Goal: Task Accomplishment & Management: Manage account settings

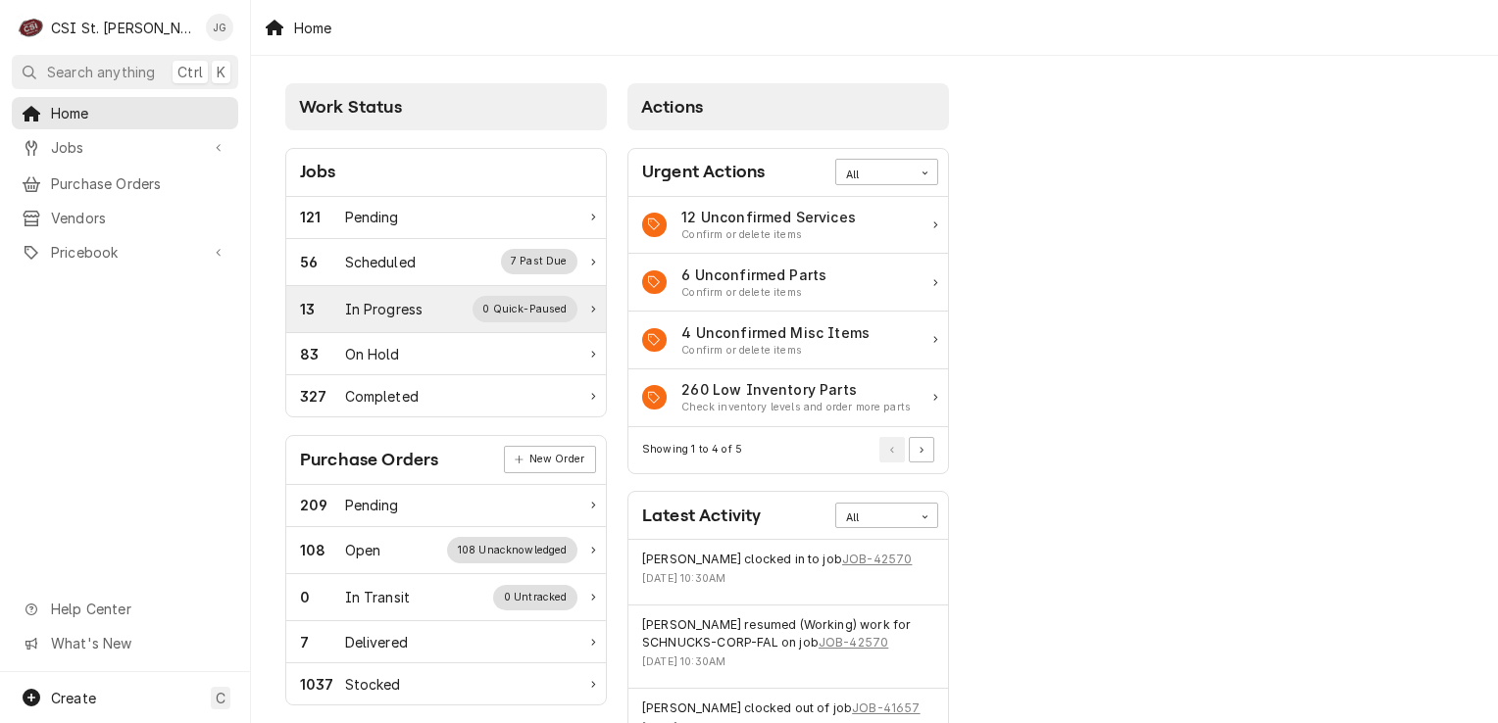
click at [420, 315] on div "In Progress" at bounding box center [384, 309] width 78 height 21
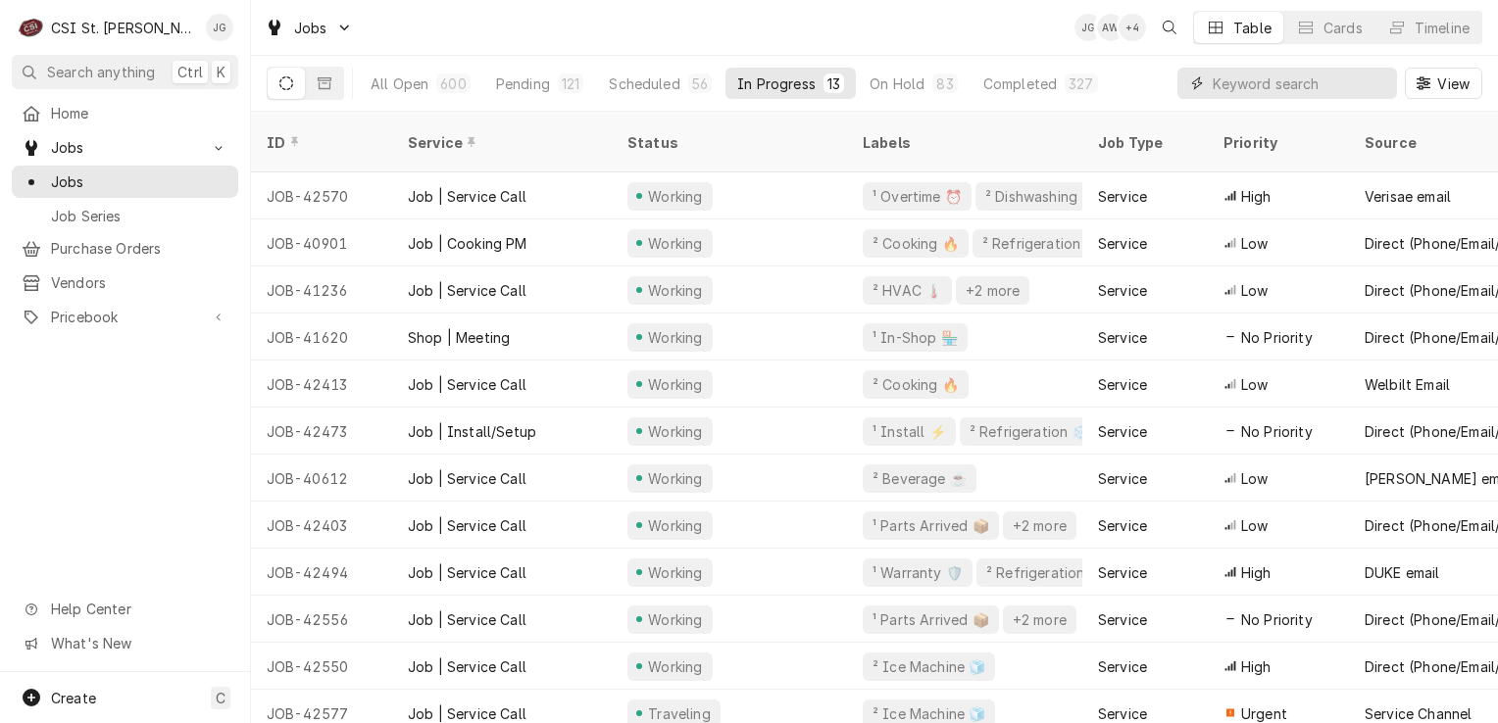
click at [1284, 80] on input "Dynamic Content Wrapper" at bounding box center [1299, 83] width 174 height 31
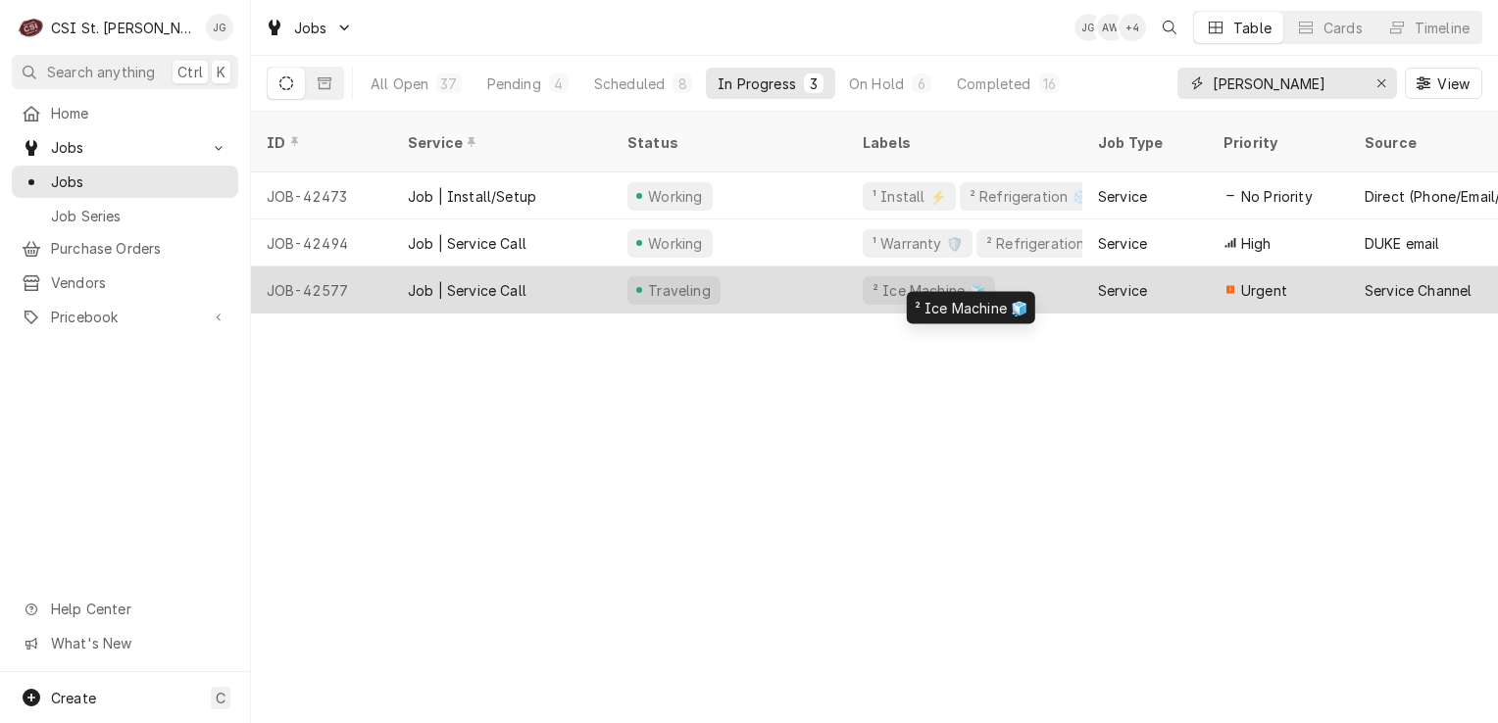
type input "jeff"
click at [1066, 267] on div "² Ice Machine 🧊" at bounding box center [964, 290] width 235 height 47
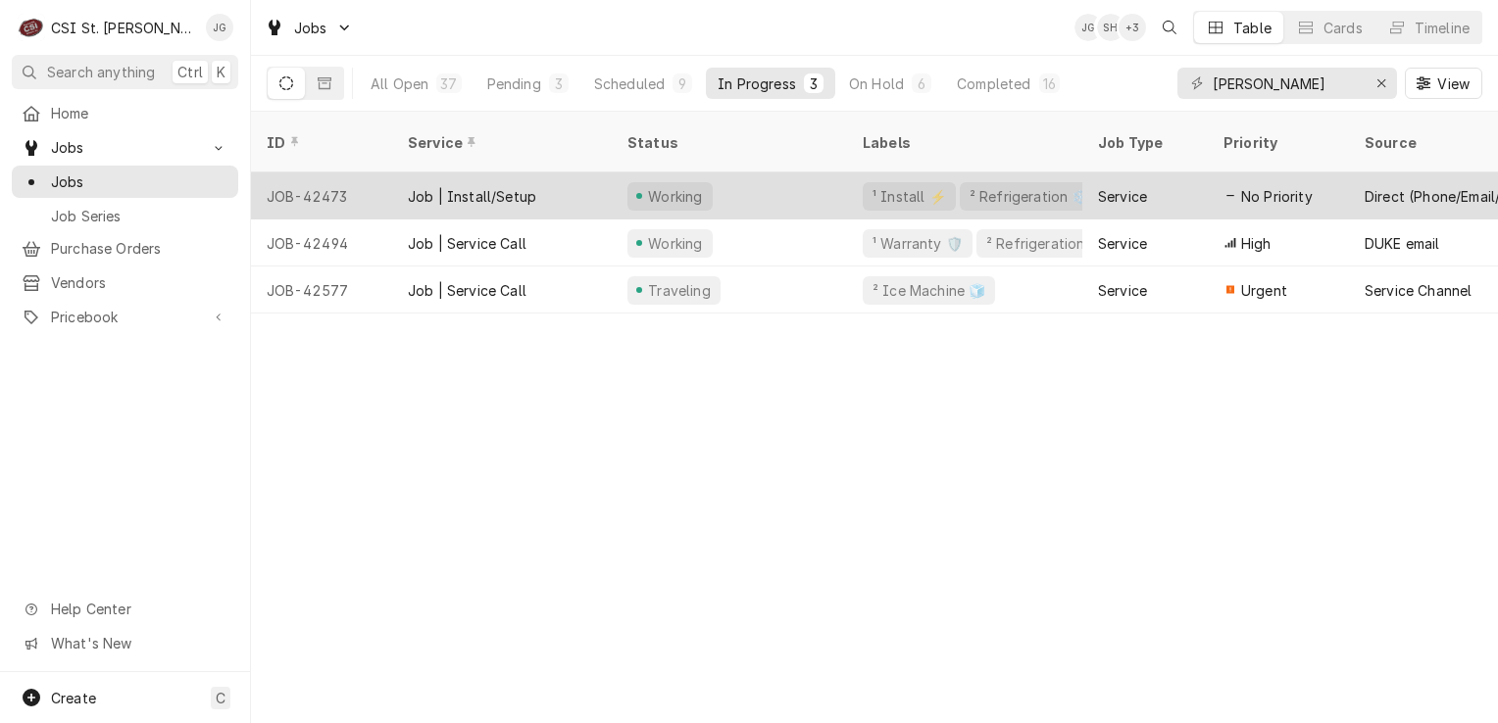
click at [507, 186] on div "Job | Install/Setup" at bounding box center [472, 196] width 128 height 21
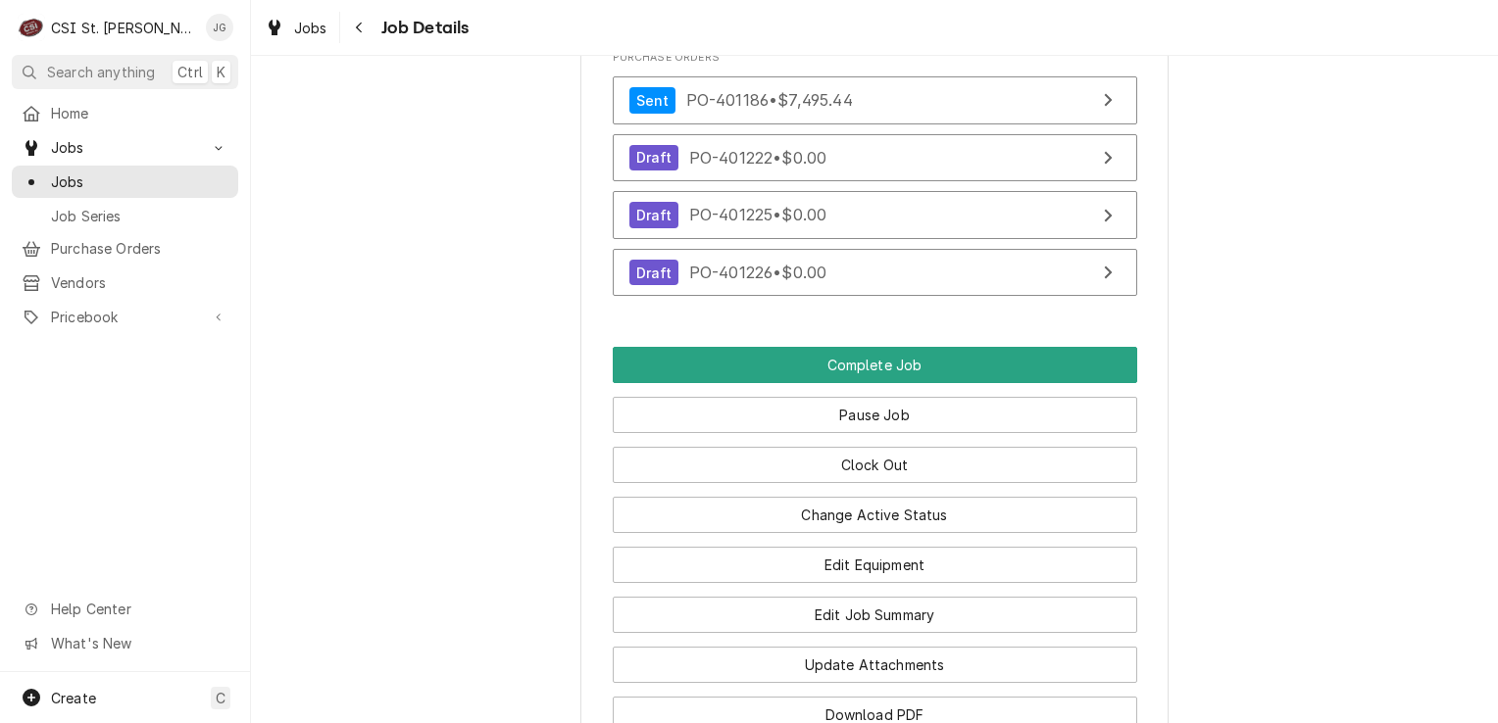
scroll to position [3214, 0]
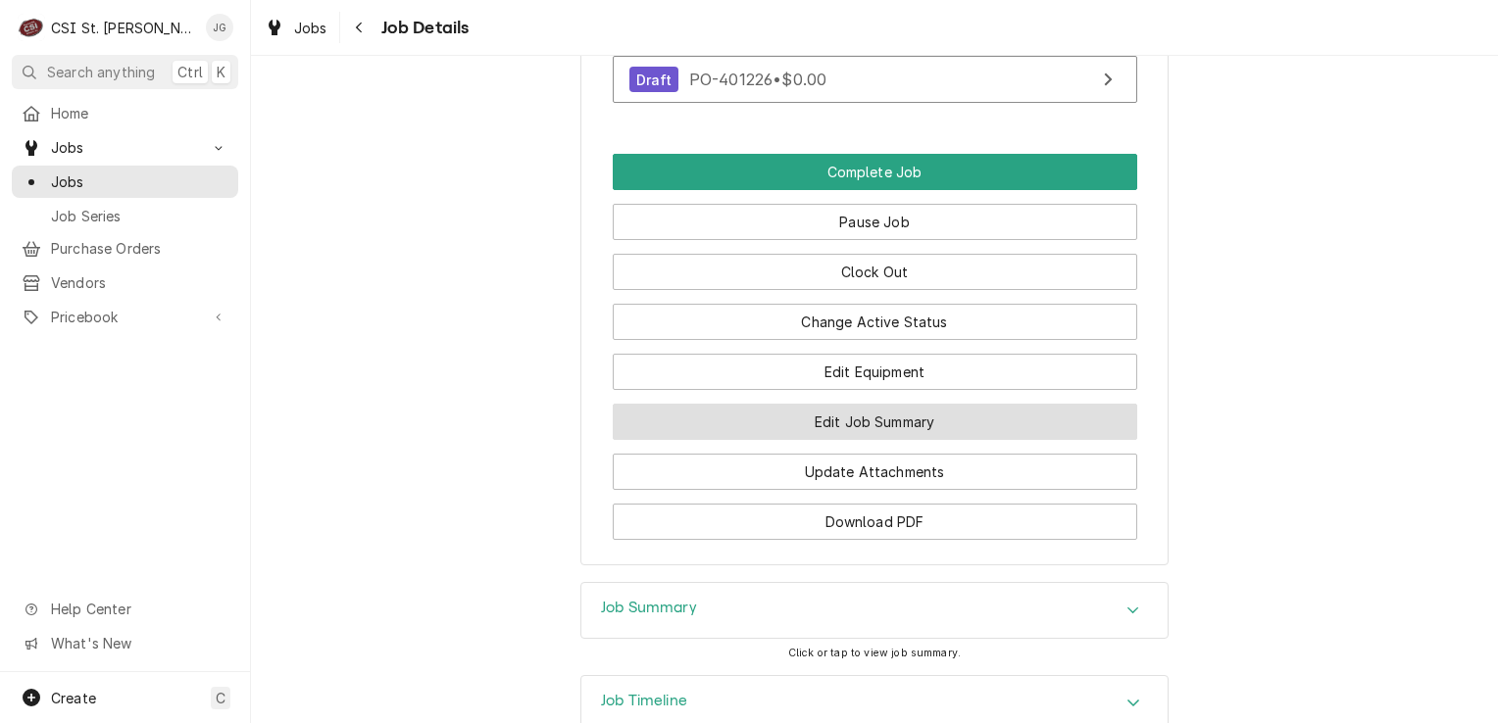
click at [895, 418] on button "Edit Job Summary" at bounding box center [875, 422] width 524 height 36
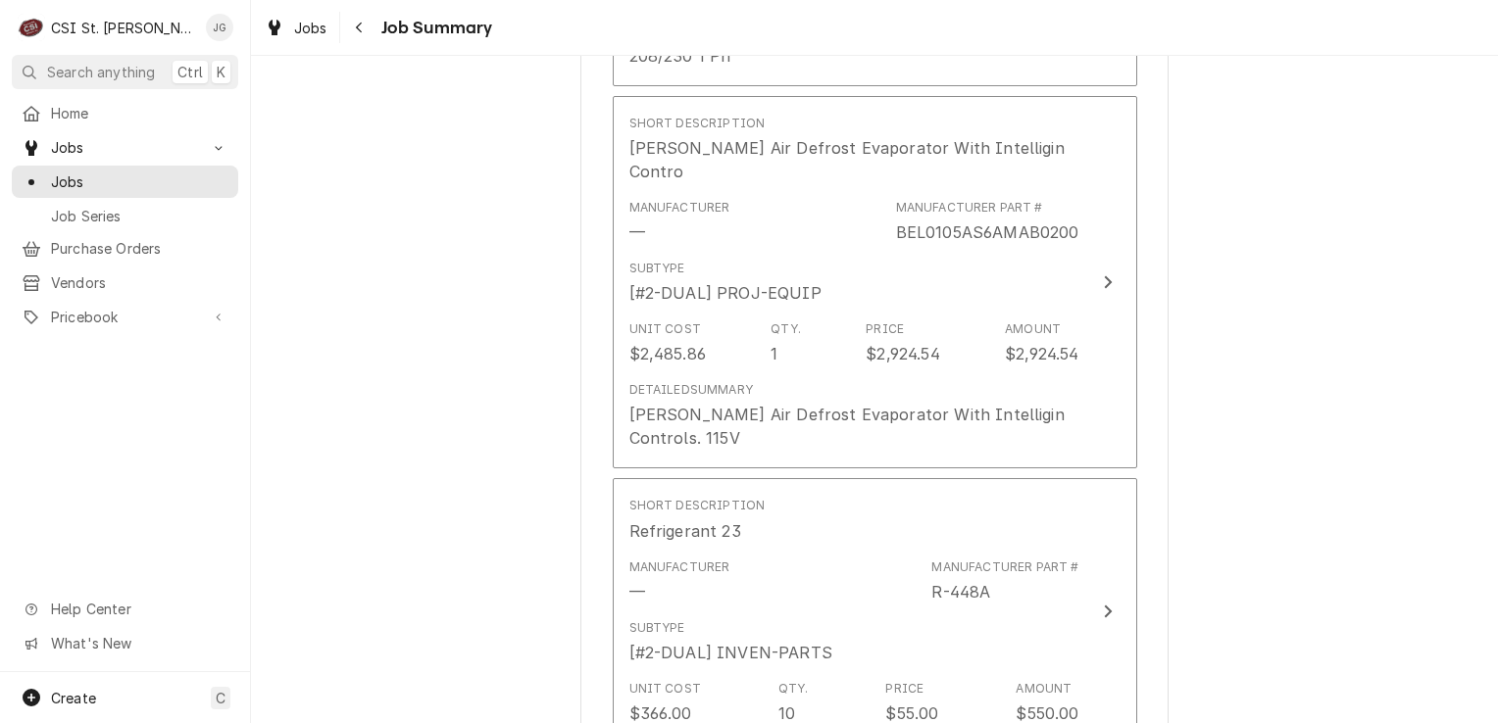
scroll to position [4316, 0]
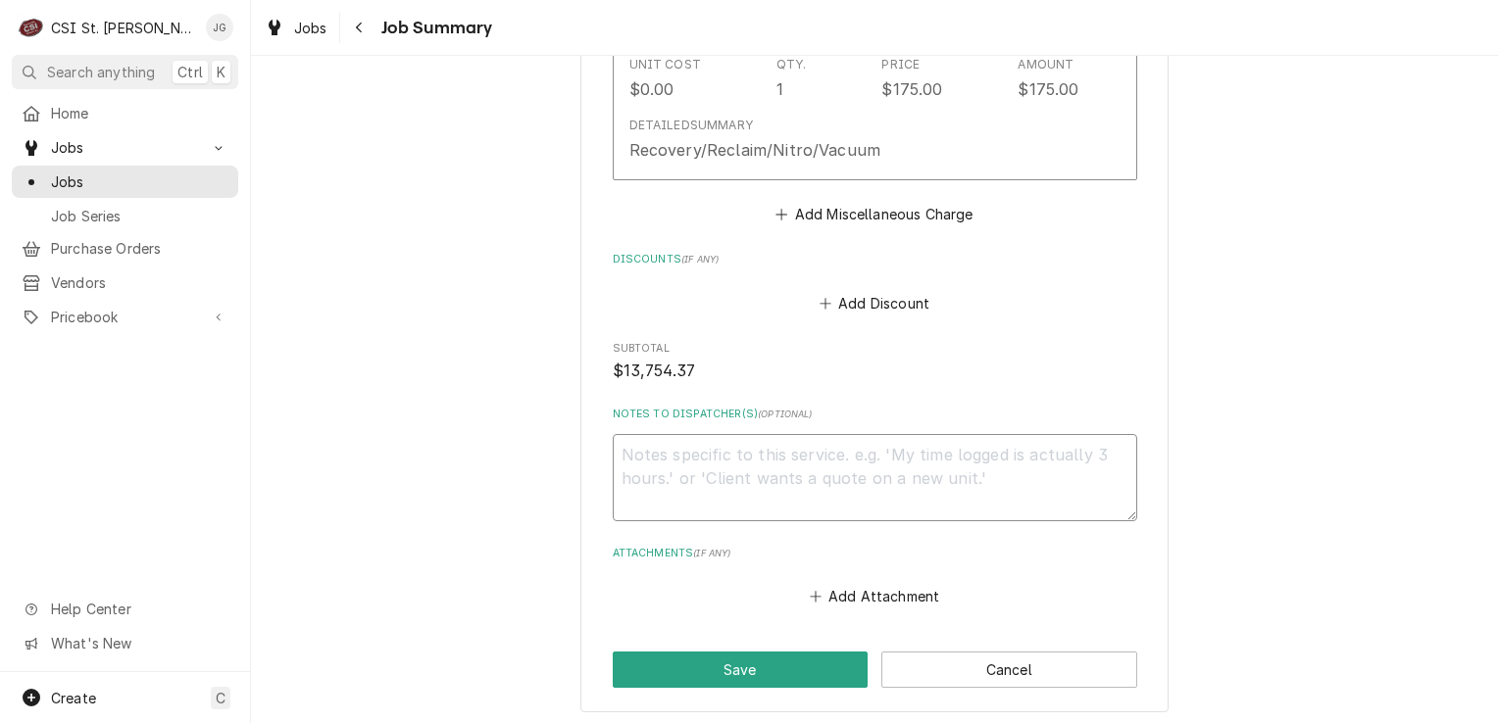
click at [727, 434] on textarea "Notes to Dispatcher(s) ( optional )" at bounding box center [875, 478] width 524 height 88
type textarea "x"
type textarea "9"
type textarea "x"
type textarea "9/"
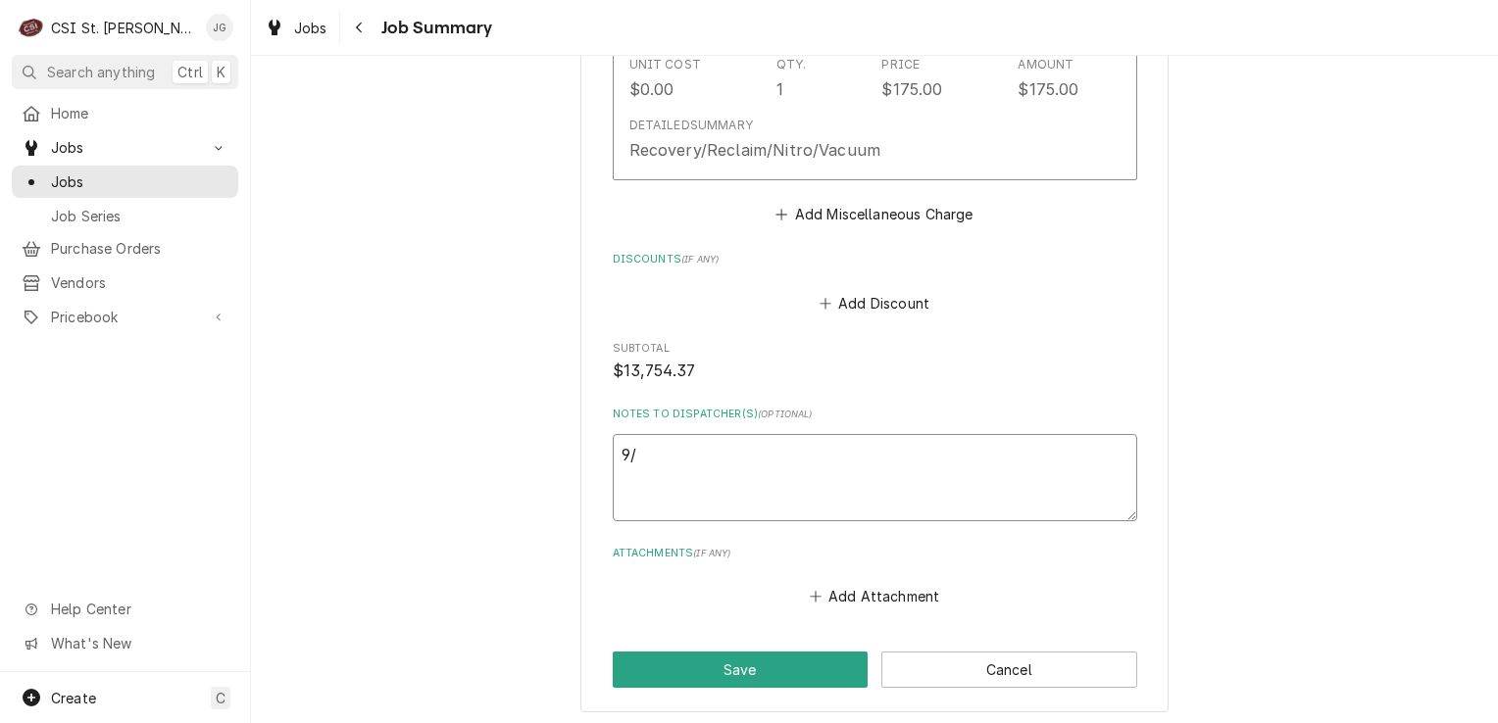
type textarea "x"
type textarea "9/8"
type textarea "x"
type textarea "9/8"
type textarea "x"
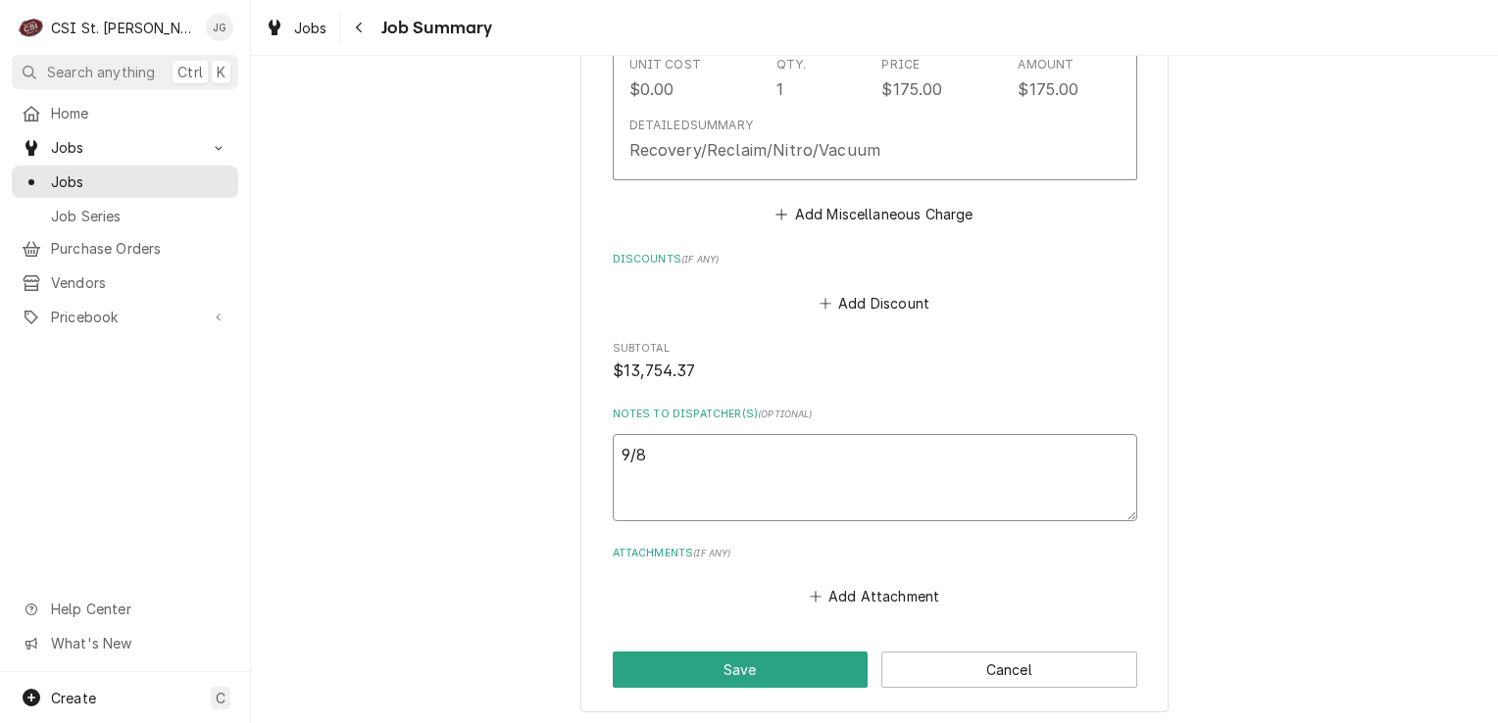
type textarea "9/8 J"
type textarea "x"
type textarea "9/8 Je"
type textarea "x"
type textarea "9/8 Jef"
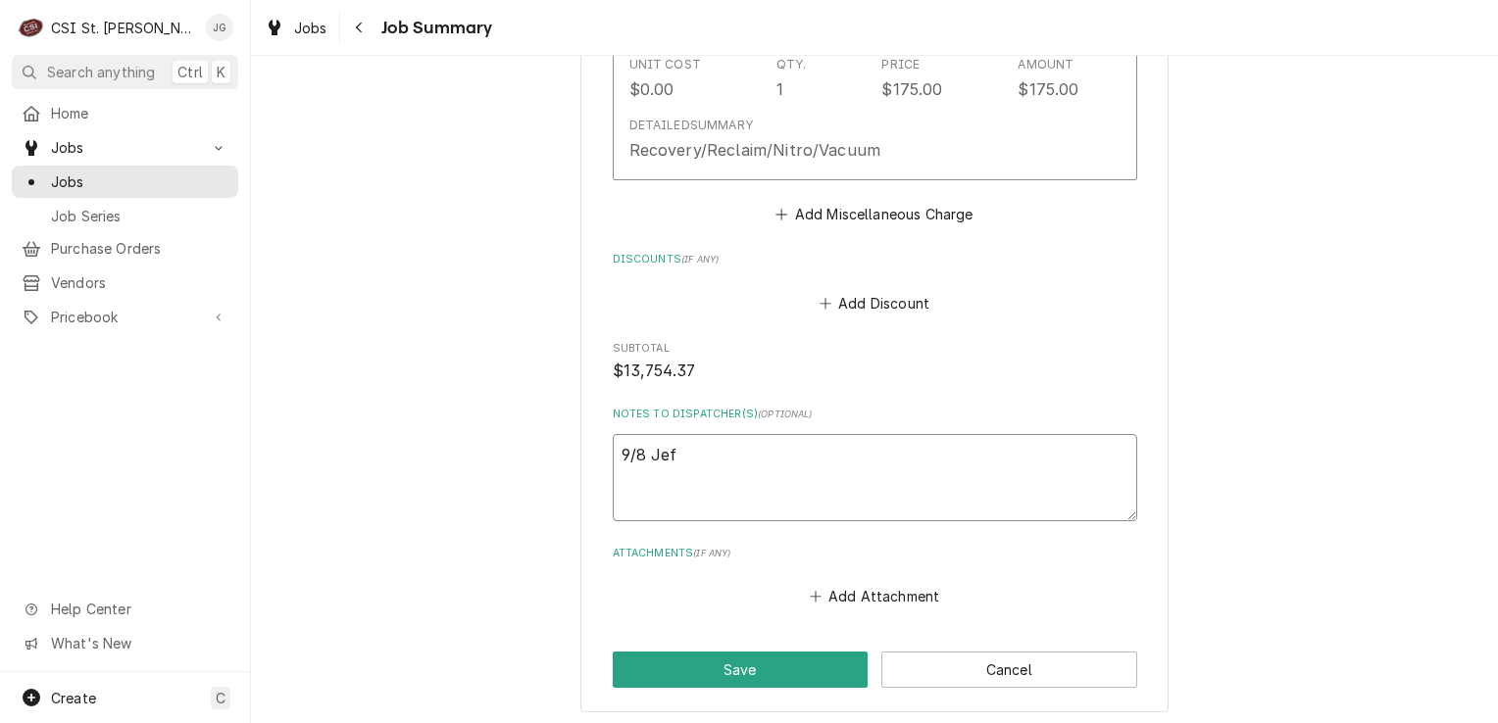
type textarea "x"
type textarea "9/8 [PERSON_NAME]"
type textarea "x"
type textarea "9/8 JeffG"
type textarea "x"
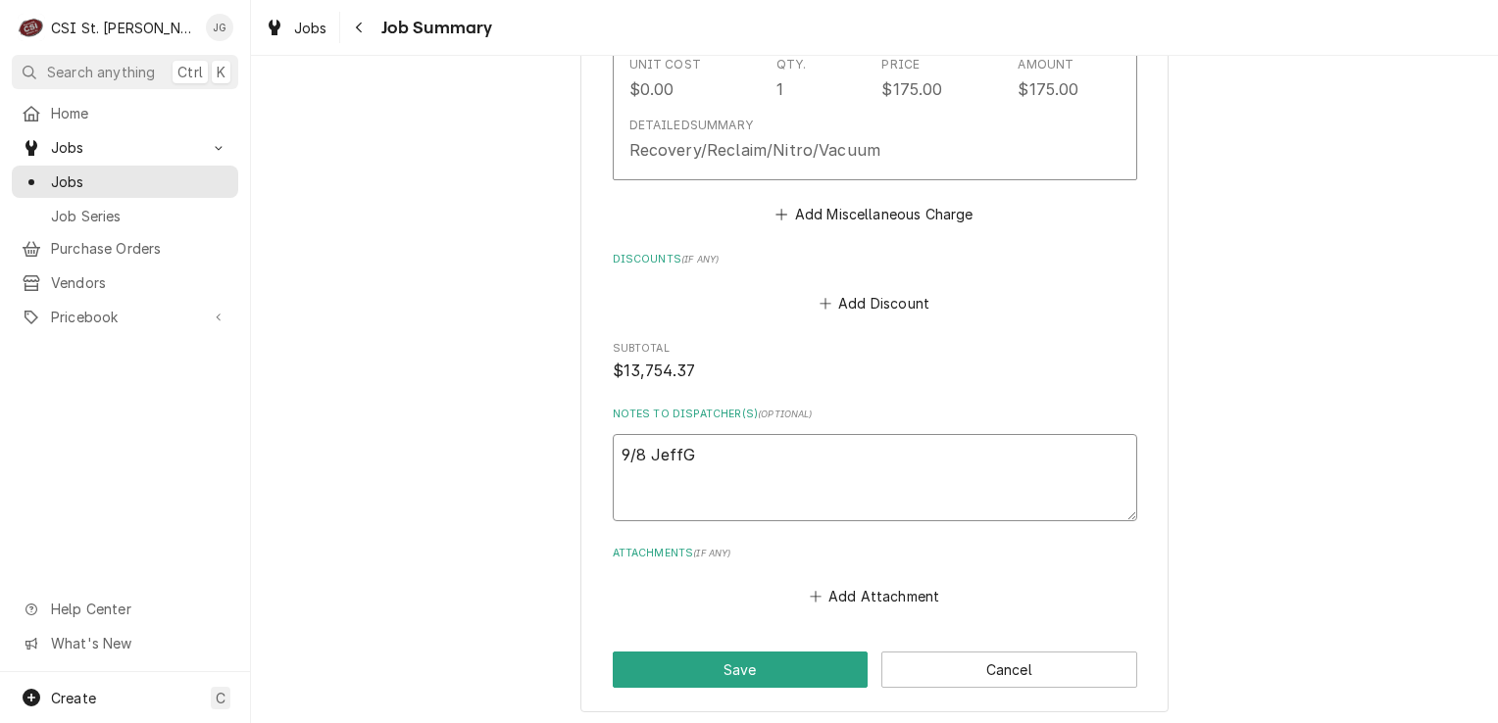
type textarea "9/8 JeffG"
type textarea "x"
type textarea "9/8 JeffG 0"
type textarea "x"
type textarea "9/8 JeffG 06"
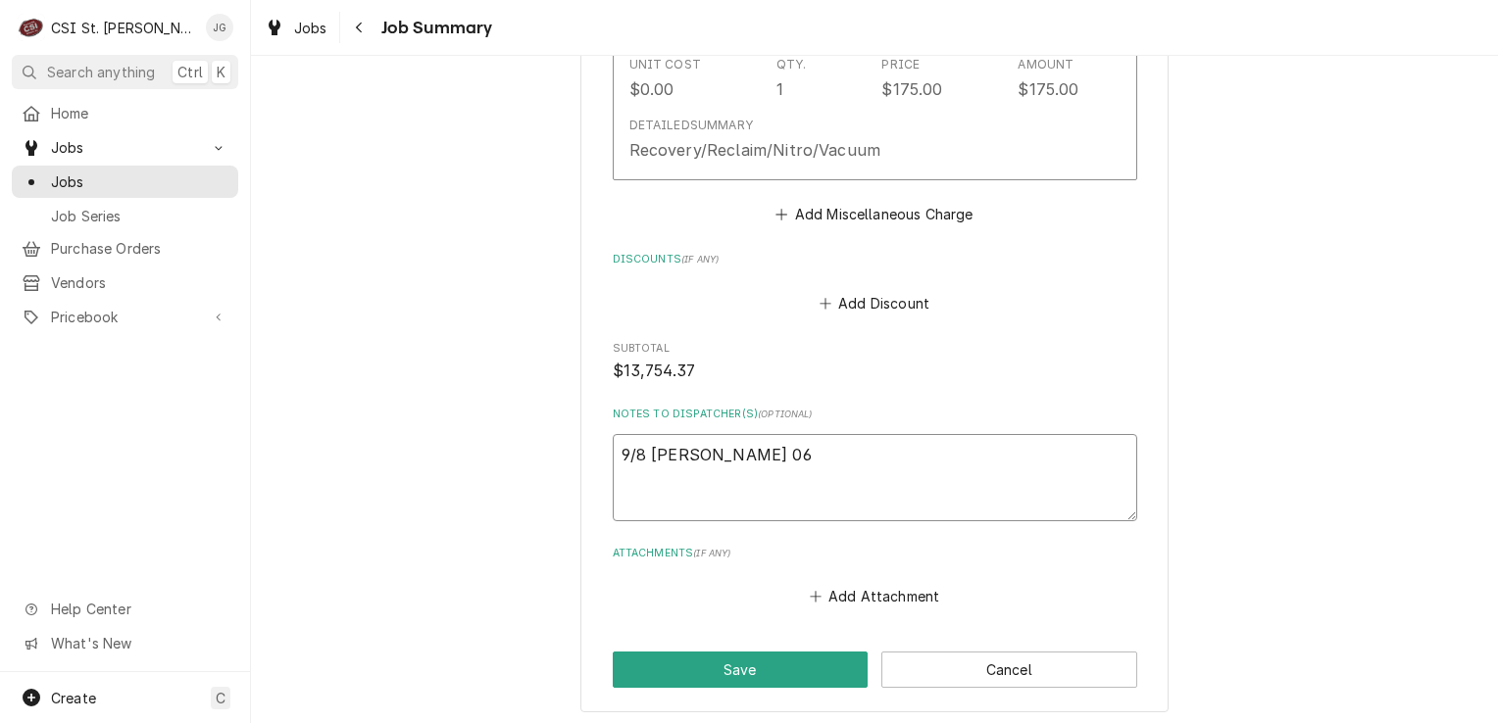
type textarea "x"
type textarea "9/8 JeffG 060"
type textarea "x"
type textarea "9/8 JeffG 0600"
type textarea "x"
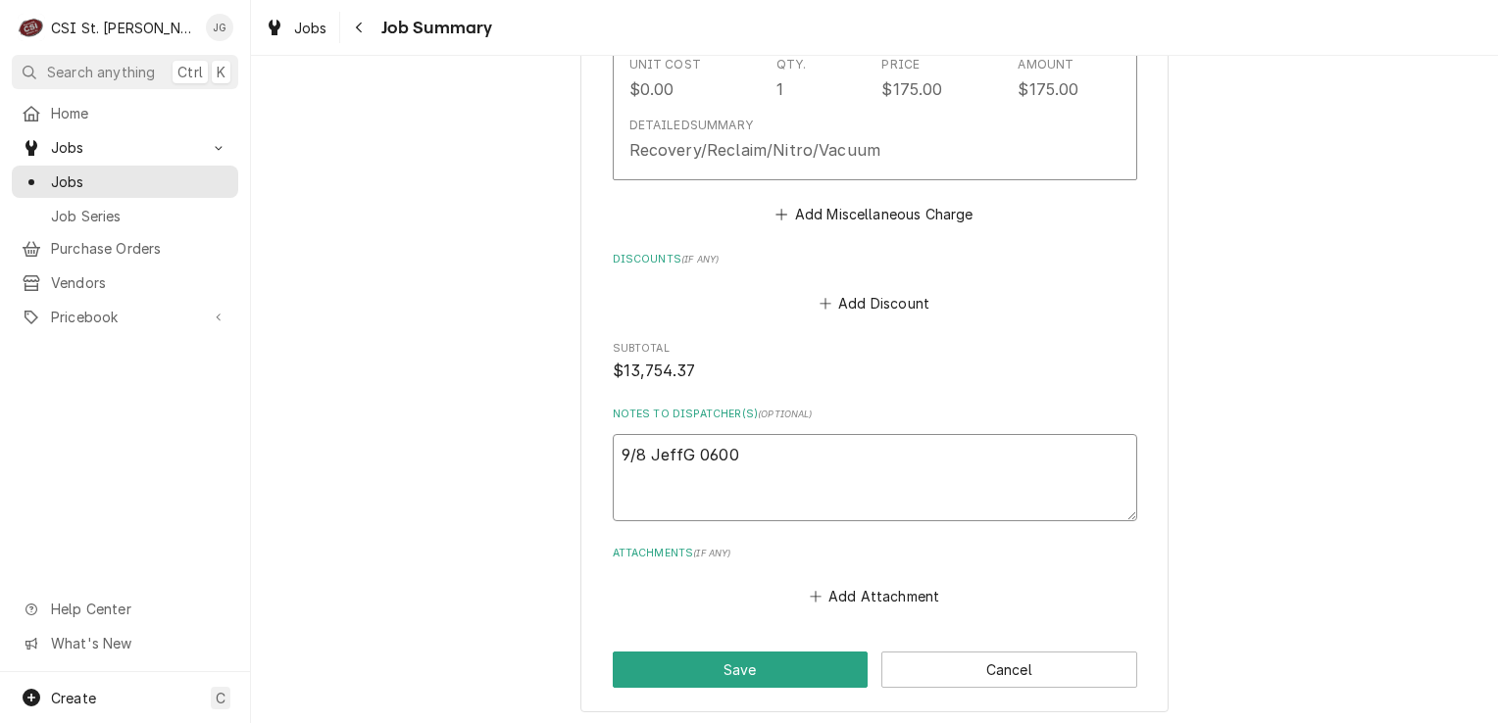
type textarea "9/8 JeffG 0600/"
type textarea "x"
type textarea "9/8 JeffG 0600/7"
type textarea "x"
type textarea "9/8 JeffG 0600/70"
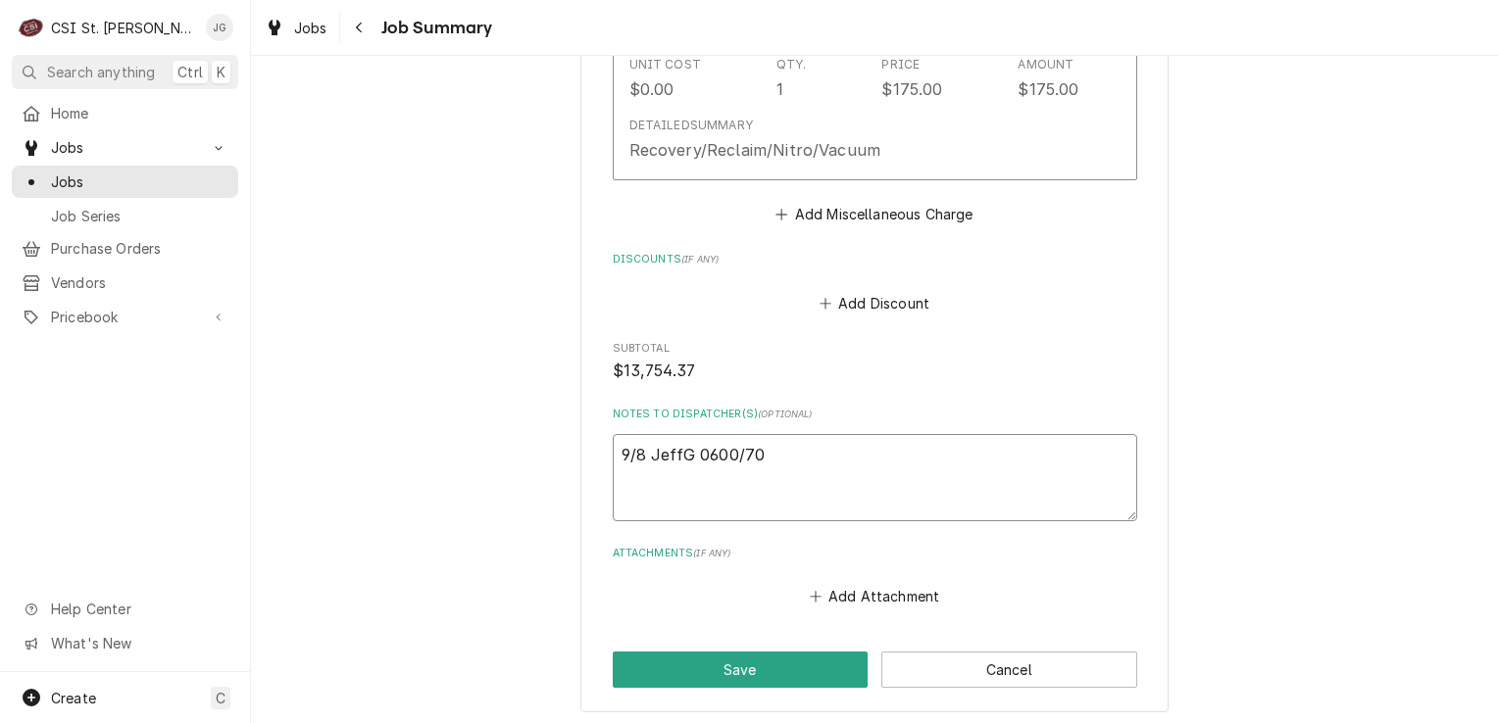
type textarea "x"
type textarea "9/8 JeffG 0600/700"
type textarea "x"
type textarea "9/8 JeffG 0600/700/"
type textarea "x"
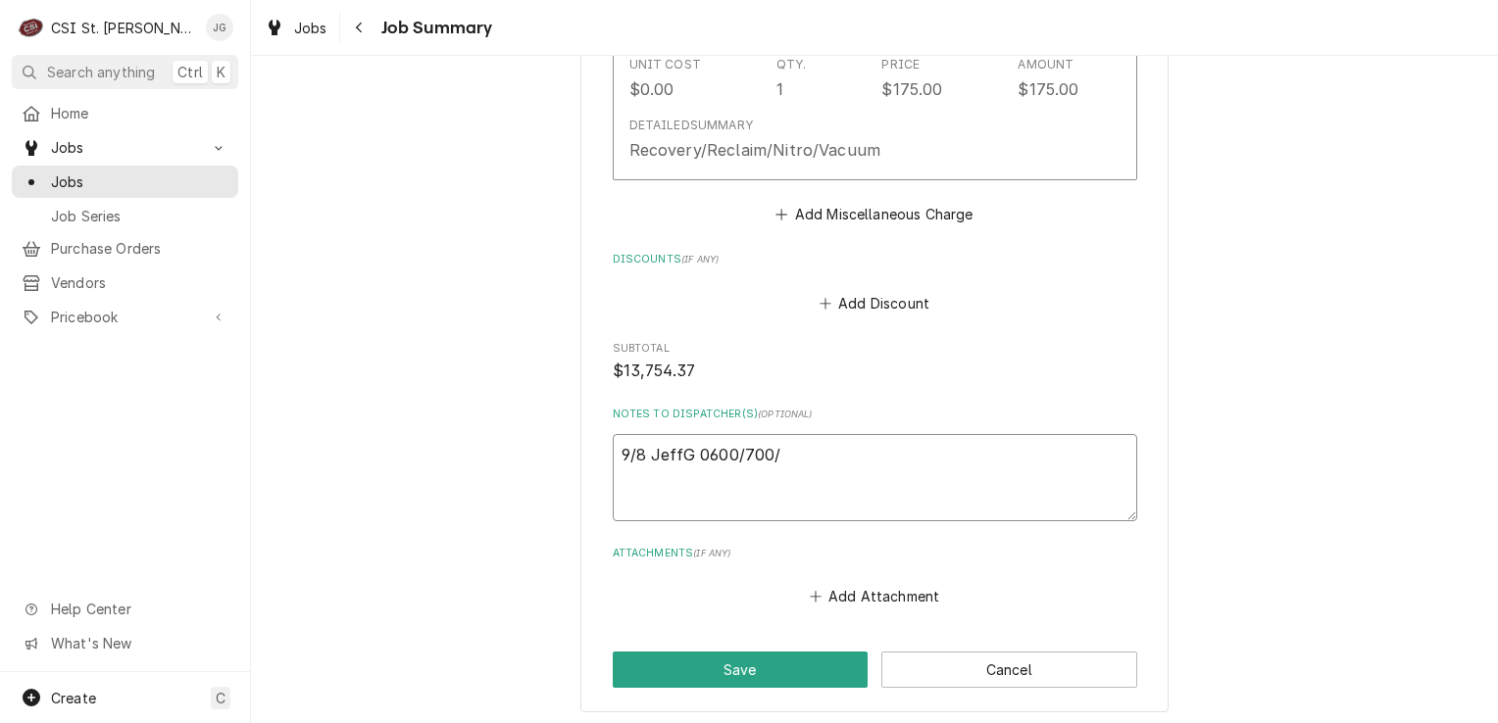
type textarea "9/8 JeffG 0600/700/1"
type textarea "x"
type textarea "9/8 JeffG 0600/700/11"
type textarea "x"
type textarea "9/8 JeffG 0600/700/11o"
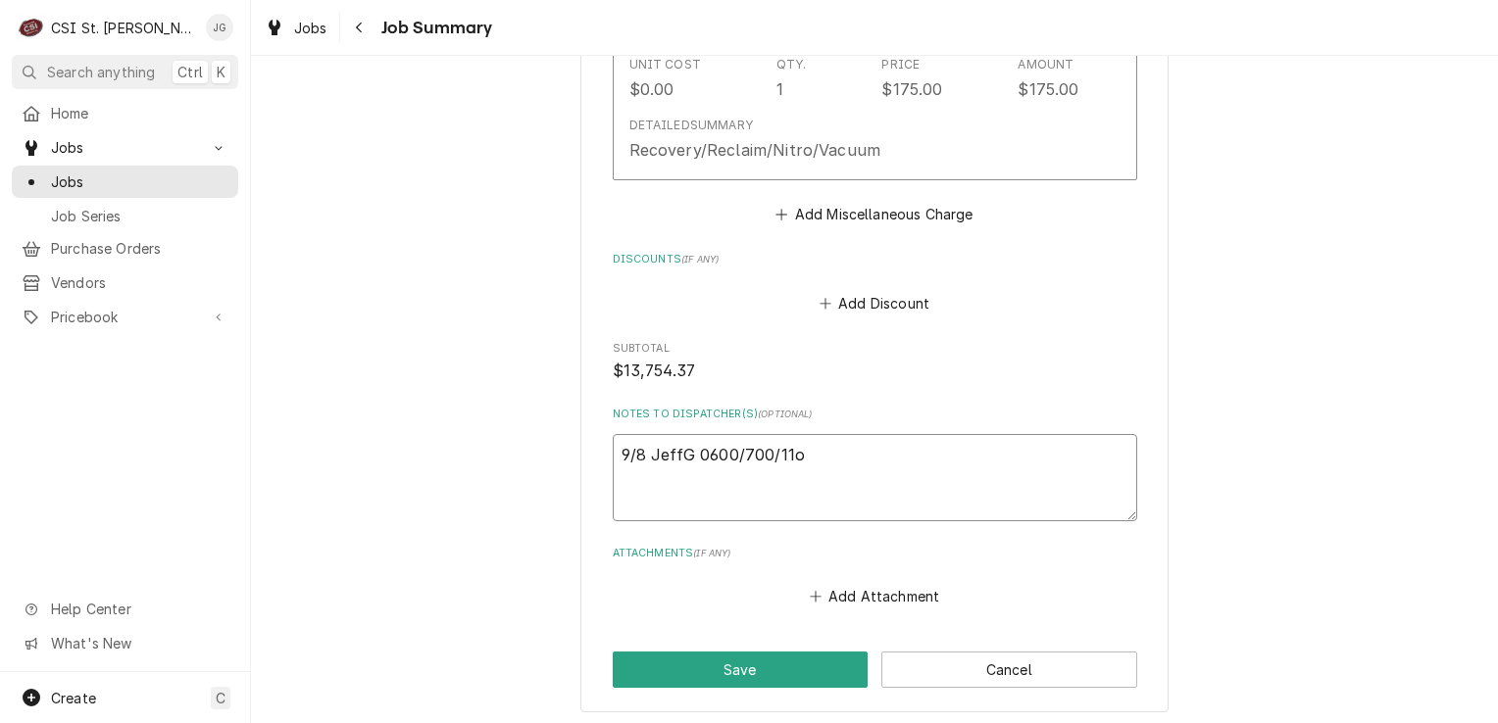
type textarea "x"
type textarea "9/8 JeffG 0600/700/11oo"
type textarea "x"
type textarea "9/8 JeffG 0600/700/11o"
type textarea "x"
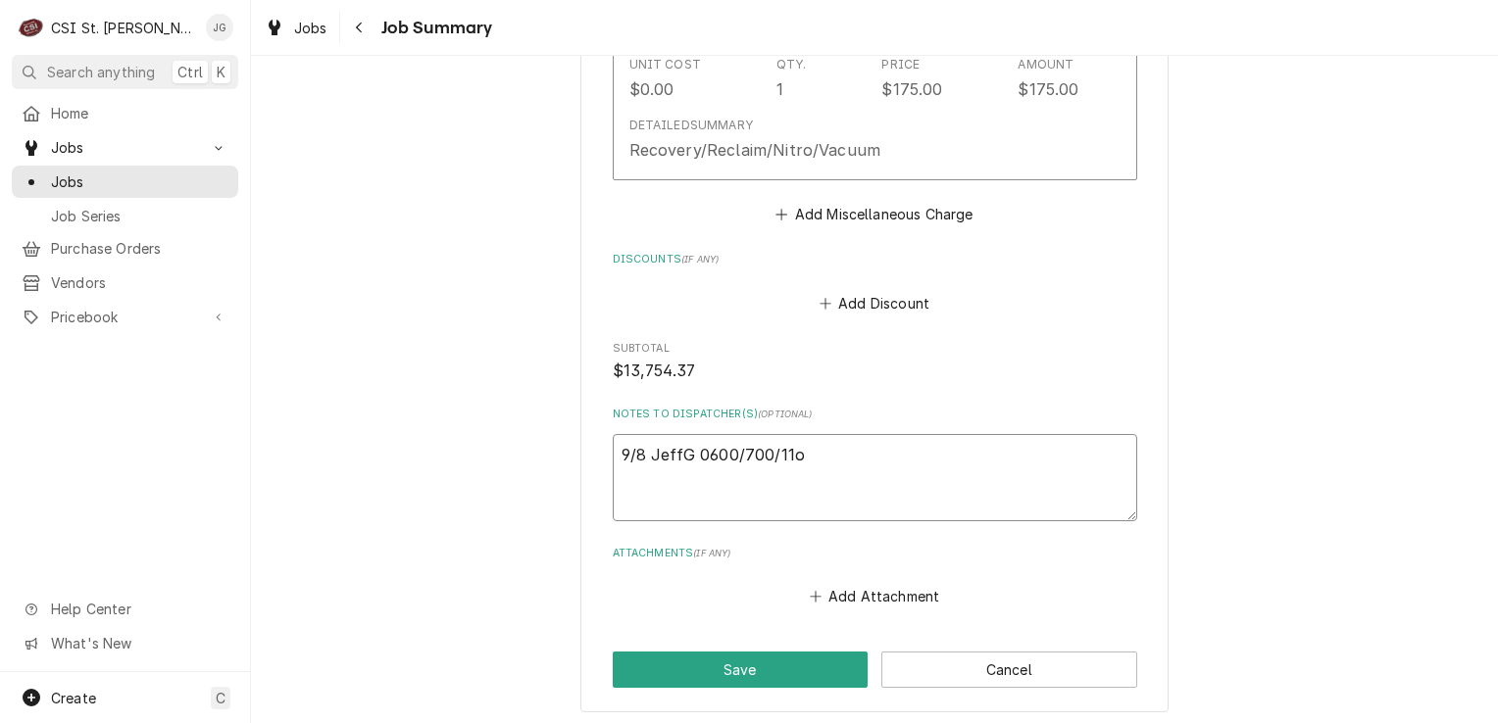
type textarea "9/8 JeffG 0600/700/11"
type textarea "x"
type textarea "9/8 JeffG 0600/700/110"
type textarea "x"
type textarea "9/8 JeffG 0600/700/1100"
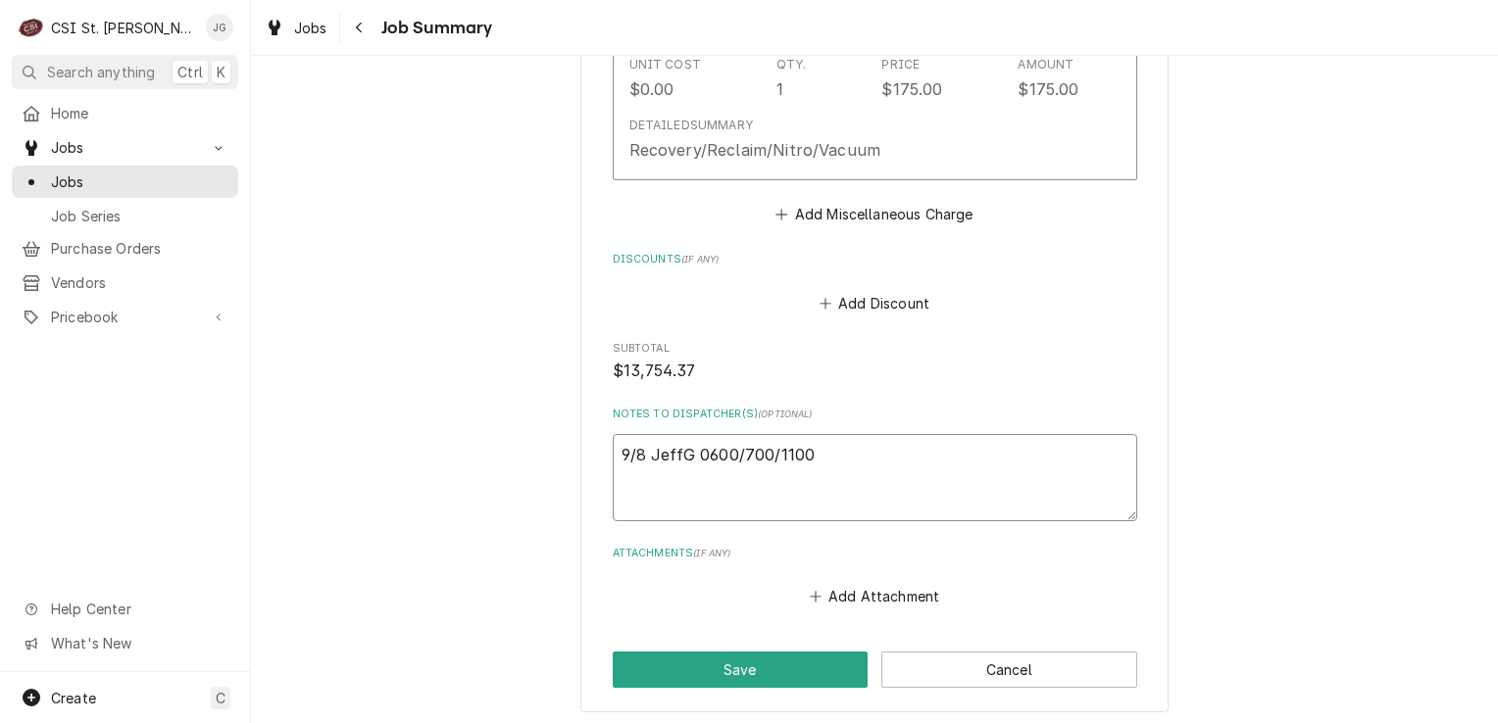
type textarea "x"
type textarea "9/8 JeffG 0600/700/1100"
type textarea "x"
type textarea "9/8 JeffG 0600/700/1100 D"
type textarea "x"
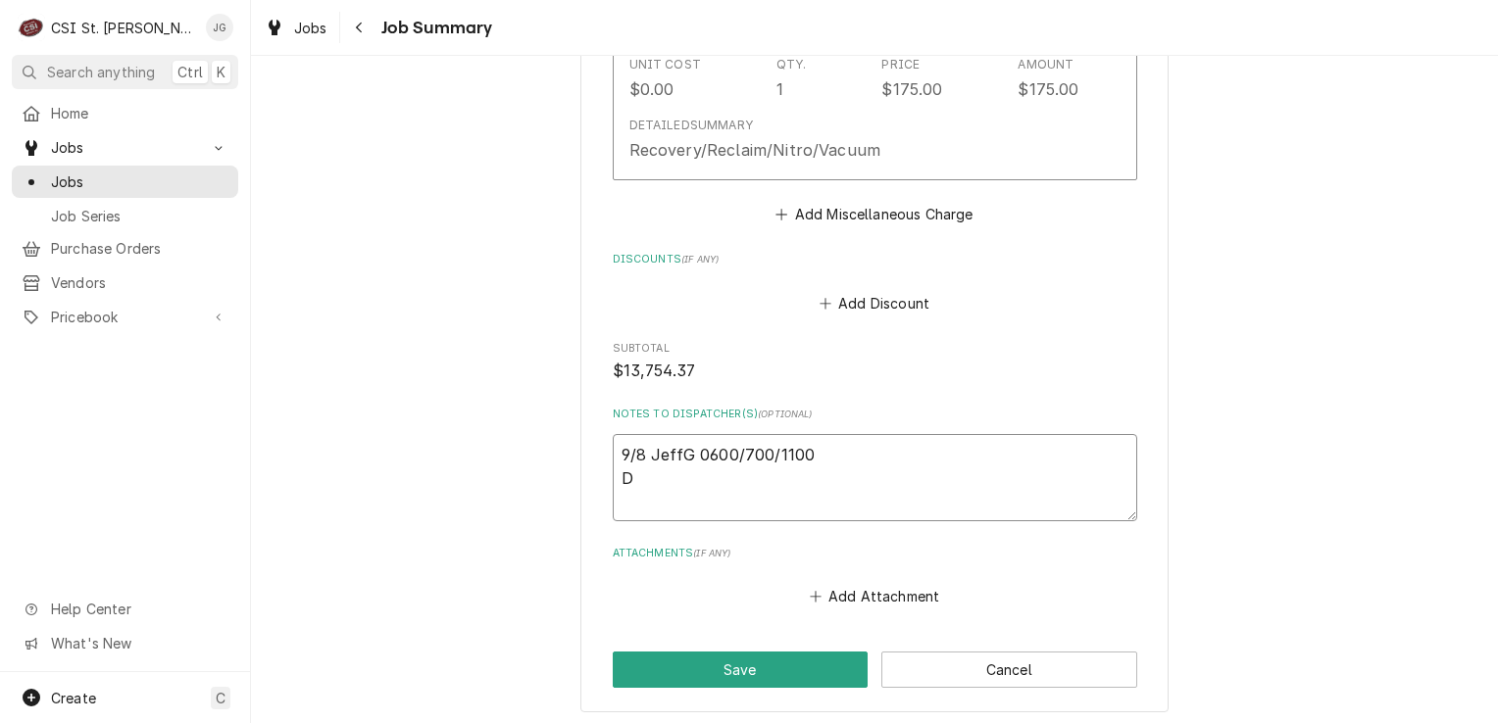
type textarea "9/8 JeffG 0600/700/1100 De"
type textarea "x"
type textarea "9/8 JeffG 0600/700/1100 Del"
type textarea "x"
type textarea "9/8 JeffG 0600/700/1100 Deli"
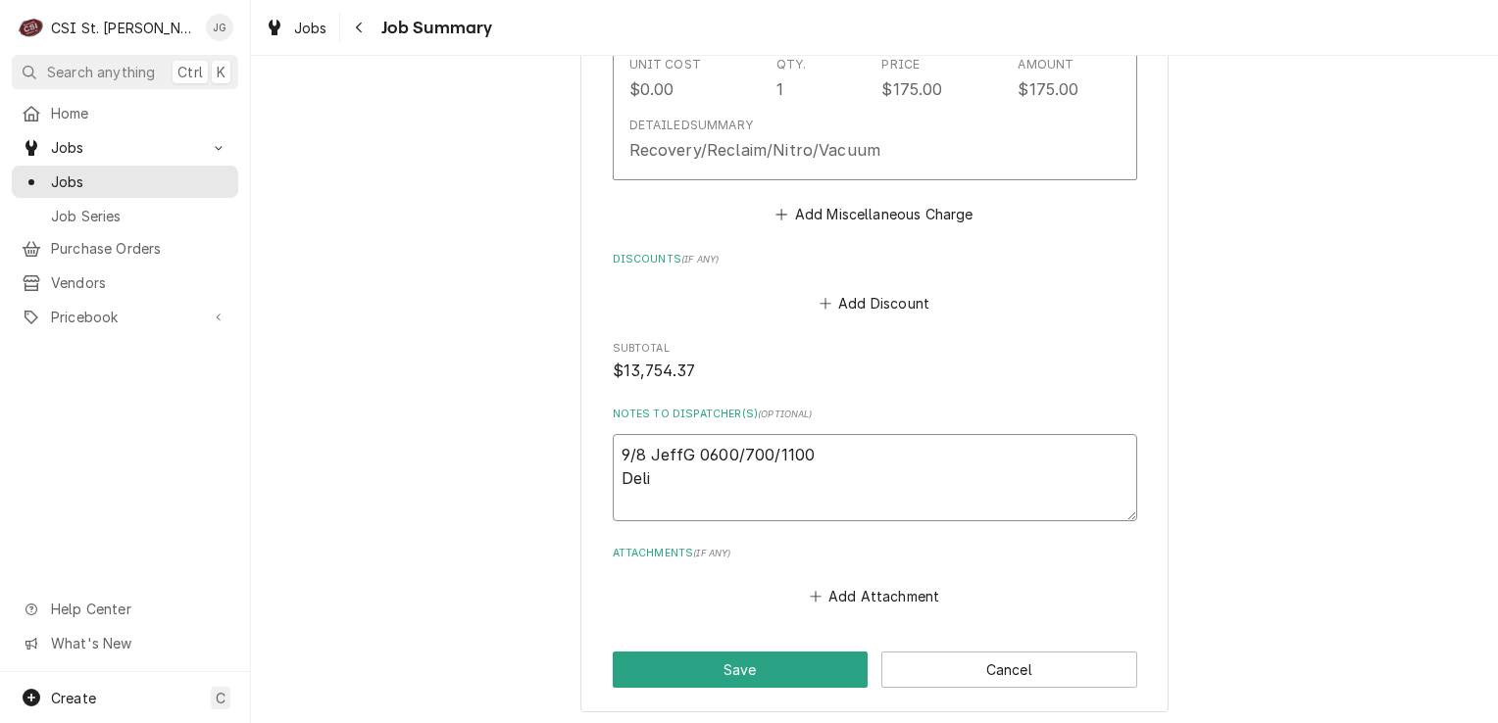
type textarea "x"
type textarea "9/8 JeffG 0600/700/1100 Deliv"
type textarea "x"
type textarea "9/8 JeffG 0600/700/1100 Delive"
type textarea "x"
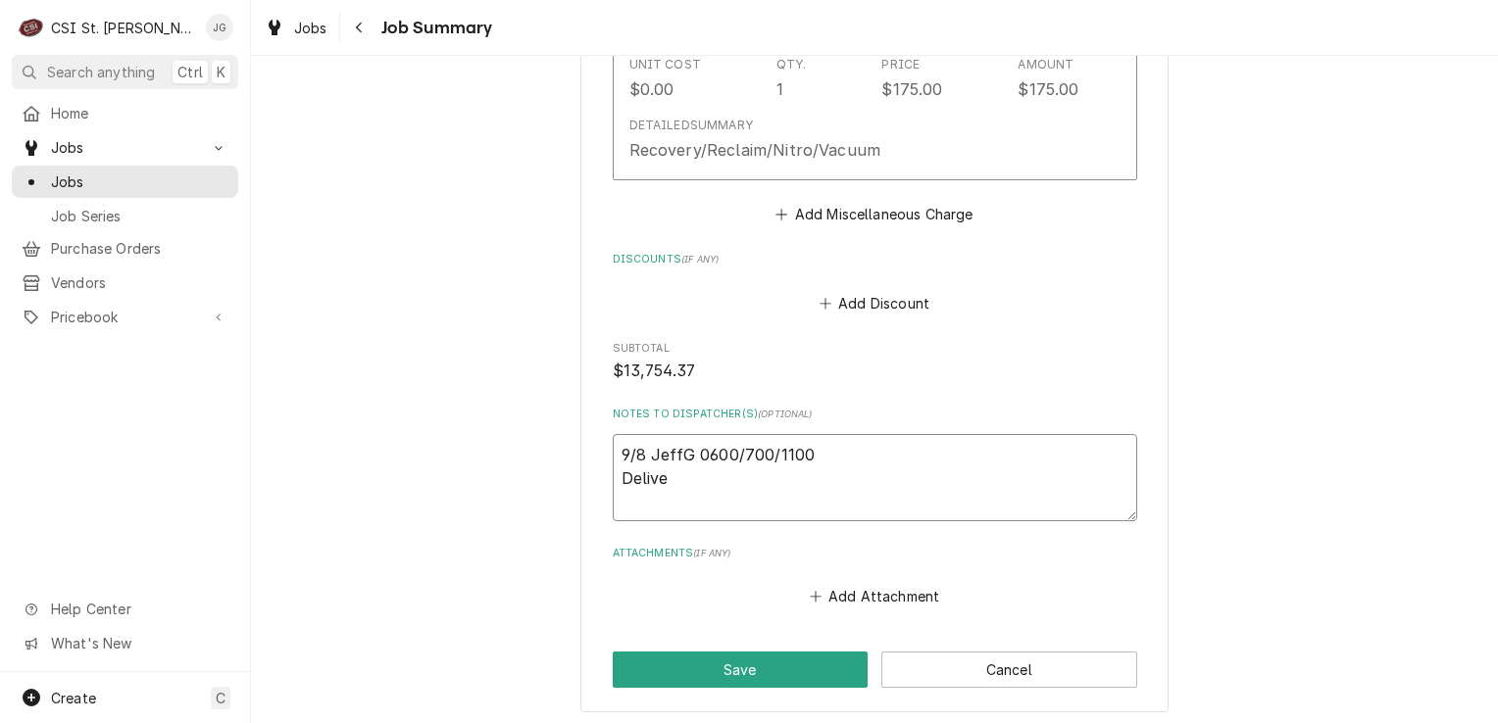
type textarea "9/8 JeffG 0600/700/1100 Deliver"
type textarea "x"
type textarea "9/8 JeffG 0600/700/1100 Delivere"
type textarea "x"
type textarea "9/8 JeffG 0600/700/1100 Delivered"
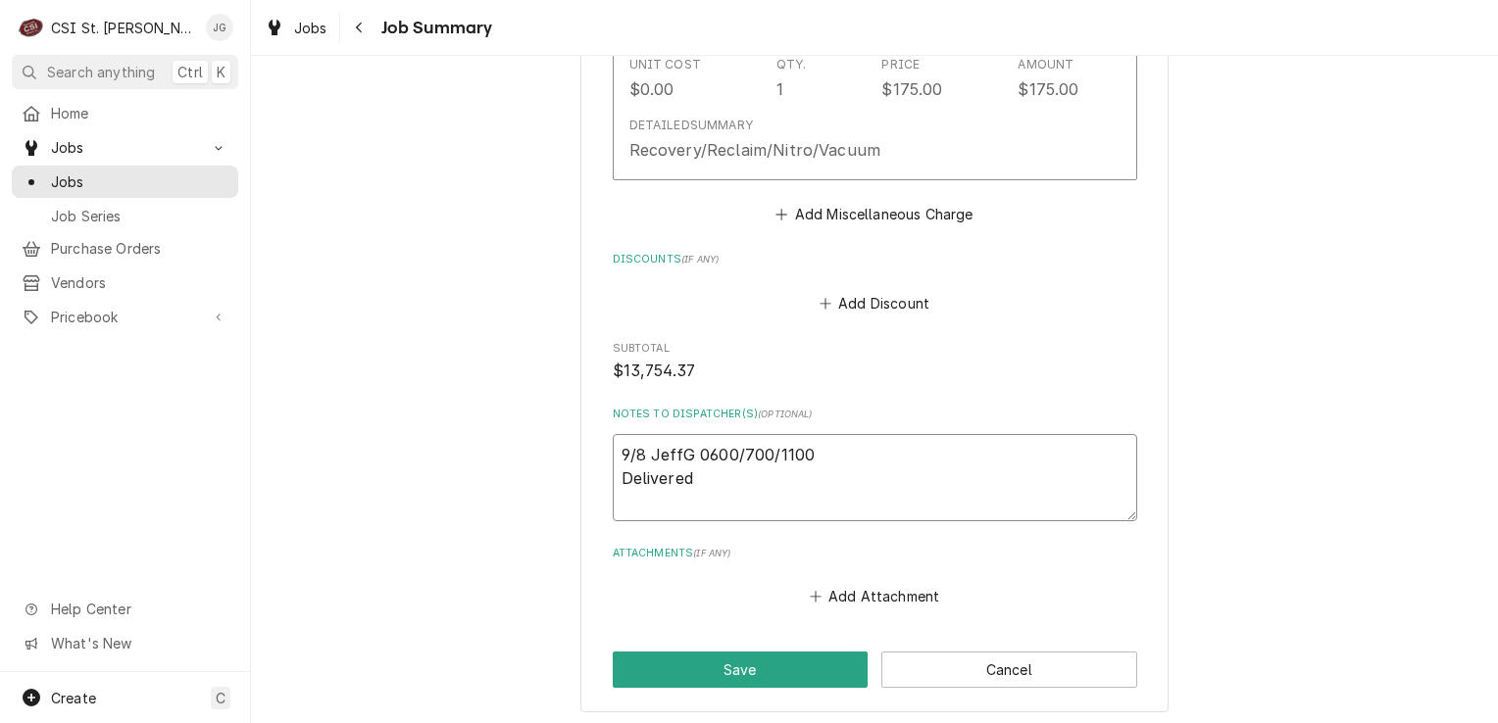
type textarea "x"
type textarea "9/8 JeffG 0600/700/1100 Delivered"
type textarea "x"
type textarea "9/8 JeffG 0600/700/1100 Delivered e"
type textarea "x"
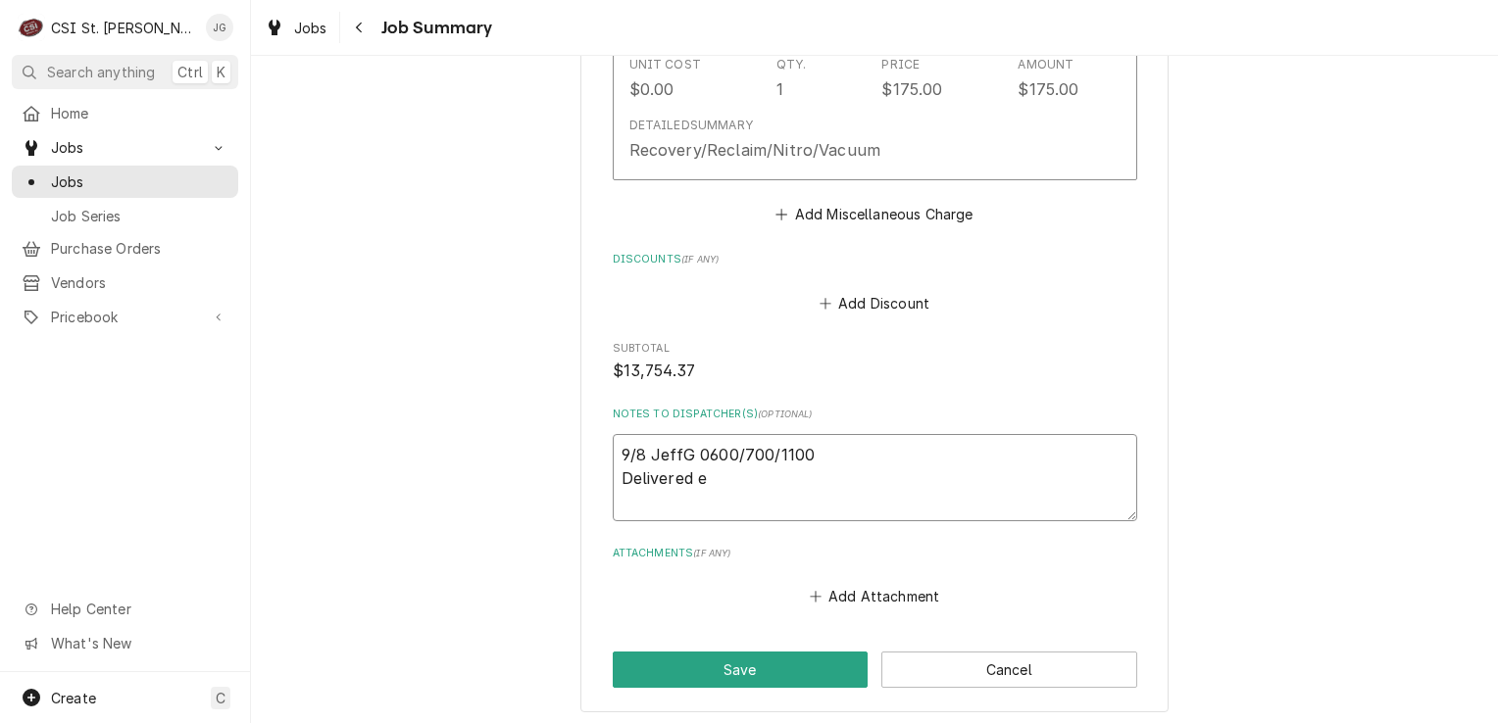
type textarea "9/8 JeffG 0600/700/1100 Delivered eq"
type textarea "x"
type textarea "9/8 JeffG 0600/700/1100 Delivered equ"
type textarea "x"
type textarea "9/8 JeffG 0600/700/1100 Delivered equp"
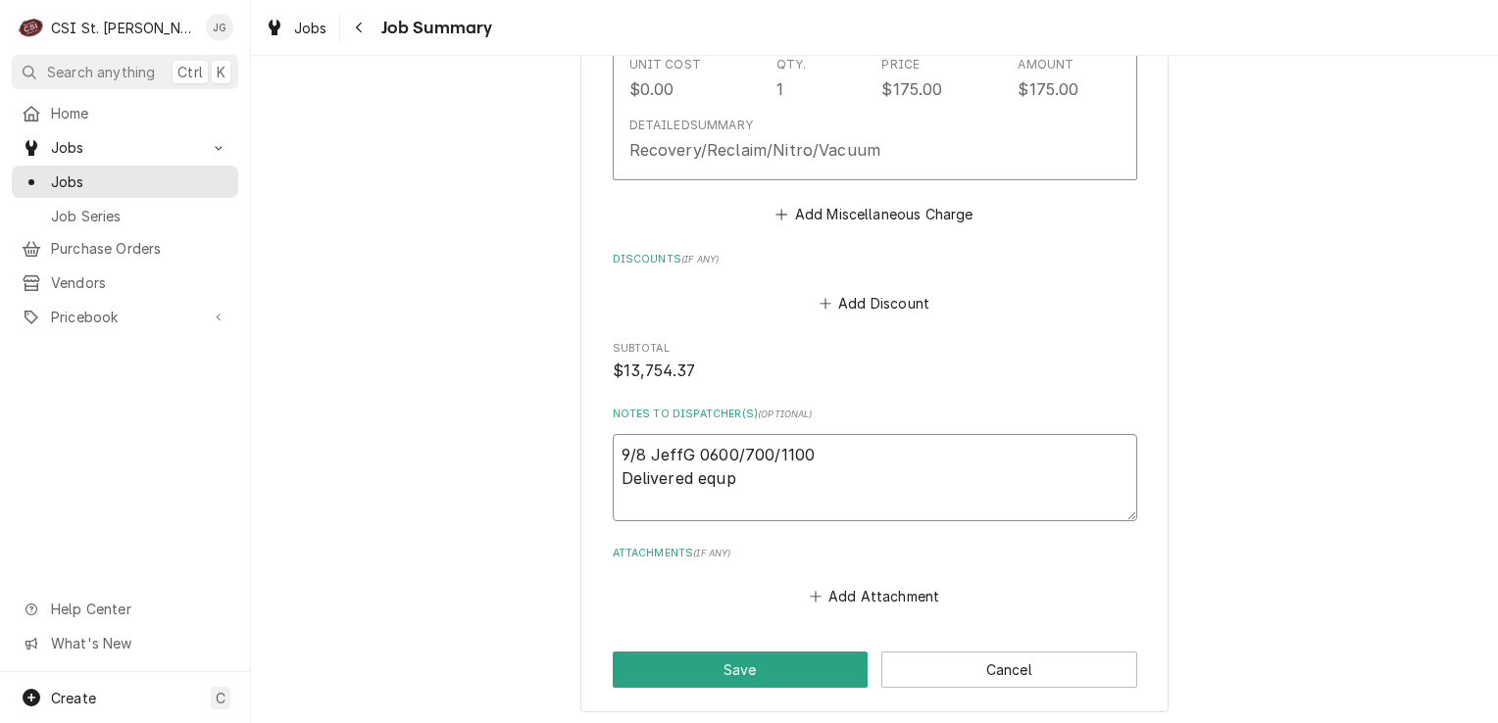
type textarea "x"
type textarea "9/8 JeffG 0600/700/1100 Delivered equpm"
type textarea "x"
type textarea "9/8 JeffG 0600/700/1100 Delivered equpme"
type textarea "x"
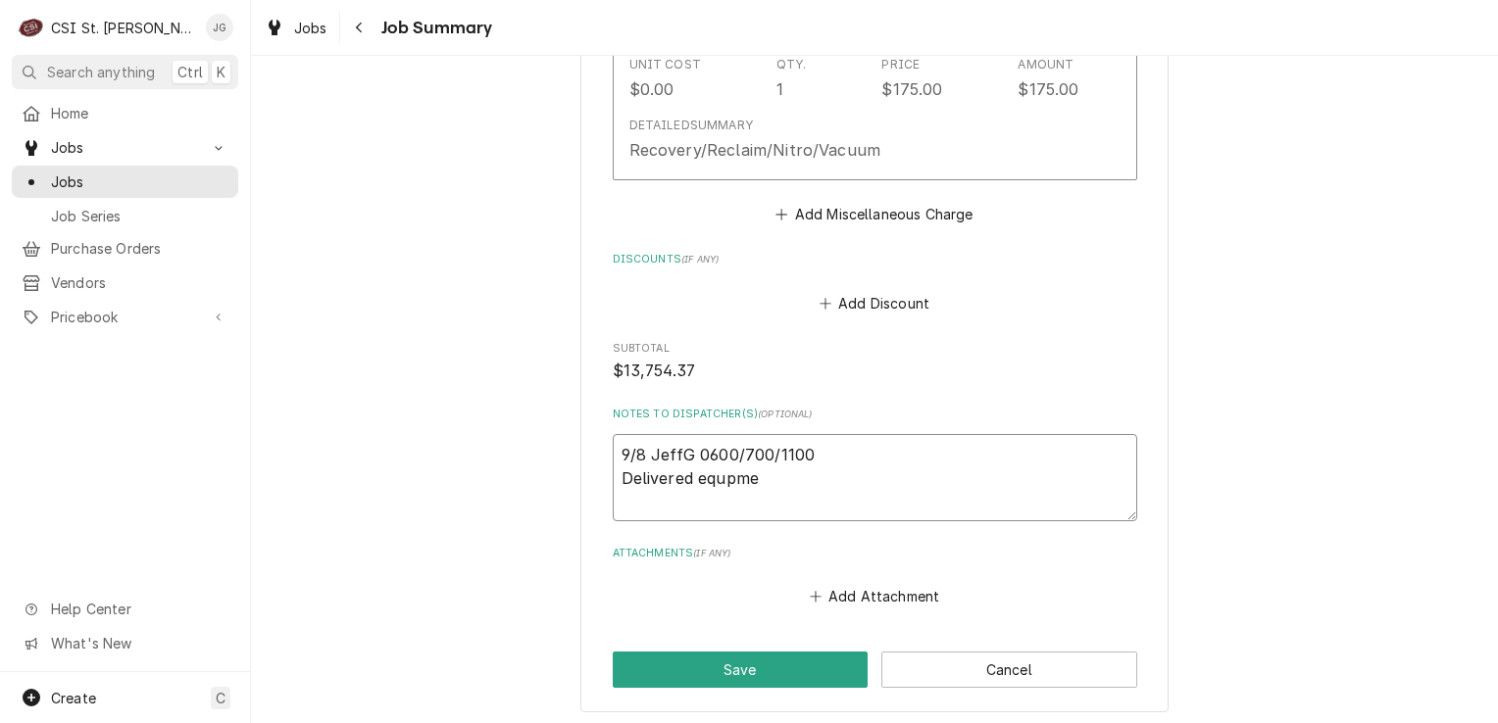
type textarea "9/8 JeffG 0600/700/1100 Delivered equpmen"
type textarea "x"
type textarea "9/8 JeffG 0600/700/1100 Delivered equpment"
type textarea "x"
type textarea "9/8 JeffG 0600/700/1100 Delivered equpment"
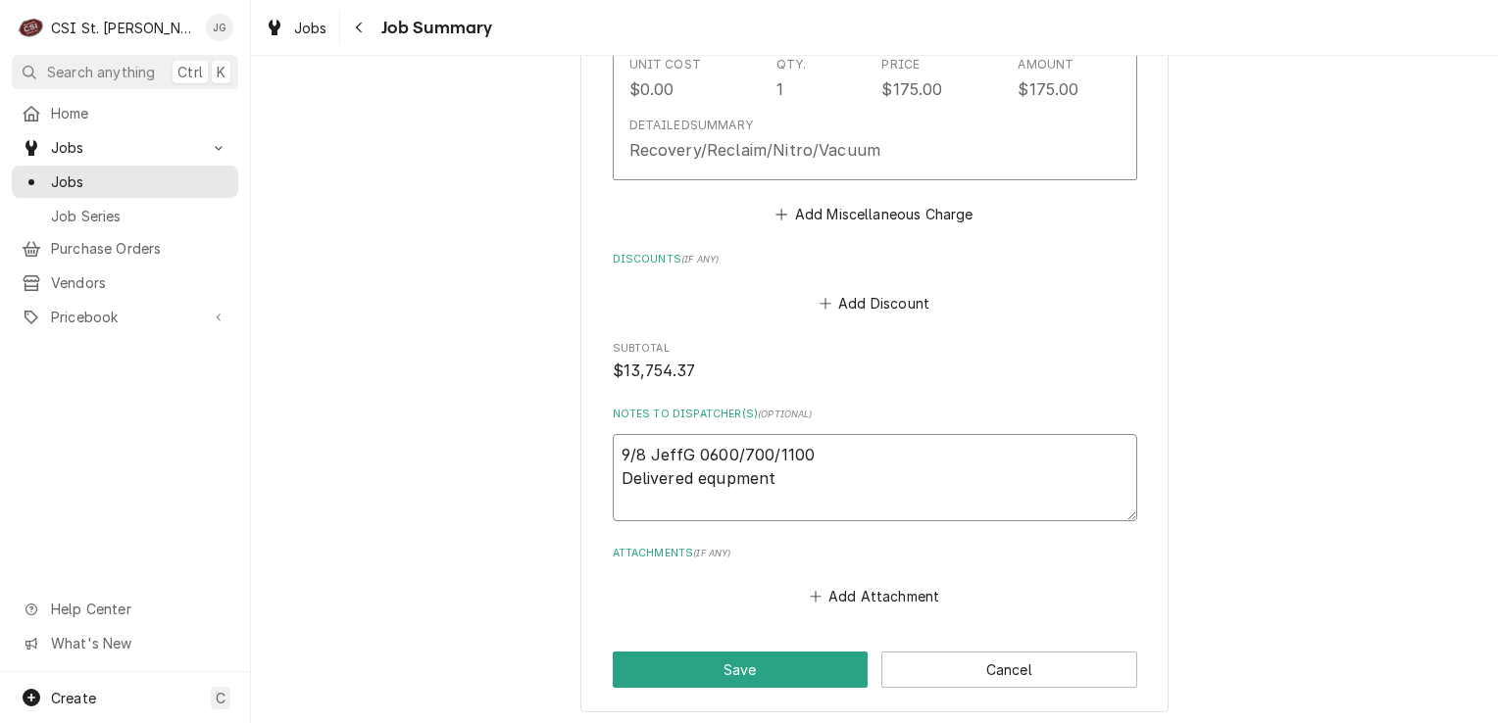
type textarea "x"
type textarea "9/8 JeffG 0600/700/1100 Delivered equpment"
type textarea "x"
type textarea "9/8 JeffG 0600/700/1100 Delivered equpmen"
type textarea "x"
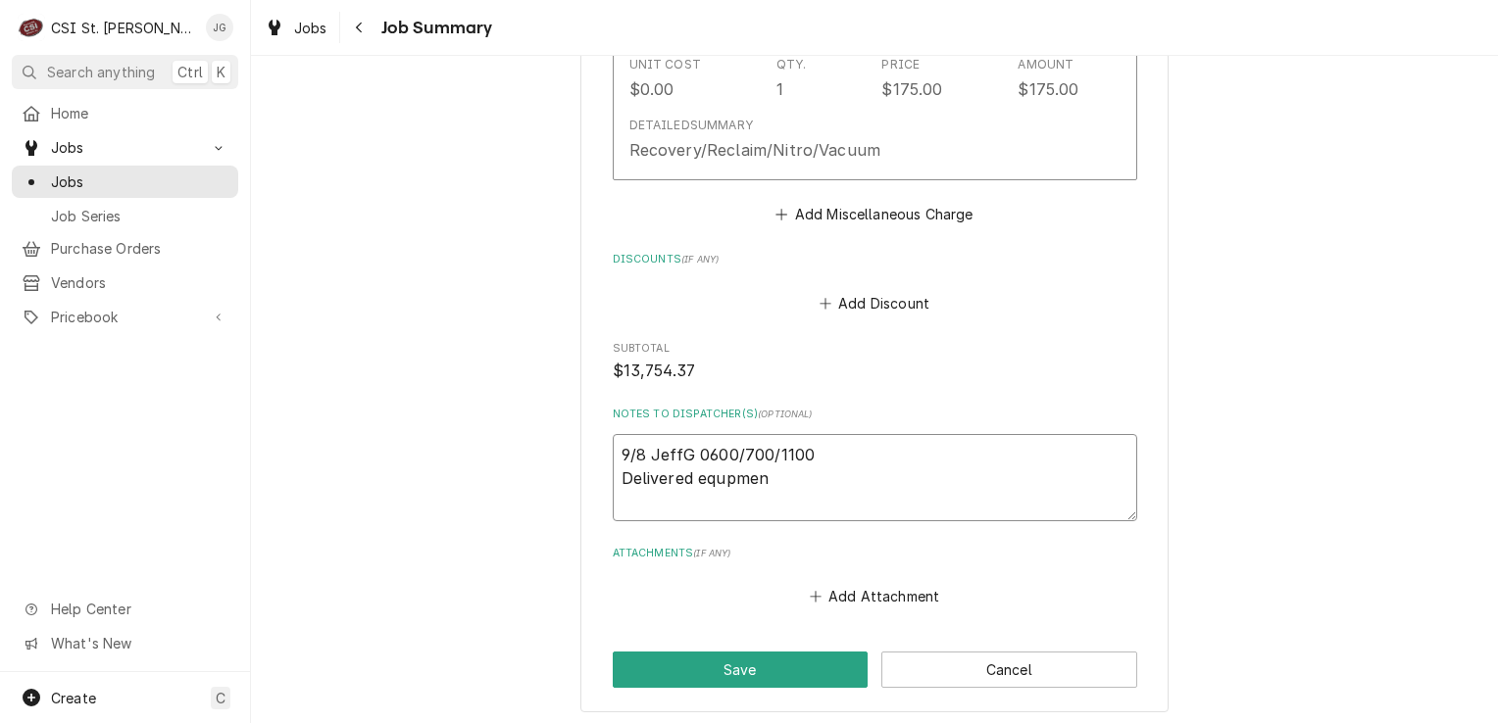
type textarea "9/8 JeffG 0600/700/1100 Delivered equpme"
type textarea "x"
type textarea "9/8 JeffG 0600/700/1100 Delivered equpm"
type textarea "x"
type textarea "9/8 JeffG 0600/700/1100 Delivered equp"
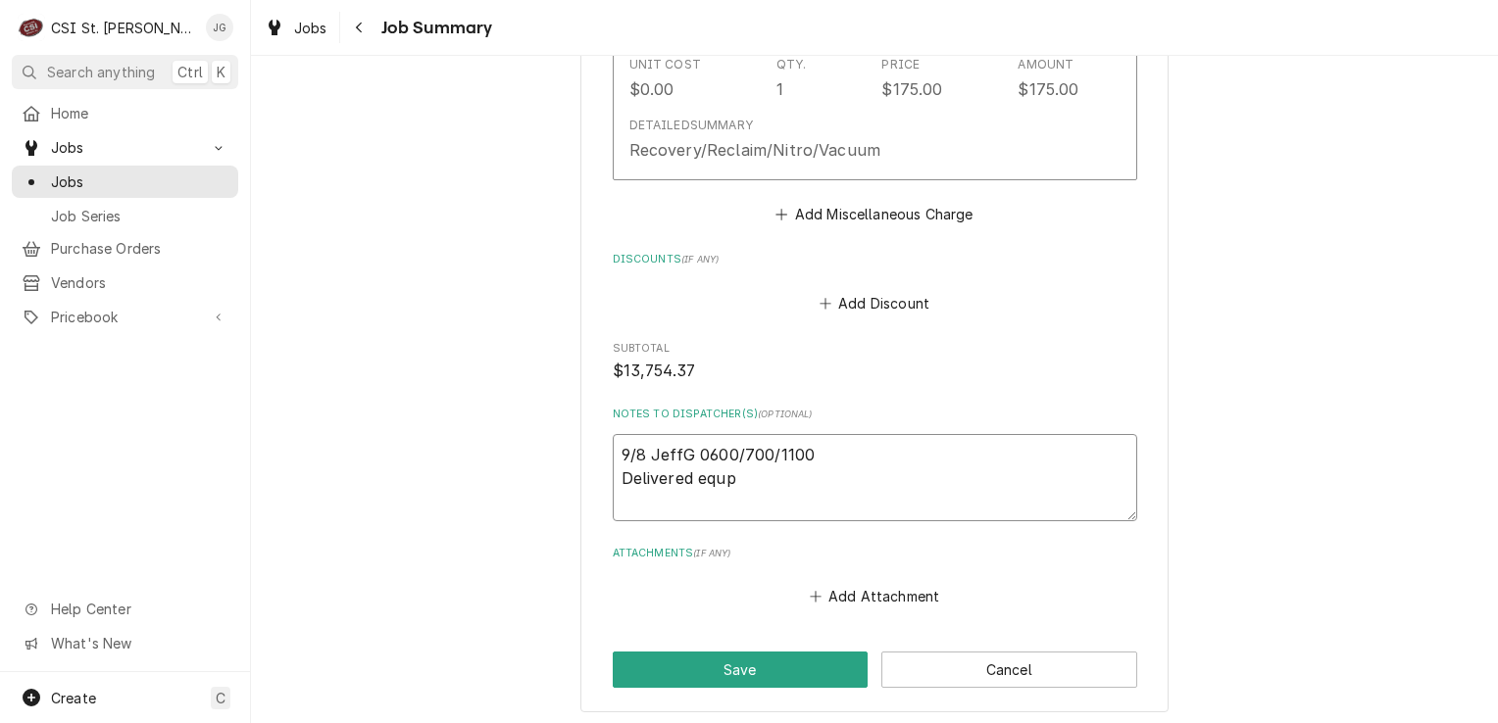
type textarea "x"
type textarea "9/8 JeffG 0600/700/1100 Delivered equ"
type textarea "x"
type textarea "9/8 JeffG 0600/700/1100 Delivered equi"
type textarea "x"
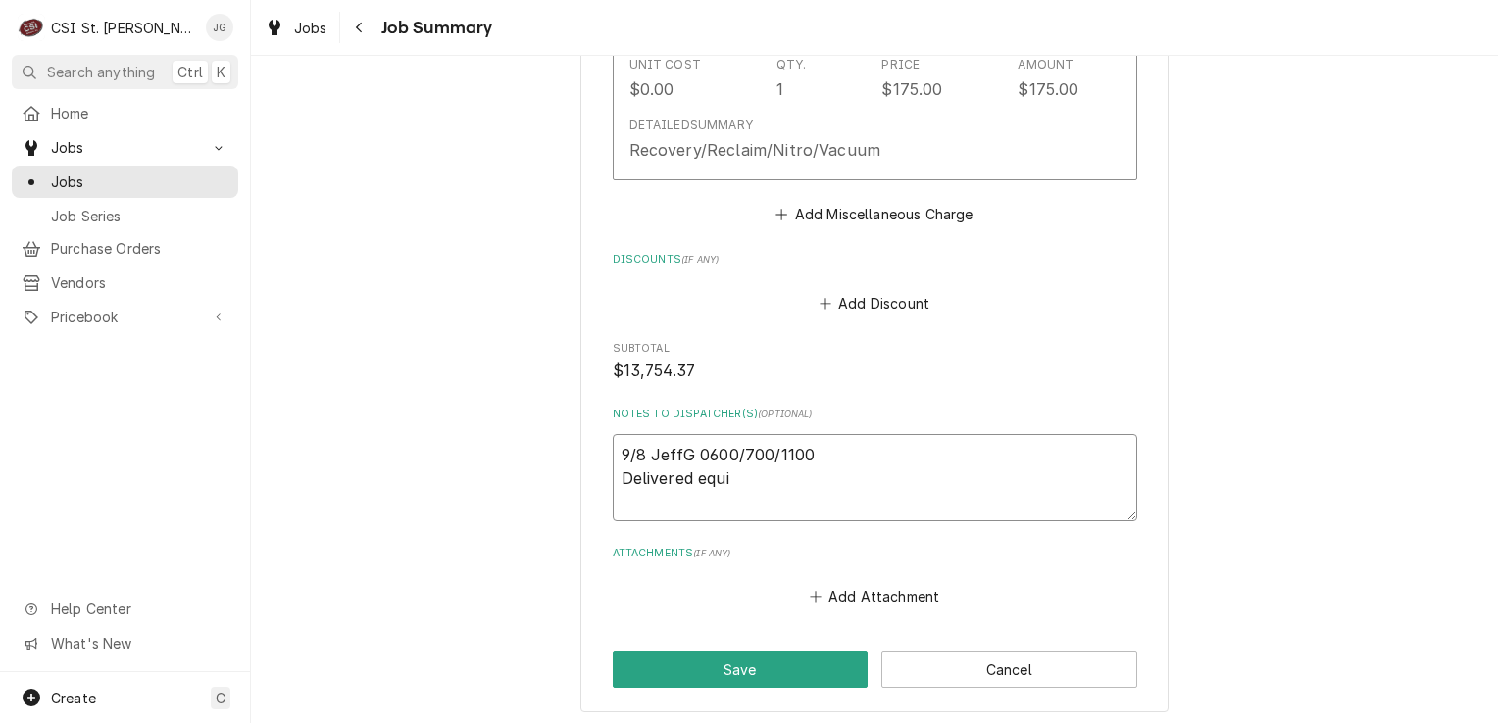
type textarea "9/8 JeffG 0600/700/1100 Delivered equip"
type textarea "x"
type textarea "9/8 JeffG 0600/700/1100 Delivered equipm"
type textarea "x"
type textarea "9/8 JeffG 0600/700/1100 Delivered equipme"
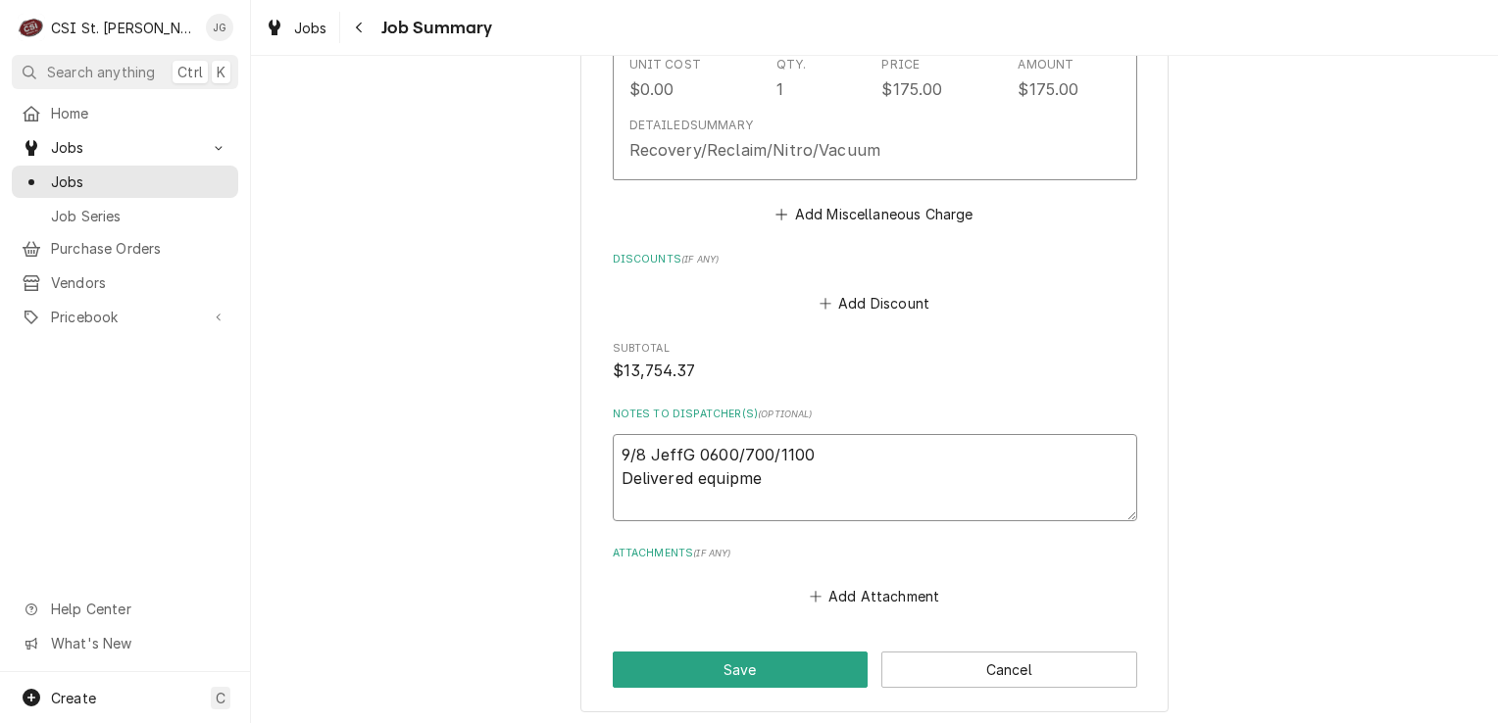
type textarea "x"
type textarea "9/8 JeffG 0600/700/1100 Delivered equipmen"
type textarea "x"
type textarea "9/8 JeffG 0600/700/1100 Delivered equipment"
type textarea "x"
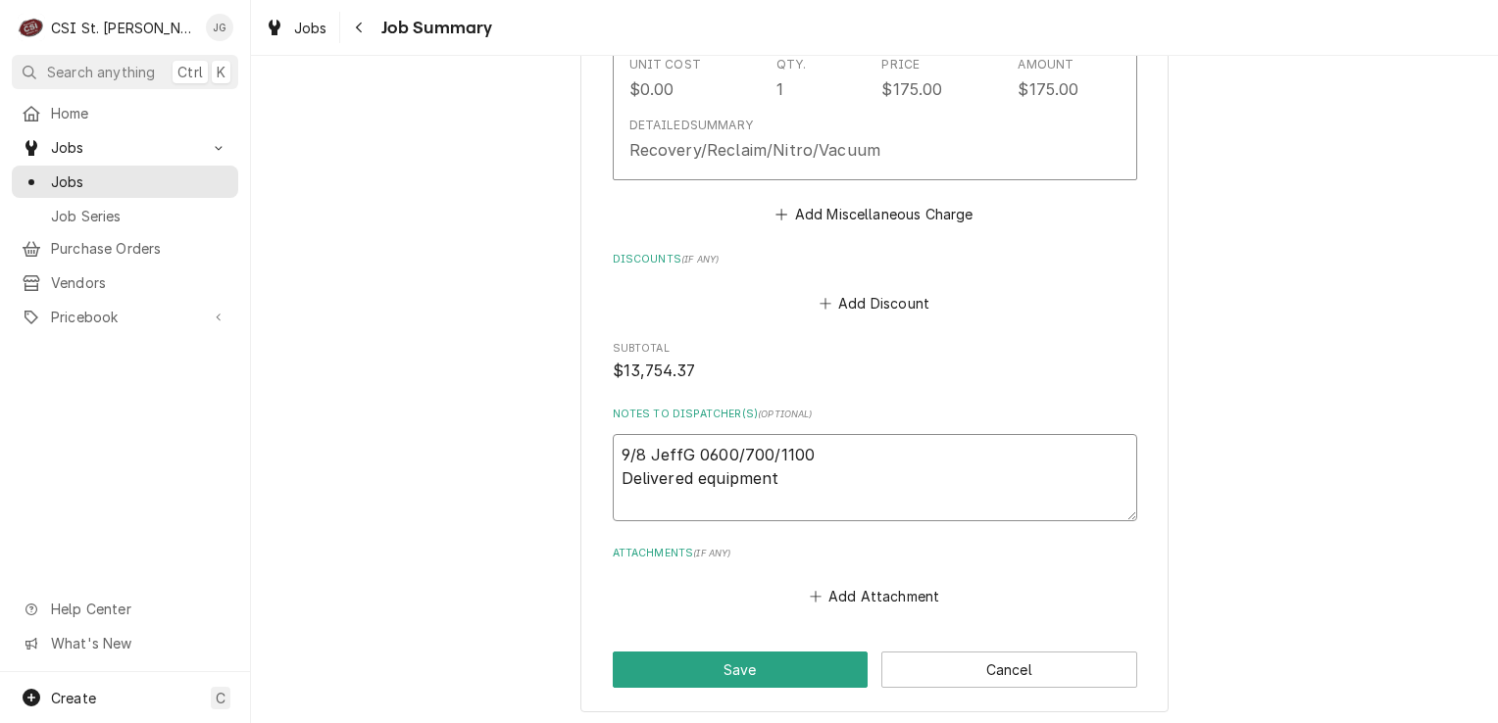
type textarea "9/8 JeffG 0600/700/1100 Delivered equipment"
type textarea "x"
type textarea "9/8 JeffG 0600/700/1100 Delivered equipment"
type textarea "x"
type textarea "9/8 JeffG 0600/700/1100 Delivered equipmen"
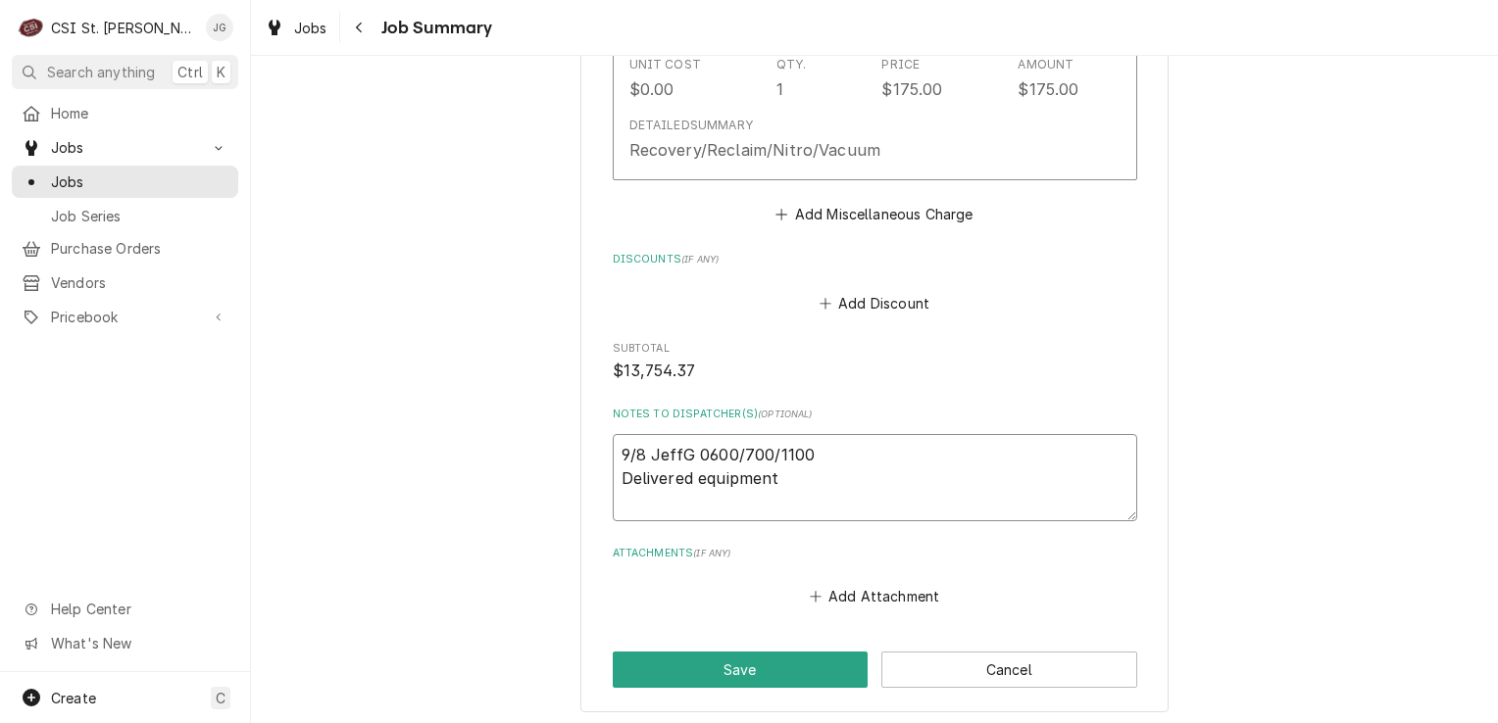
type textarea "x"
type textarea "9/8 JeffG 0600/700/1100 Delivered equipme"
type textarea "x"
type textarea "9/8 JeffG 0600/700/1100 Delivered equipm"
type textarea "x"
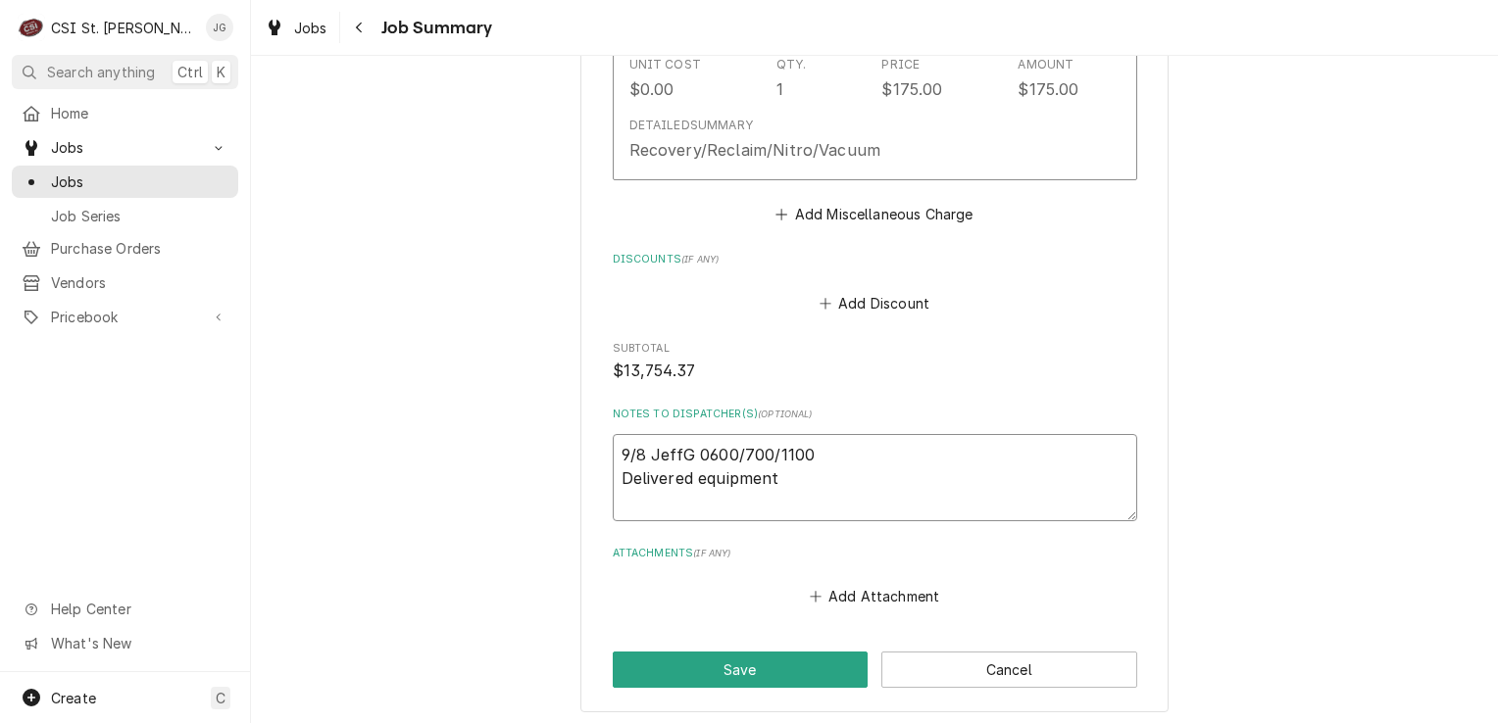
type textarea "9/8 JeffG 0600/700/1100 Delivered equip"
type textarea "x"
type textarea "9/8 JeffG 0600/700/1100 Delivered equi"
type textarea "x"
type textarea "9/8 JeffG 0600/700/1100 Delivered equ"
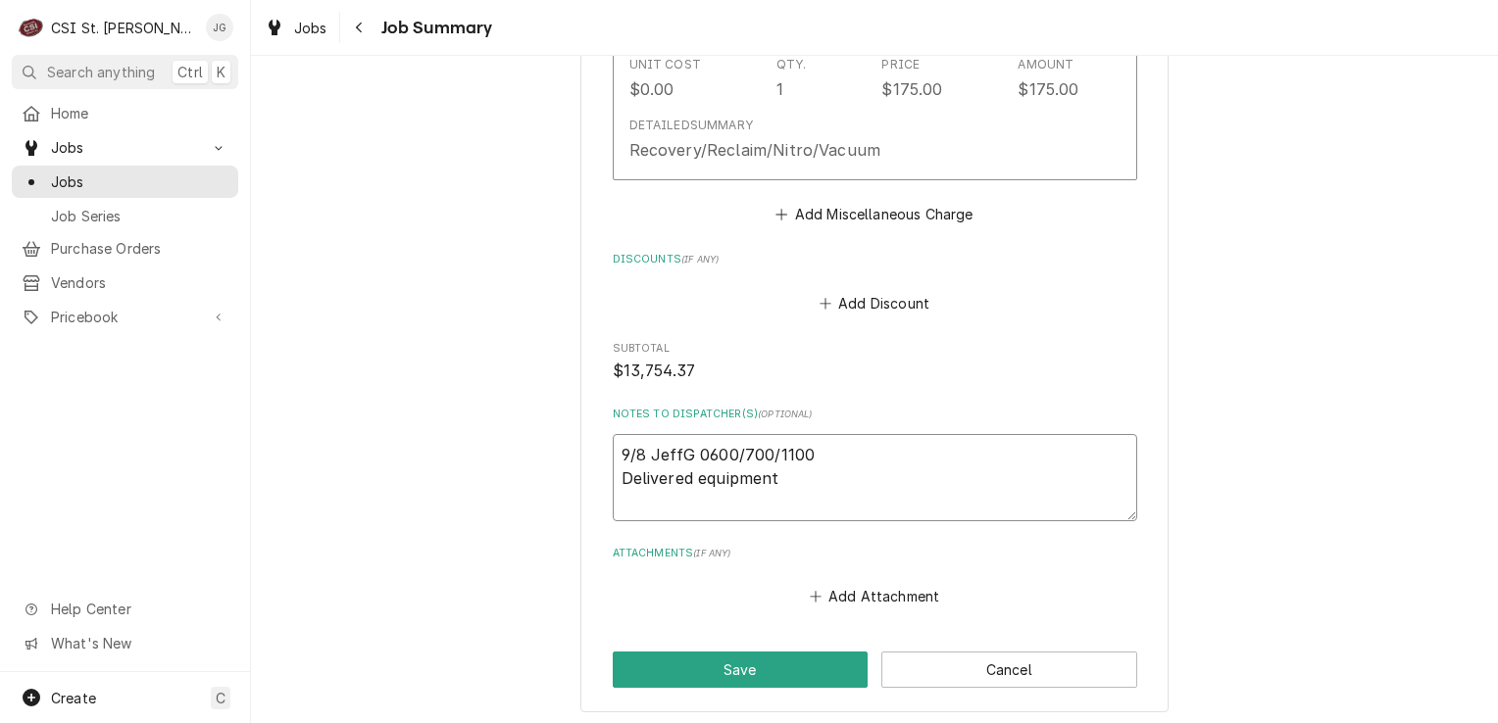
type textarea "x"
type textarea "9/8 JeffG 0600/700/1100 Delivered eq"
type textarea "x"
type textarea "9/8 JeffG 0600/700/1100 Delivered e"
type textarea "x"
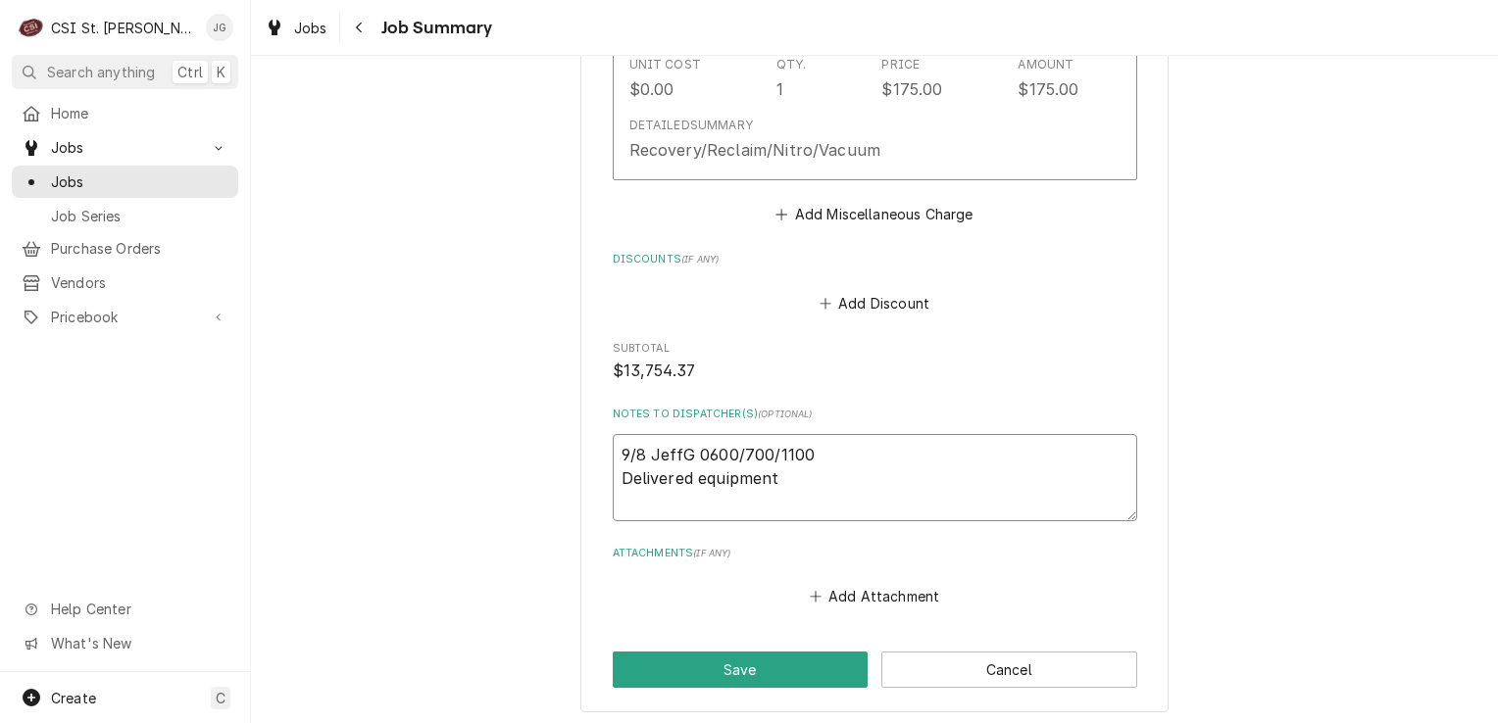
type textarea "9/8 JeffG 0600/700/1100 Delivered"
type textarea "x"
type textarea "9/8 JeffG 0600/700/1100 Delivered n"
type textarea "x"
type textarea "9/8 JeffG 0600/700/1100 Delivered ne"
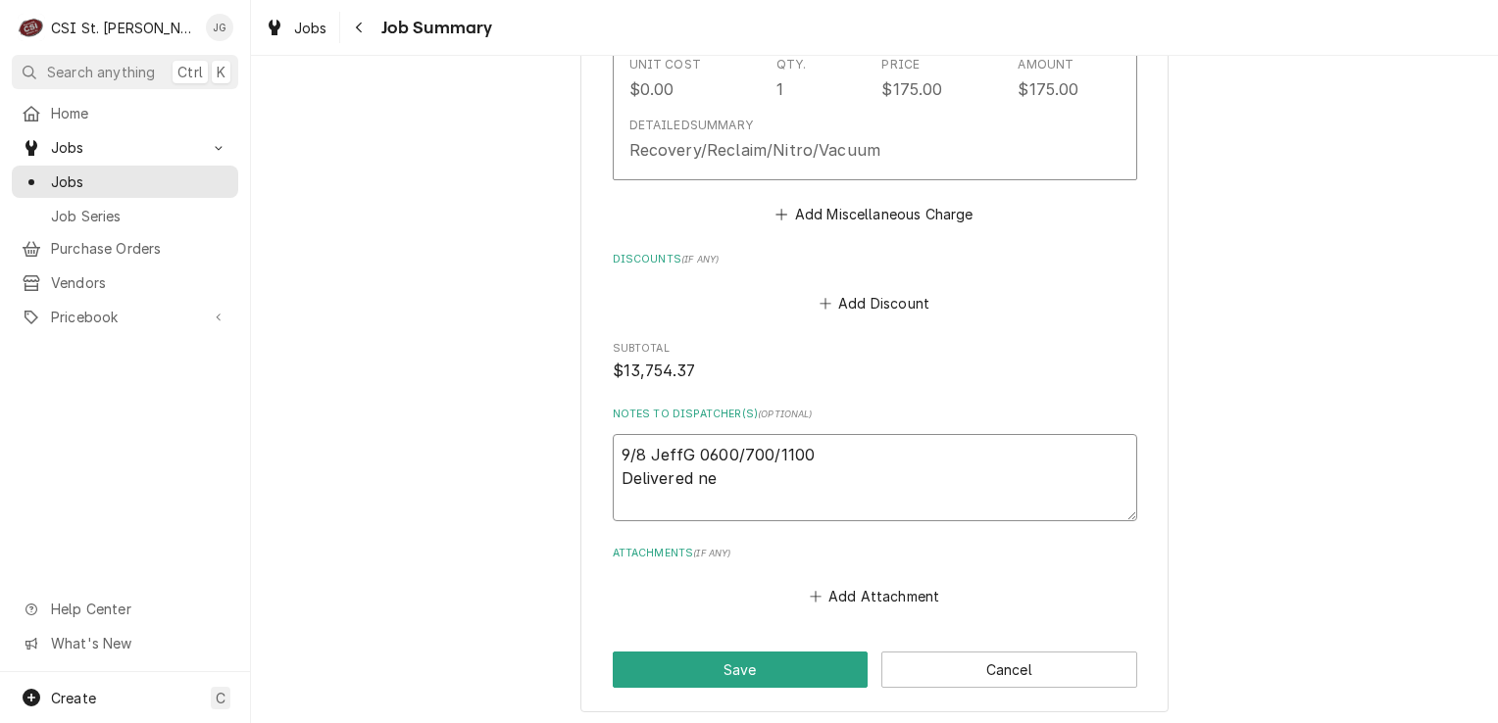
type textarea "x"
type textarea "9/8 JeffG 0600/700/1100 Delivered new"
type textarea "x"
type textarea "9/8 JeffG 0600/700/1100 Delivered new"
type textarea "x"
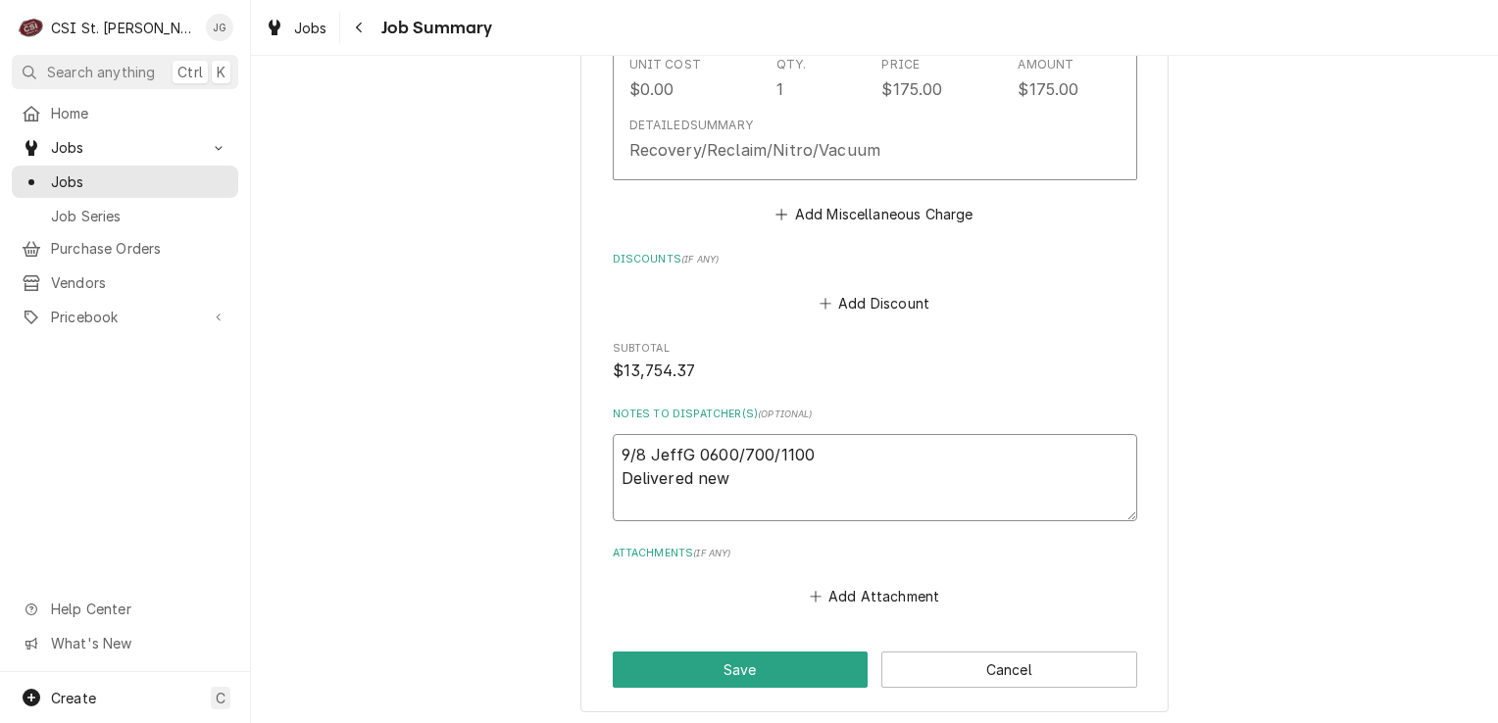
type textarea "9/8 JeffG 0600/700/1100 Delivered new e"
type textarea "x"
type textarea "9/8 JeffG 0600/700/1100 Delivered new eq"
type textarea "x"
type textarea "9/8 JeffG 0600/700/1100 Delivered new equi"
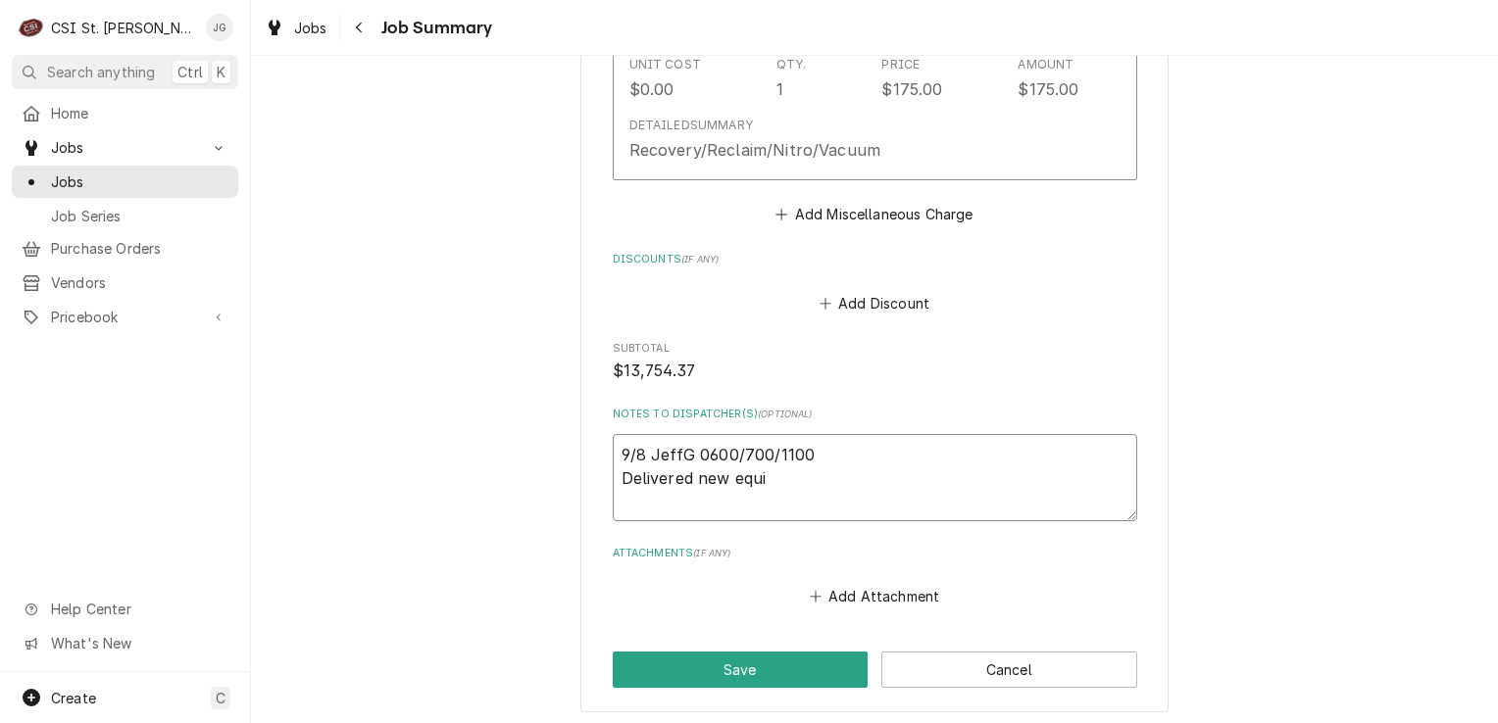
type textarea "x"
type textarea "9/8 JeffG 0600/700/1100 Delivered new equip"
type textarea "x"
type textarea "9/8 JeffG 0600/700/1100 Delivered new equipm"
type textarea "x"
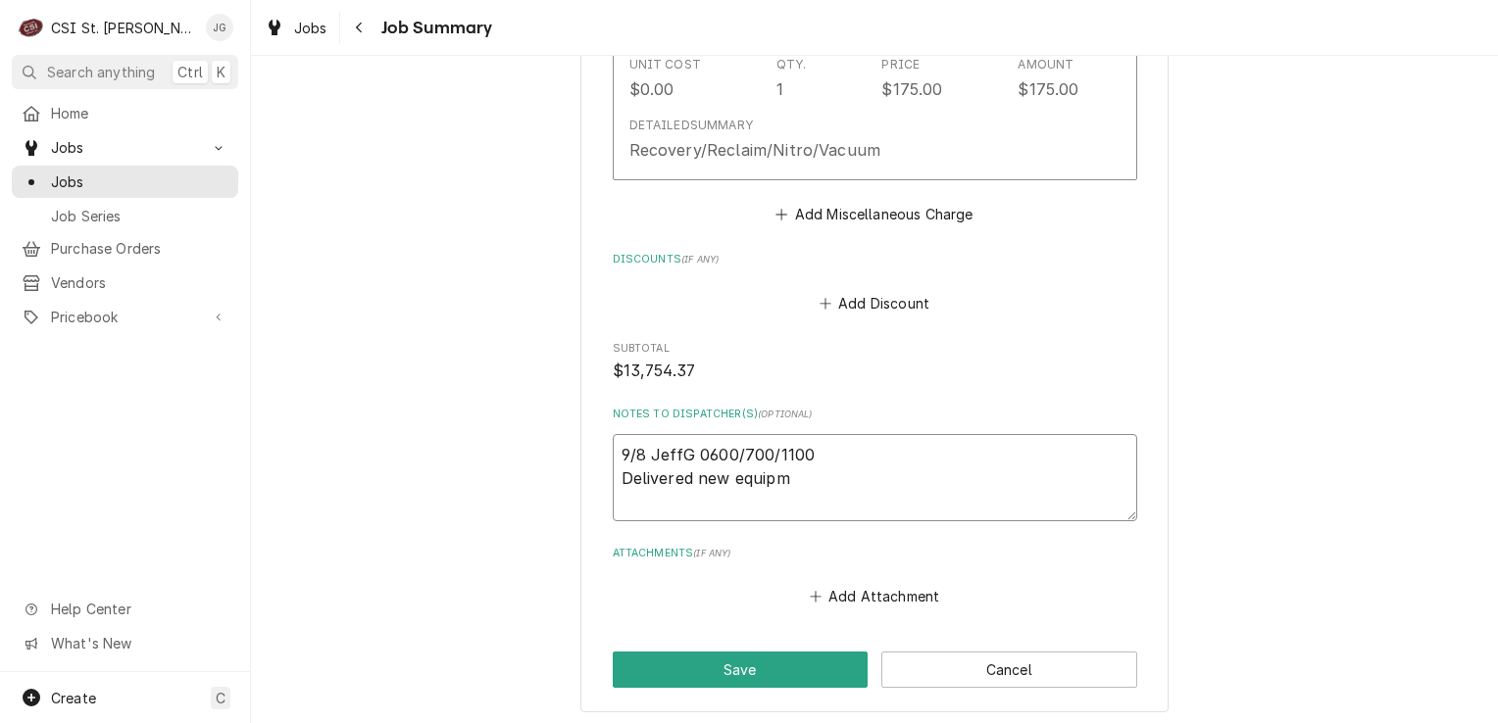
type textarea "9/8 JeffG 0600/700/1100 Delivered new equipme"
type textarea "x"
type textarea "9/8 JeffG 0600/700/1100 Delivered new equipmen"
type textarea "x"
type textarea "9/8 JeffG 0600/700/1100 Delivered new equipment"
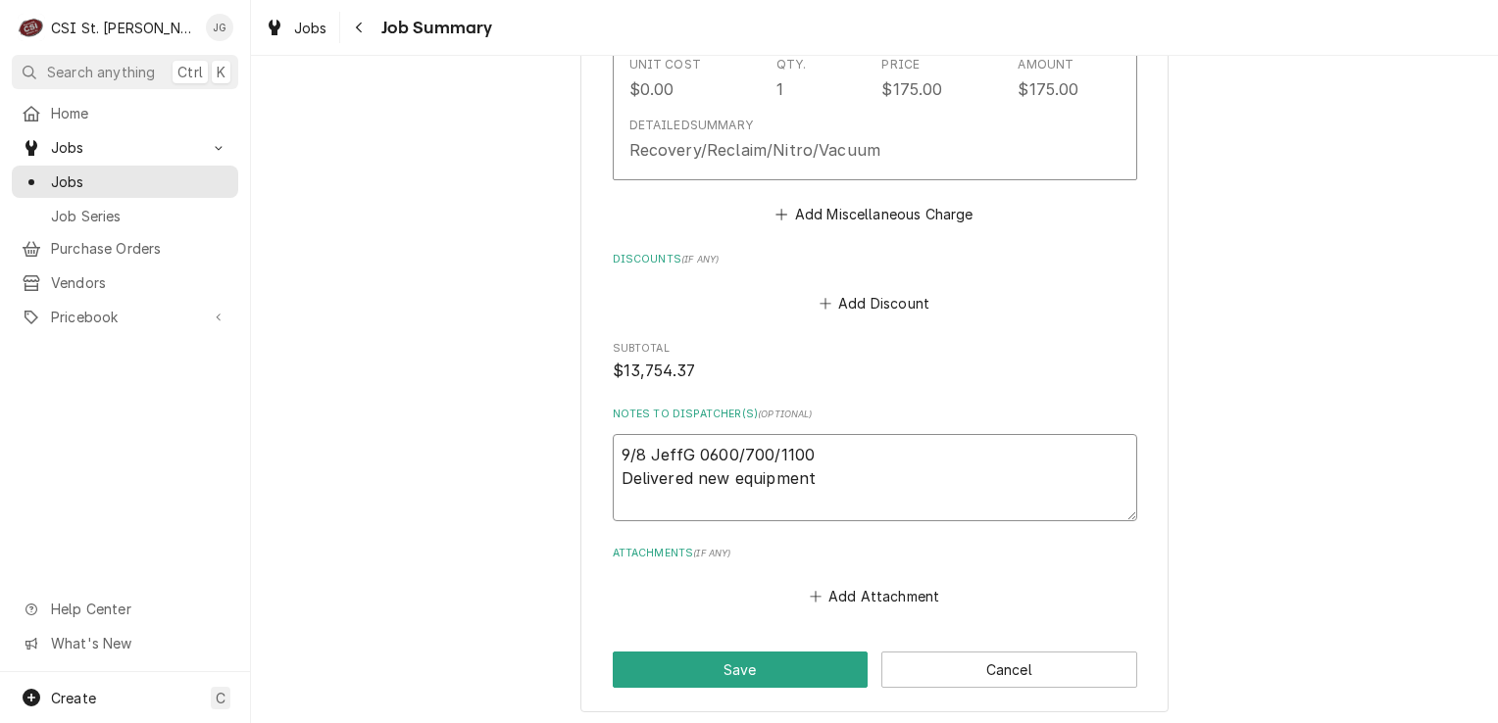
type textarea "x"
type textarea "9/8 JeffG 0600/700/1100 Delivered new equipment"
type textarea "x"
type textarea "9/8 JeffG 0600/700/1100 Delivered new equipment a"
type textarea "x"
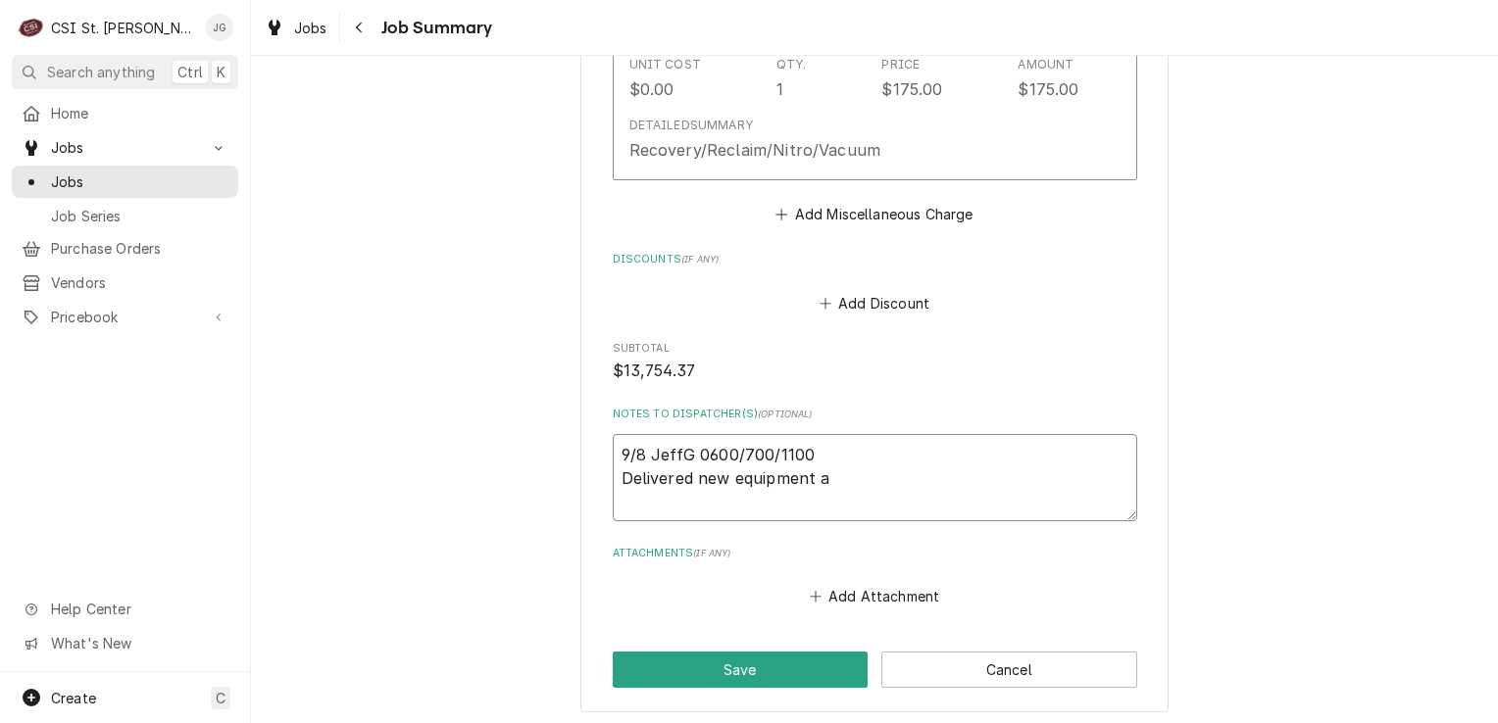
type textarea "9/8 JeffG 0600/700/1100 Delivered new equipment an"
type textarea "x"
type textarea "9/8 JeffG 0600/700/1100 Delivered new equipment and"
type textarea "x"
type textarea "9/8 JeffG 0600/700/1100 Delivered new equipment and"
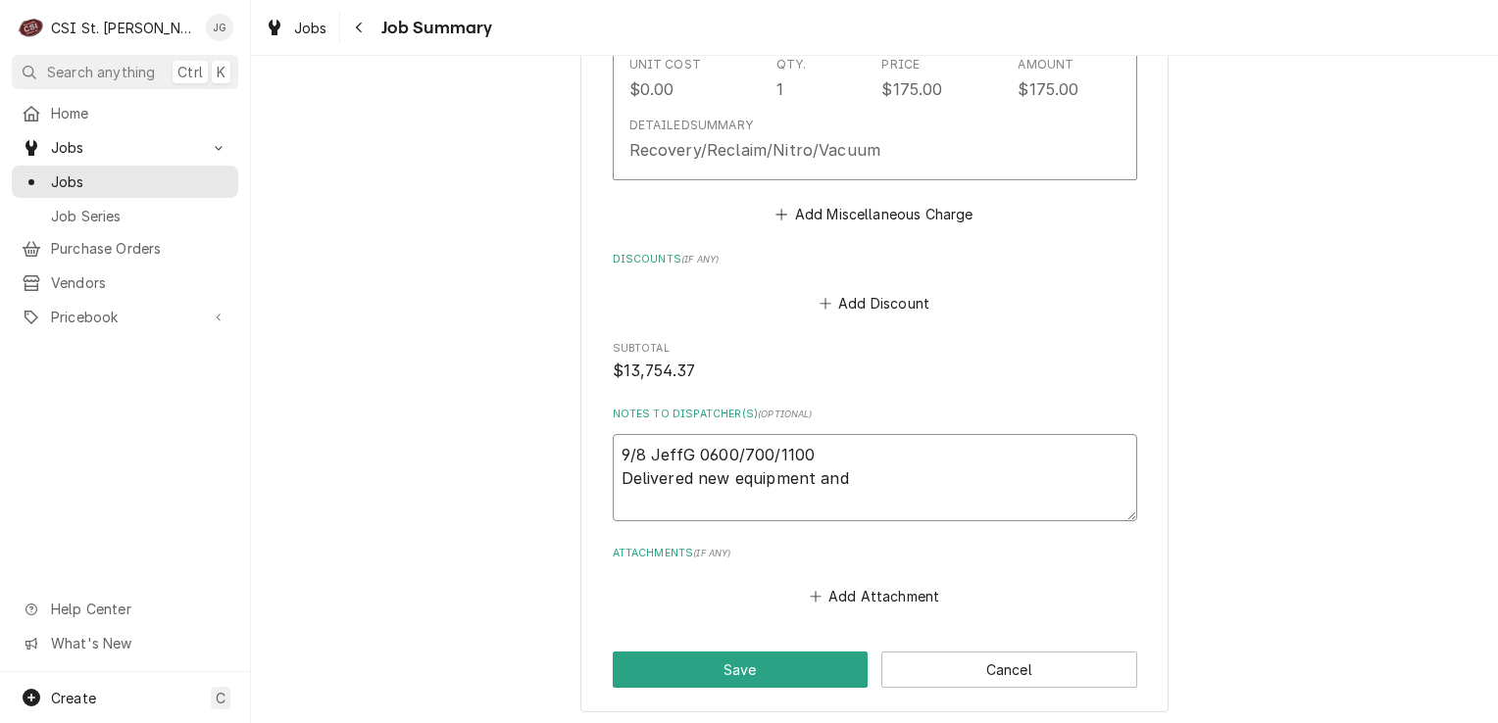
type textarea "x"
type textarea "9/8 JeffG 0600/700/1100 Delivered new equipment and a"
type textarea "x"
type textarea "9/8 JeffG 0600/700/1100 Delivered new equipment and as"
type textarea "x"
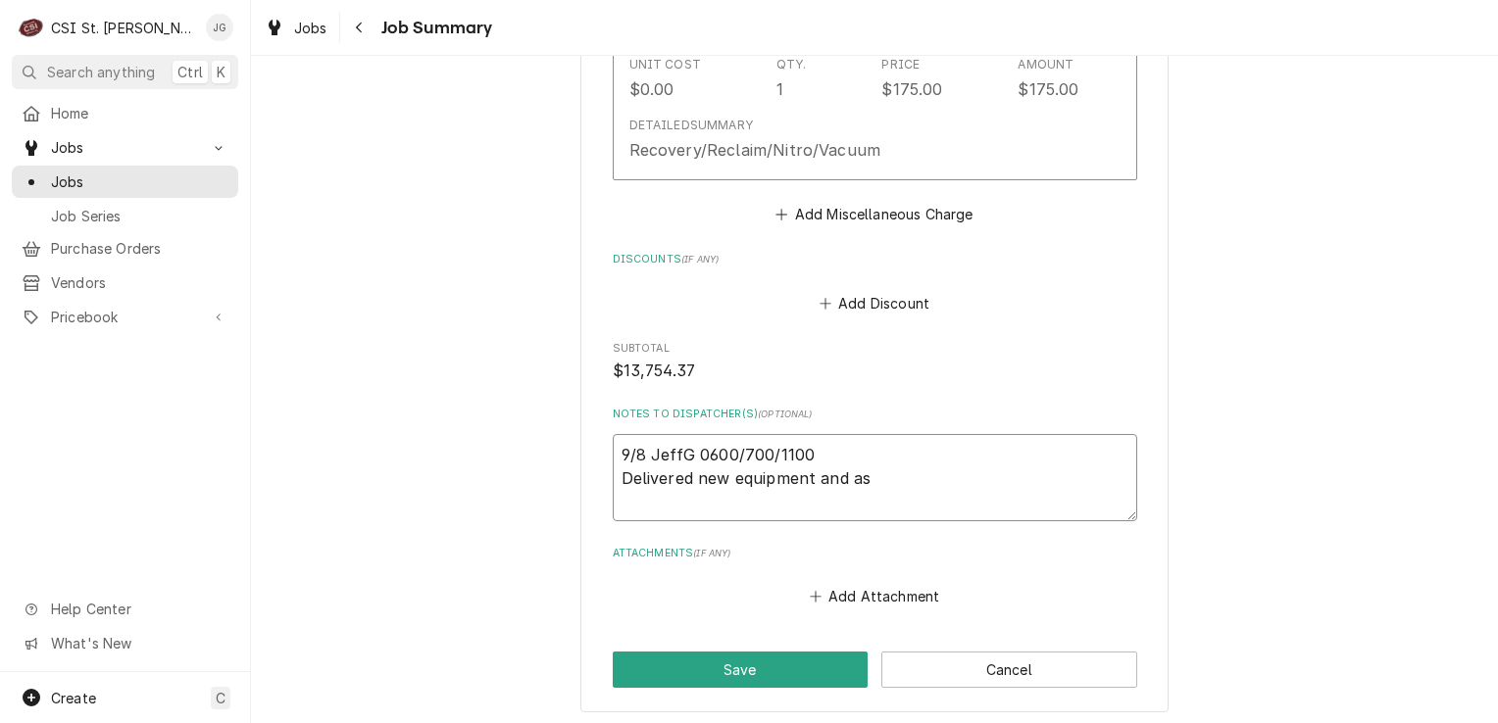
type textarea "9/8 JeffG 0600/700/1100 Delivered new equipment and ass"
type textarea "x"
type textarea "9/8 JeffG 0600/700/1100 Delivered new equipment and assi"
type textarea "x"
type textarea "9/8 JeffG 0600/700/1100 Delivered new equipment and assis"
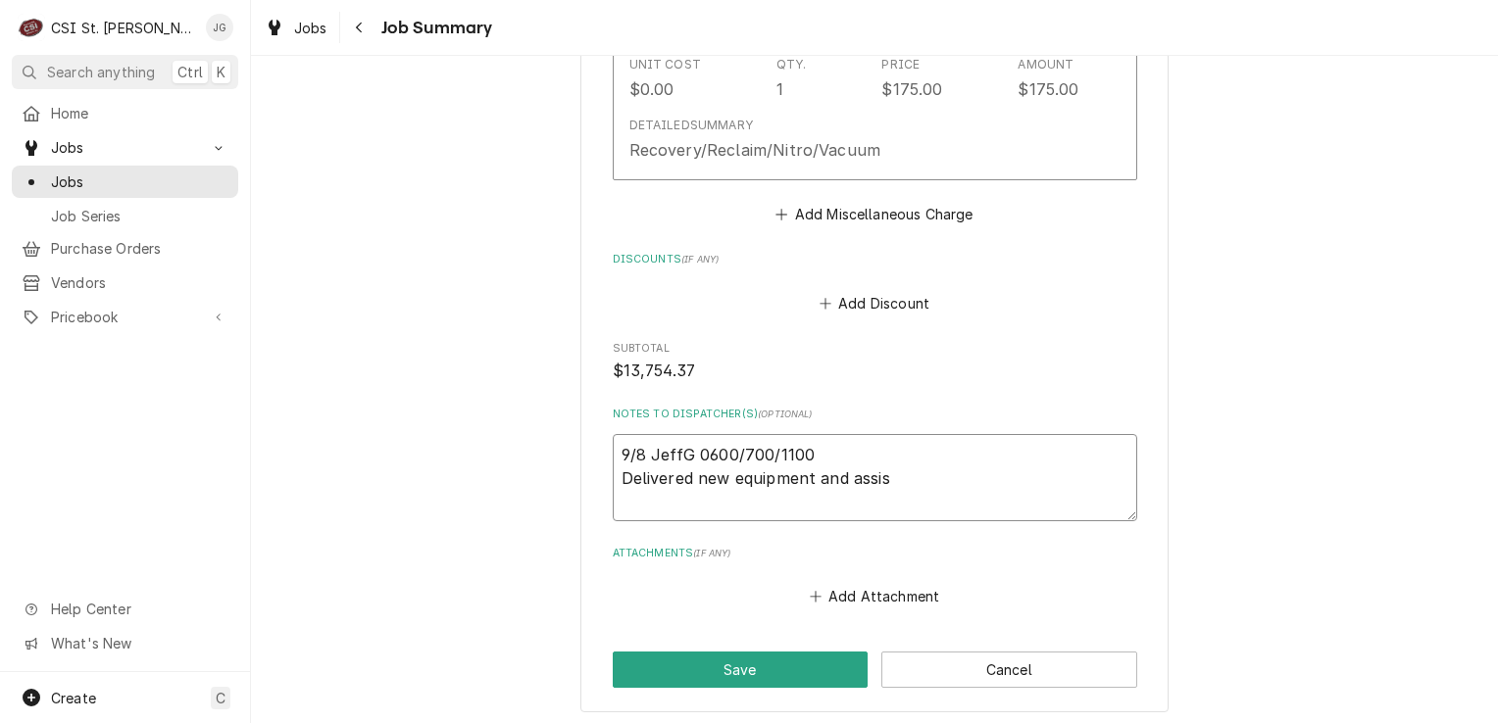
type textarea "x"
type textarea "9/8 JeffG 0600/700/1100 Delivered new equipment and assist"
type textarea "x"
type textarea "9/8 JeffG 0600/700/1100 Delivered new equipment and assiste"
type textarea "x"
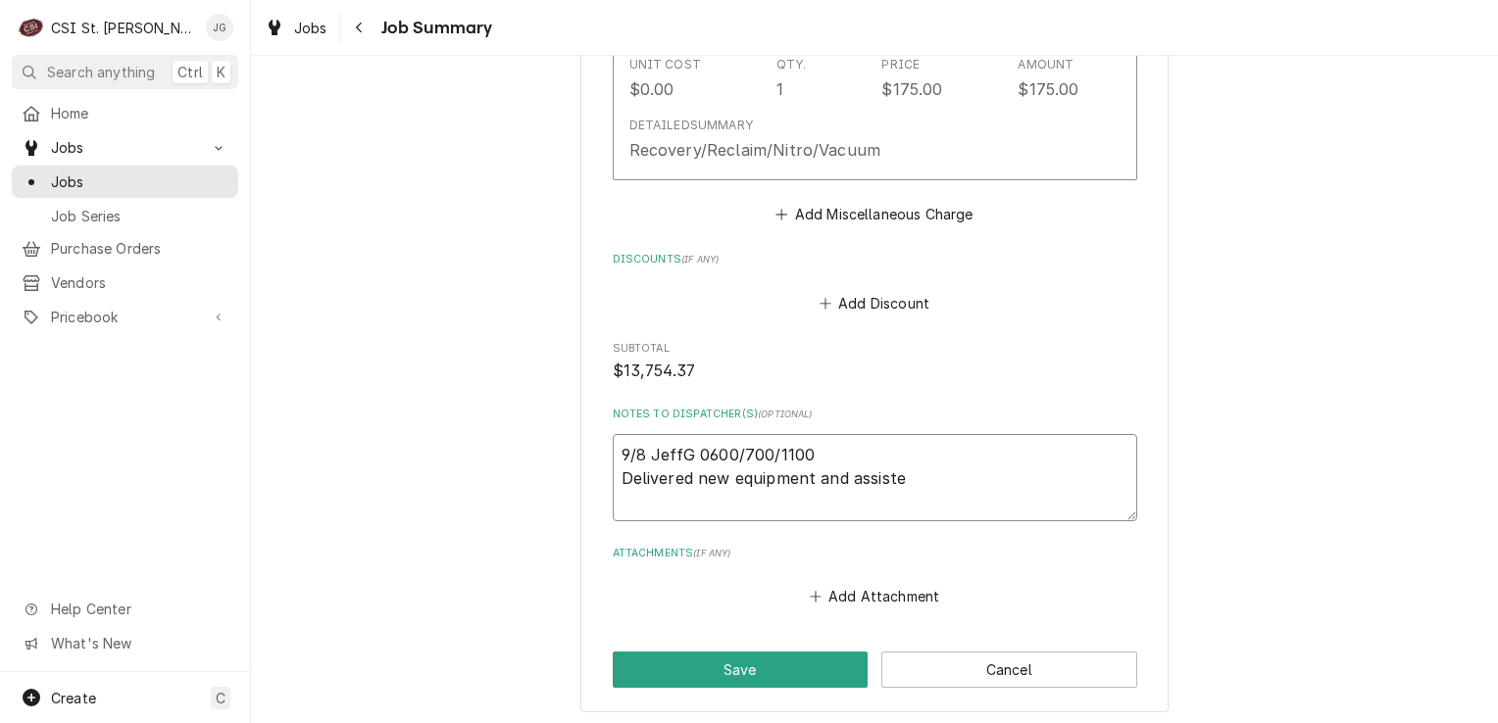
type textarea "9/8 JeffG 0600/700/1100 Delivered new equipment and assisted"
type textarea "x"
type textarea "9/8 JeffG 0600/700/1100 Delivered new equipment and assisted"
type textarea "x"
type textarea "9/8 JeffG 0600/700/1100 Delivered new equipment and assisted w"
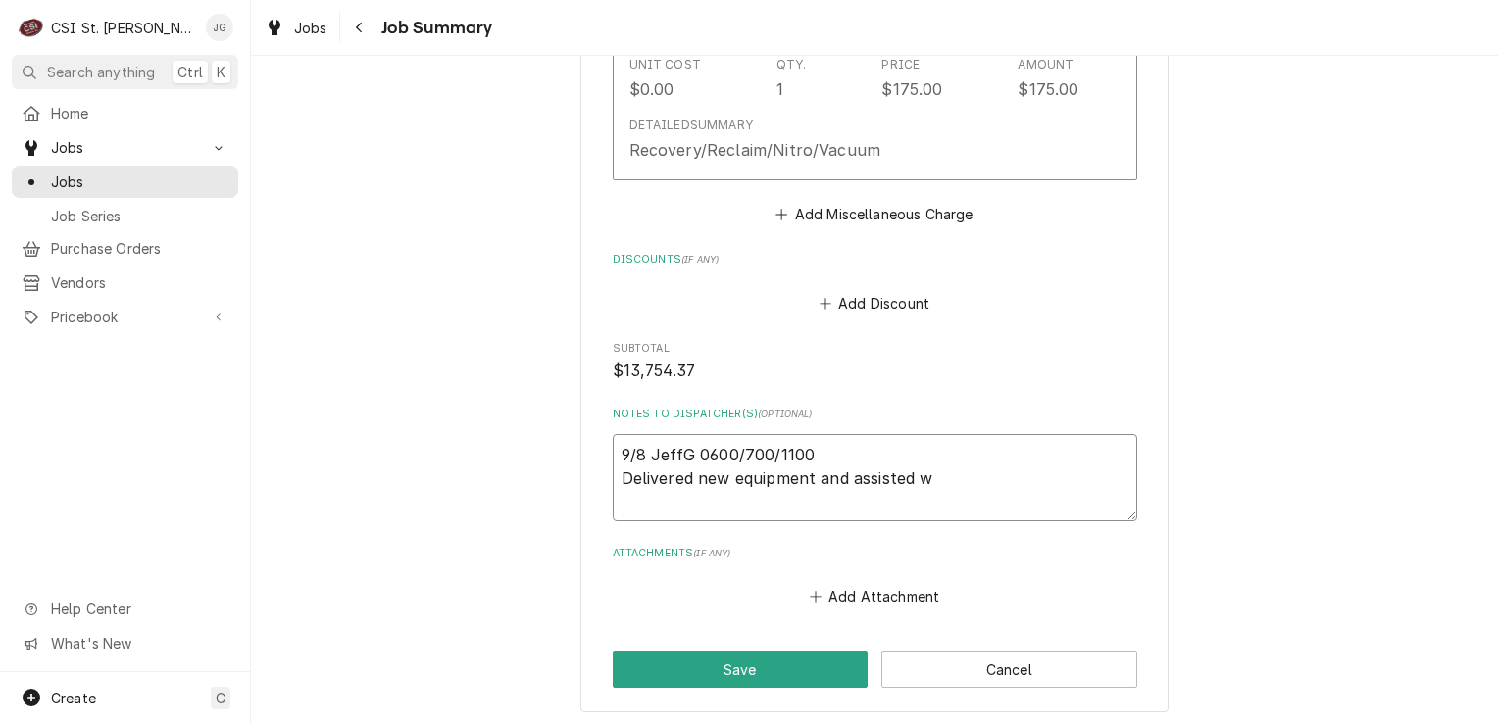
type textarea "x"
type textarea "9/8 JeffG 0600/700/1100 Delivered new equipment and assisted wh"
type textarea "x"
type textarea "9/8 JeffG 0600/700/1100 Delivered new equipment and assisted whe"
type textarea "x"
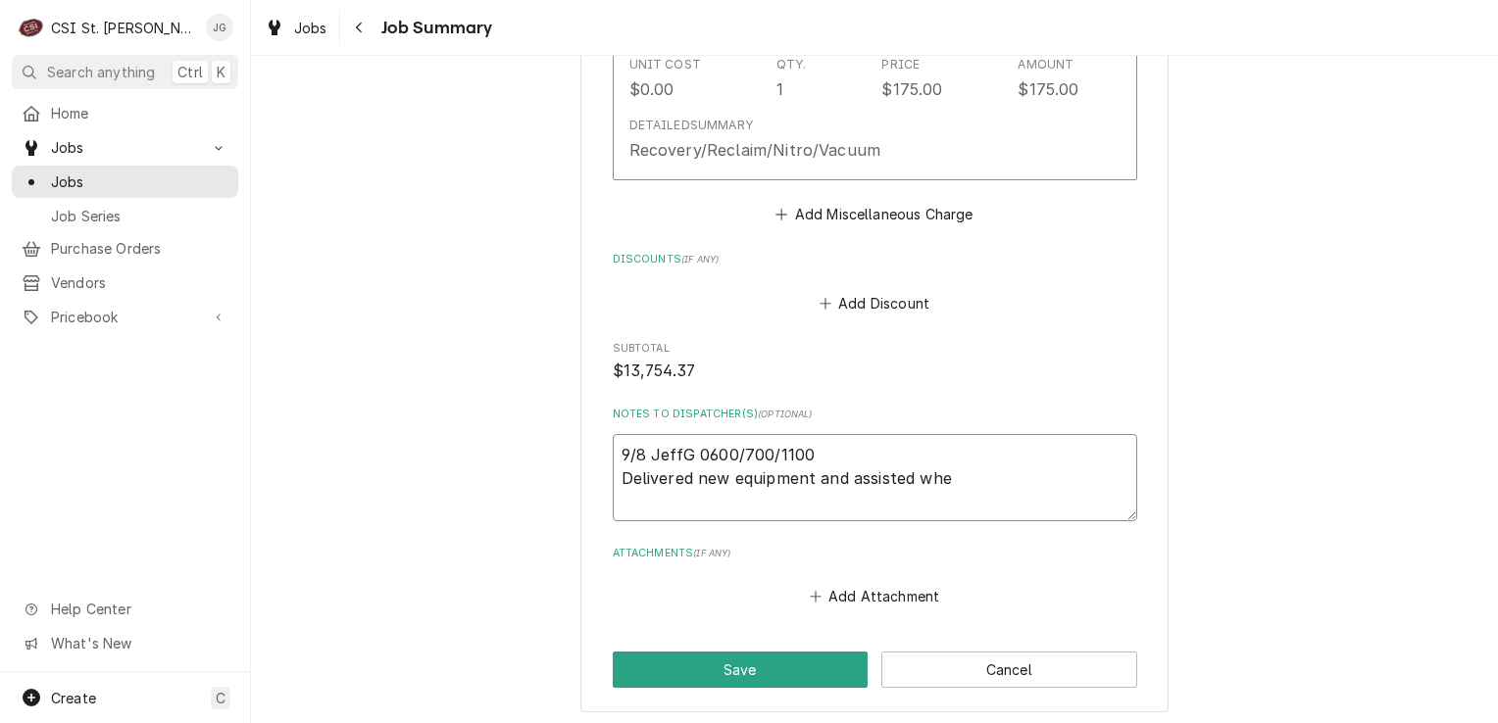
type textarea "9/8 JeffG 0600/700/1100 Delivered new equipment and assisted wher"
click at [845, 434] on textarea "9/8 JeffG 0600/700/1100 Delivered new equipment and assisted where needed. disp…" at bounding box center [875, 478] width 524 height 88
click at [1001, 434] on textarea "9/8 JeffG 0600/700/1100 Delivered new equipment, assisted where needed. dispose…" at bounding box center [875, 478] width 524 height 88
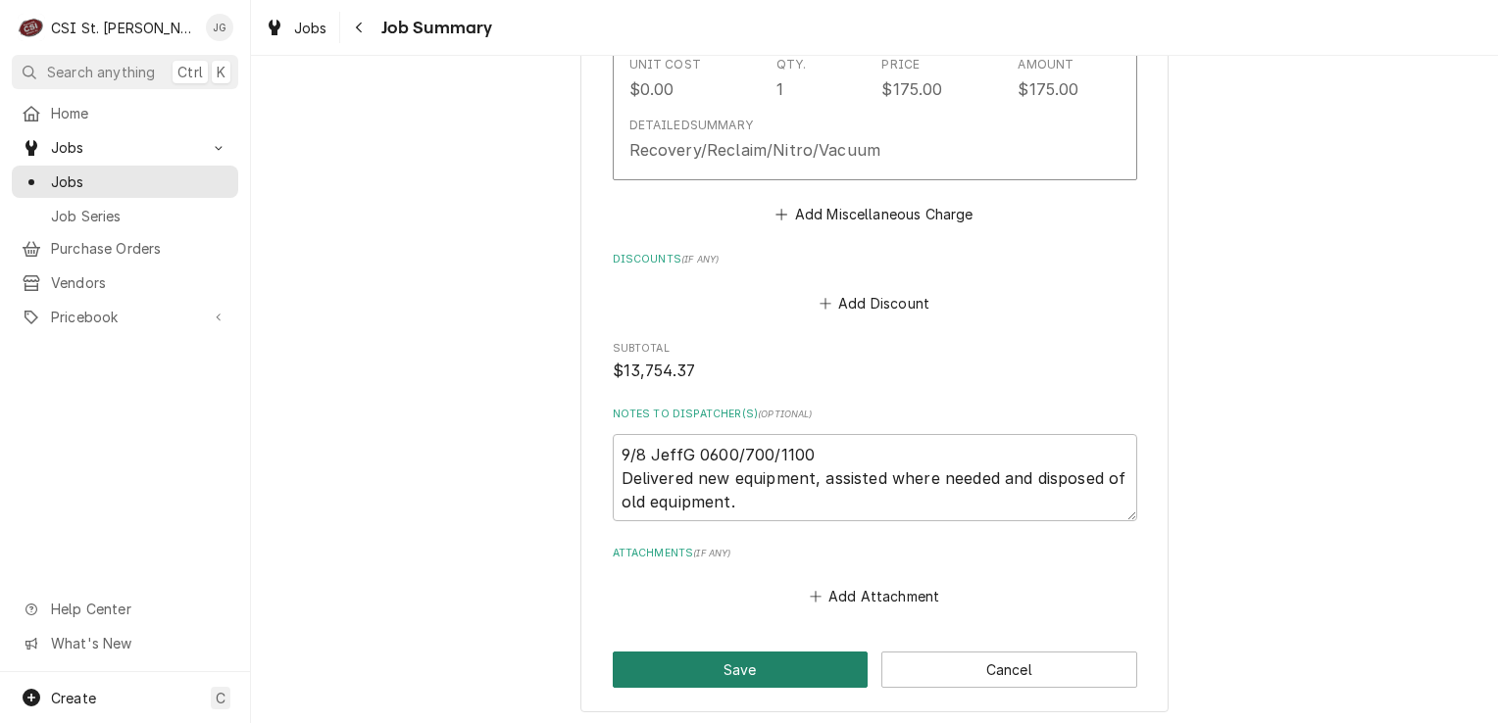
click at [742, 652] on button "Save" at bounding box center [741, 670] width 256 height 36
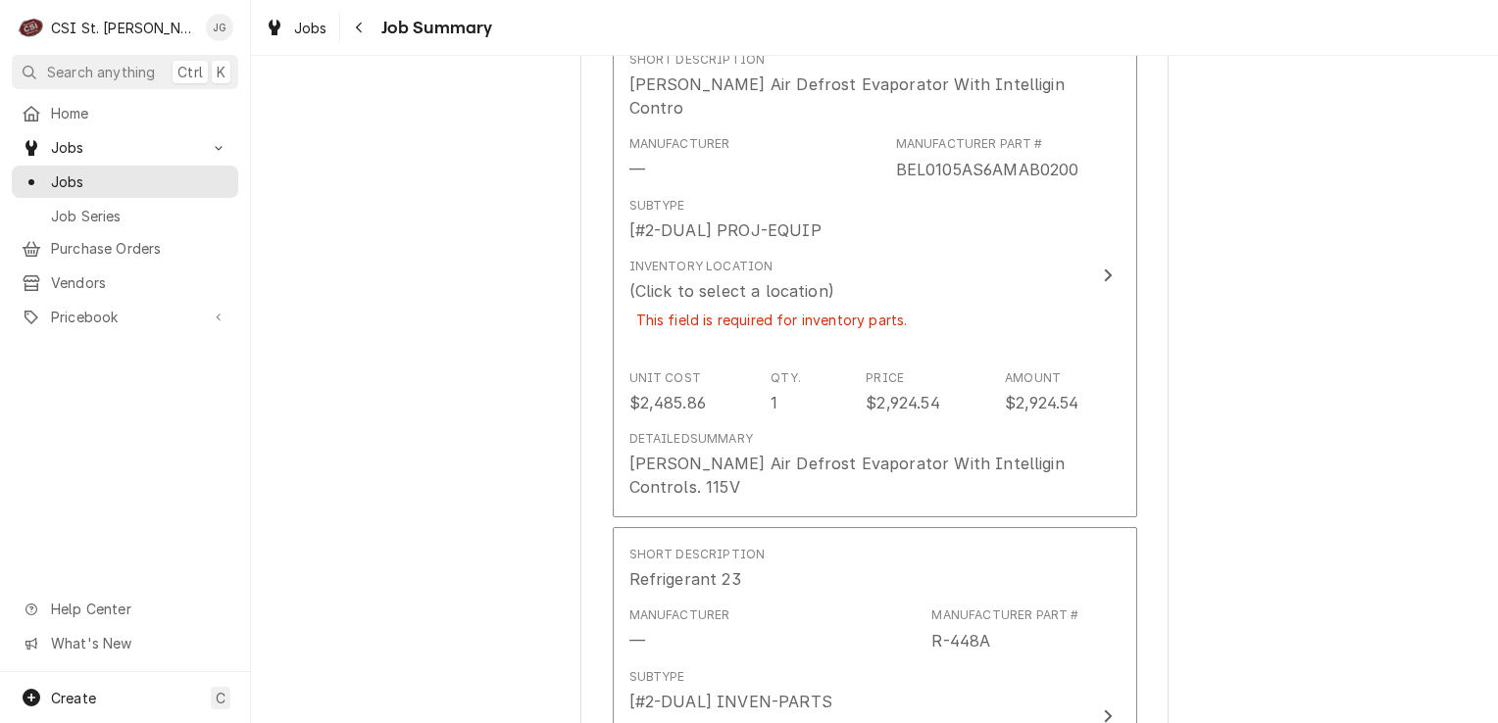
scroll to position [3855, 0]
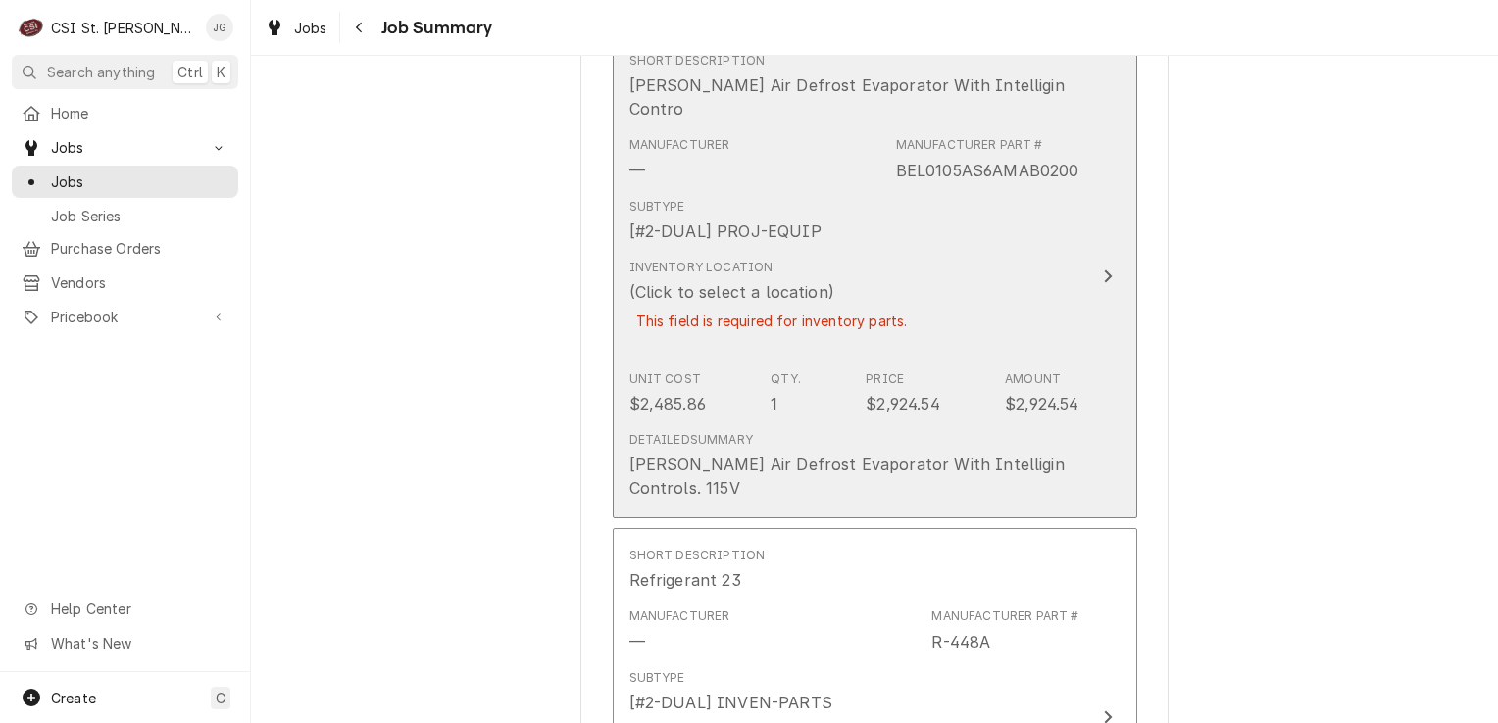
click at [699, 280] on div "(Click to select a location)" at bounding box center [731, 292] width 205 height 24
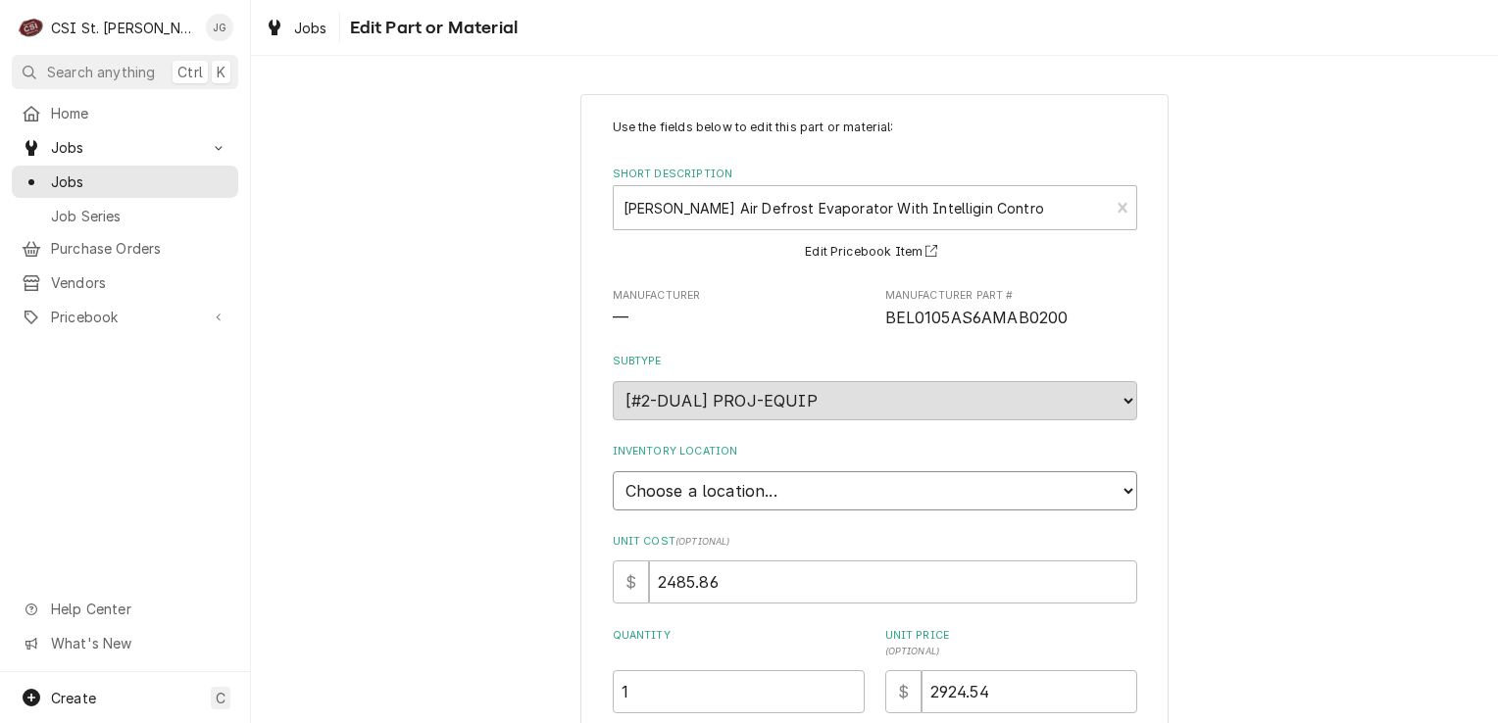
click at [781, 493] on select "Choose a location... 00 | STL WAREHOUSE 01 | CHUCK WAMBOLDT V#93 01 | COURTNEY …" at bounding box center [875, 490] width 524 height 39
click at [613, 471] on select "Choose a location... 00 | STL WAREHOUSE 01 | CHUCK WAMBOLDT V#93 01 | COURTNEY …" at bounding box center [875, 490] width 524 height 39
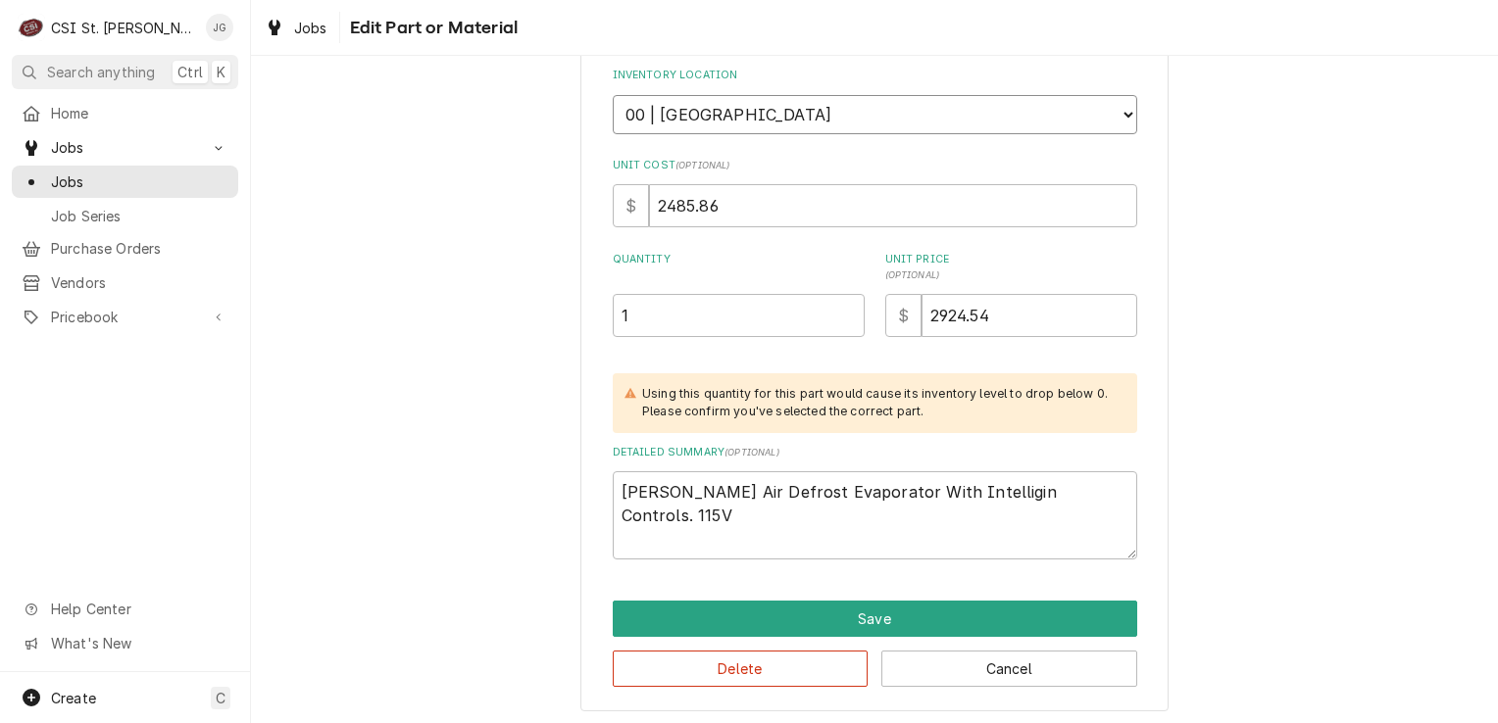
scroll to position [376, 0]
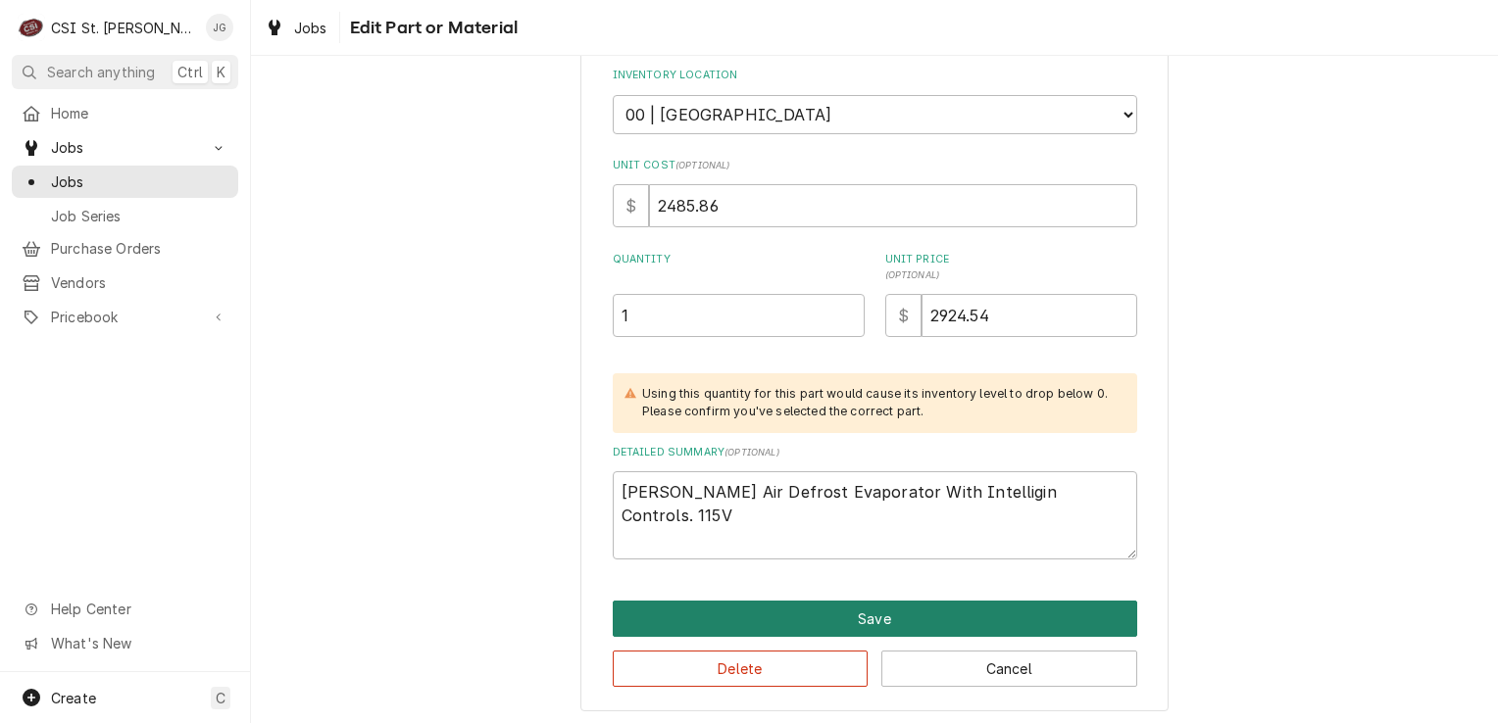
click at [880, 614] on button "Save" at bounding box center [875, 619] width 524 height 36
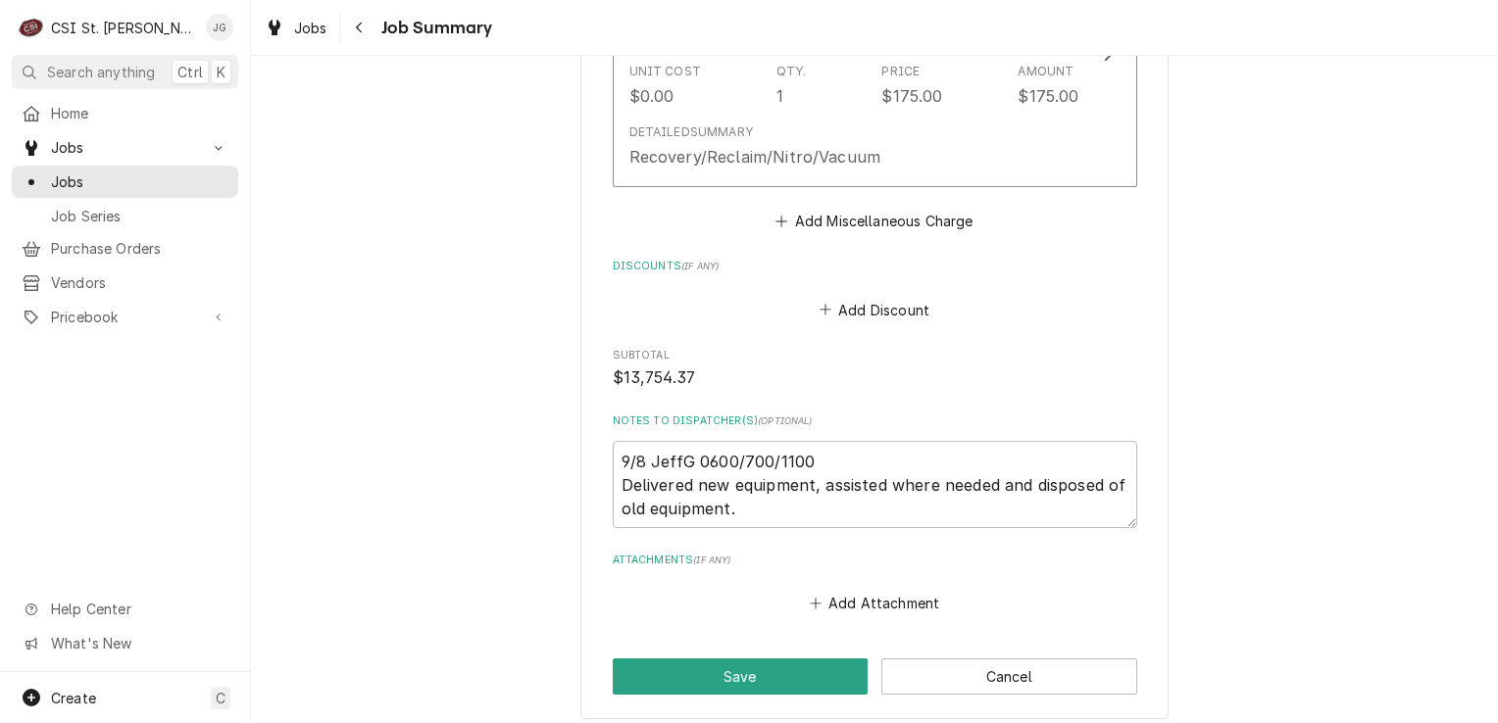
scroll to position [4944, 0]
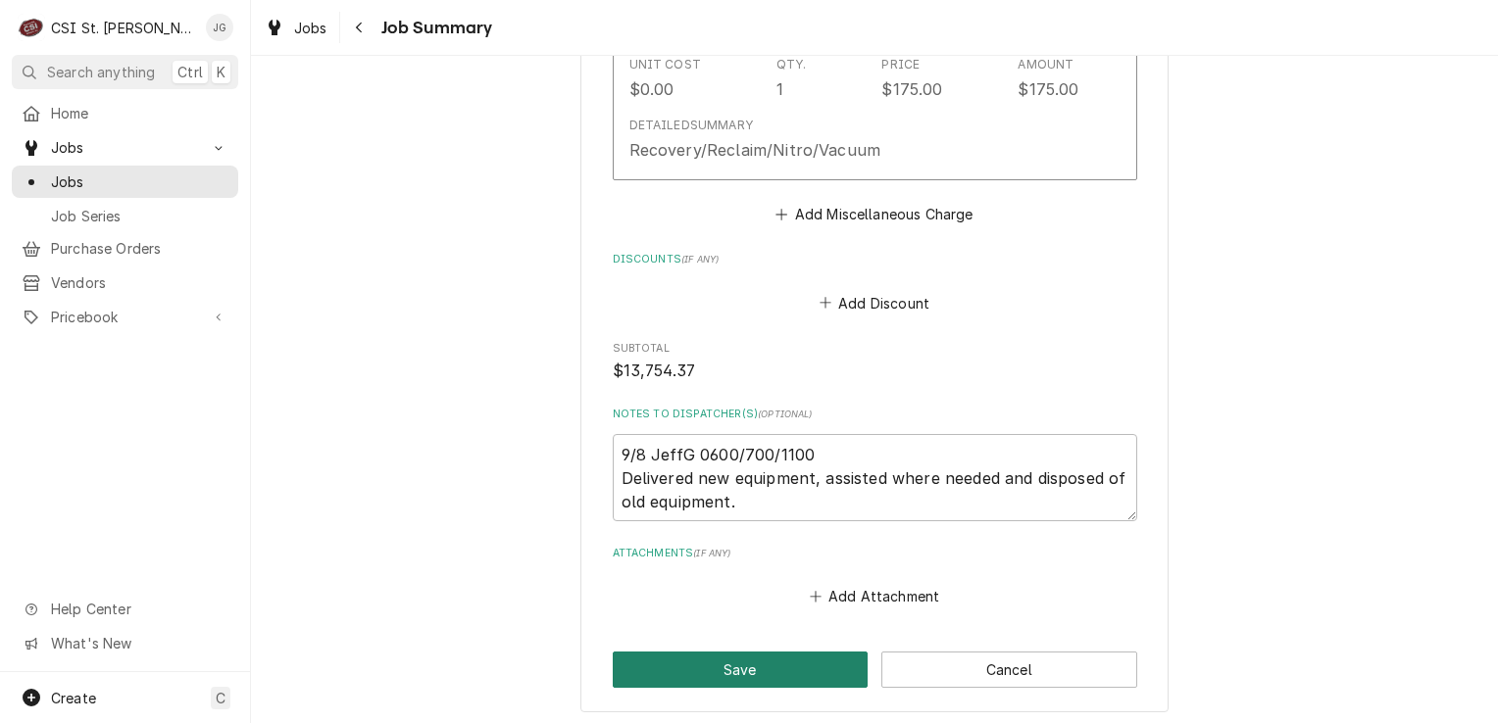
click at [757, 652] on button "Save" at bounding box center [741, 670] width 256 height 36
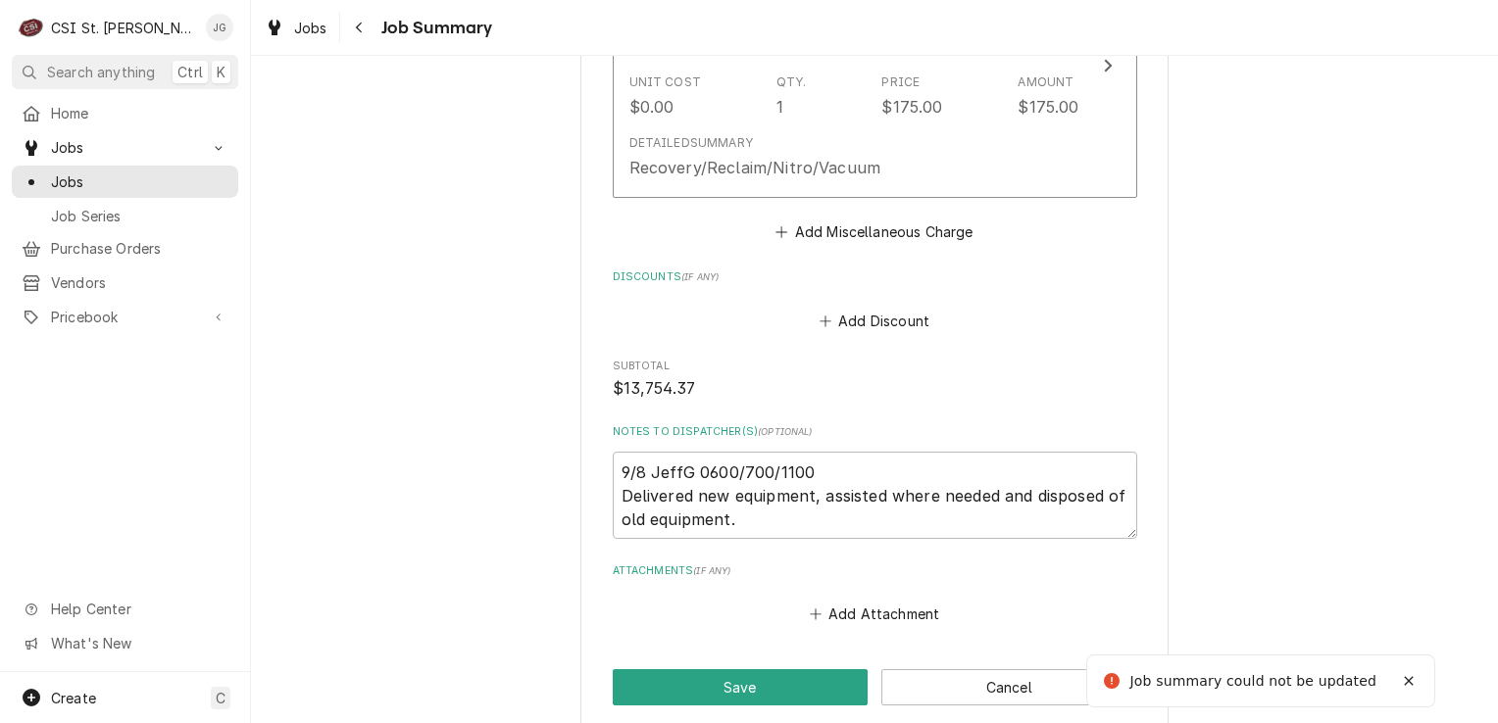
scroll to position [4893, 0]
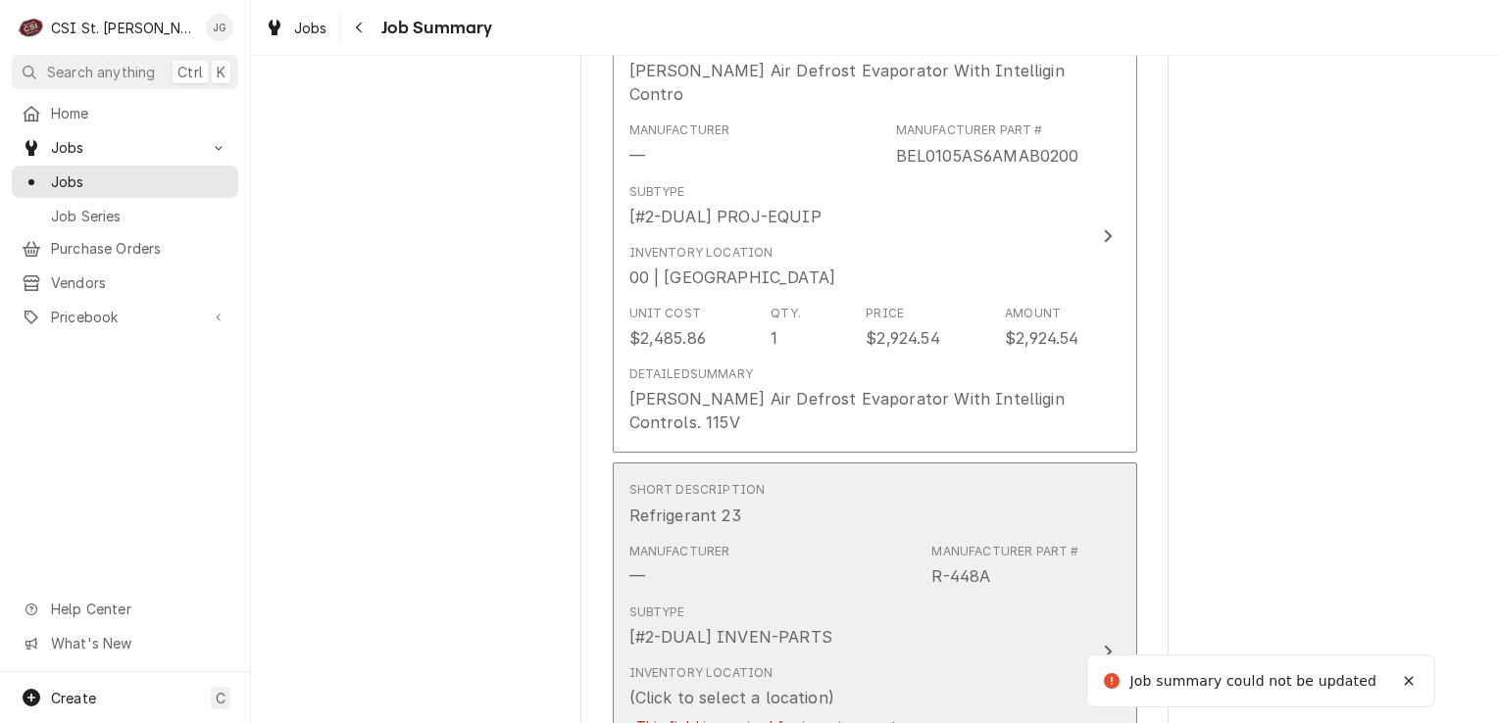
click at [753, 710] on div "This field is required for inventory parts." at bounding box center [771, 727] width 285 height 34
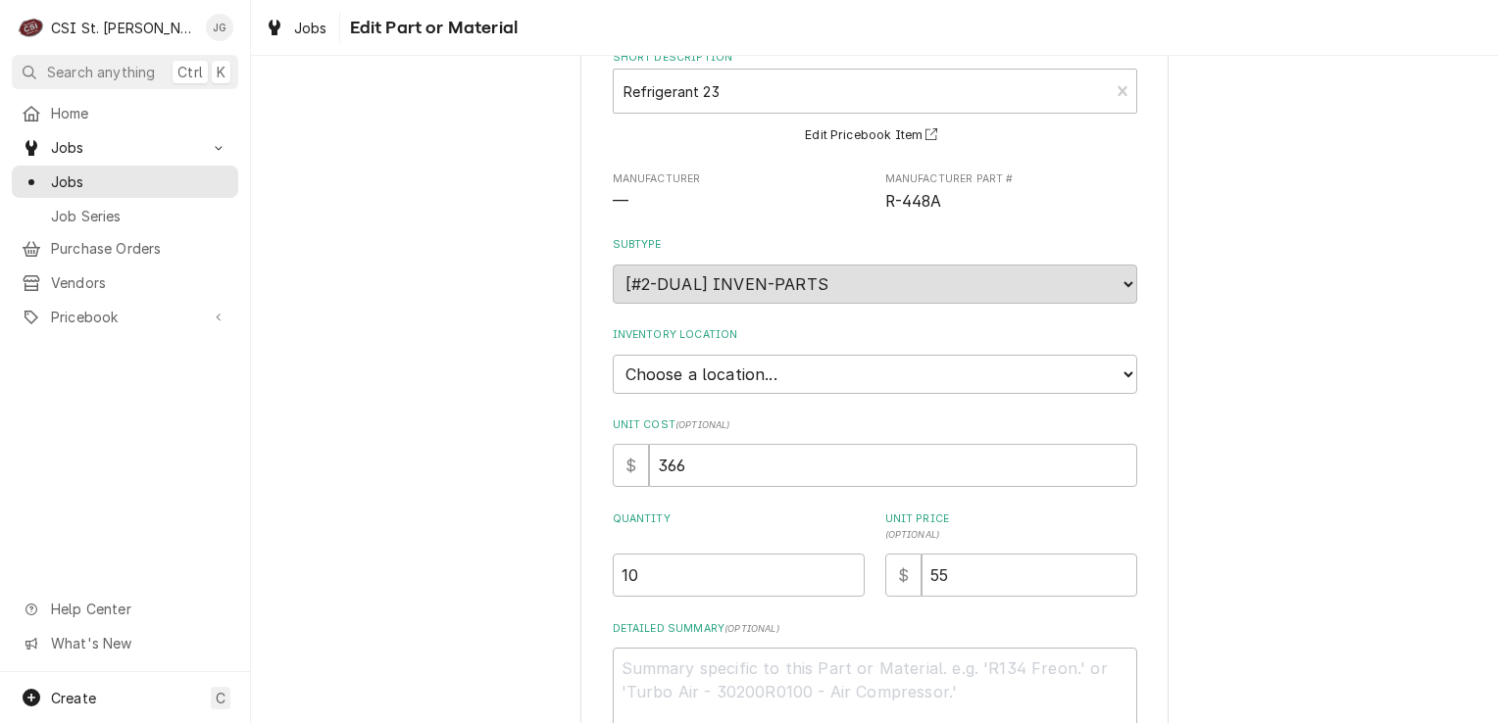
scroll to position [117, 0]
click at [1002, 357] on select "Choose a location... 00 | STL WAREHOUSE 01 | CHUCK WAMBOLDT V#93 01 | COURTNEY …" at bounding box center [875, 374] width 524 height 39
click at [613, 355] on select "Choose a location... 00 | STL WAREHOUSE 01 | CHUCK WAMBOLDT V#93 01 | COURTNEY …" at bounding box center [875, 374] width 524 height 39
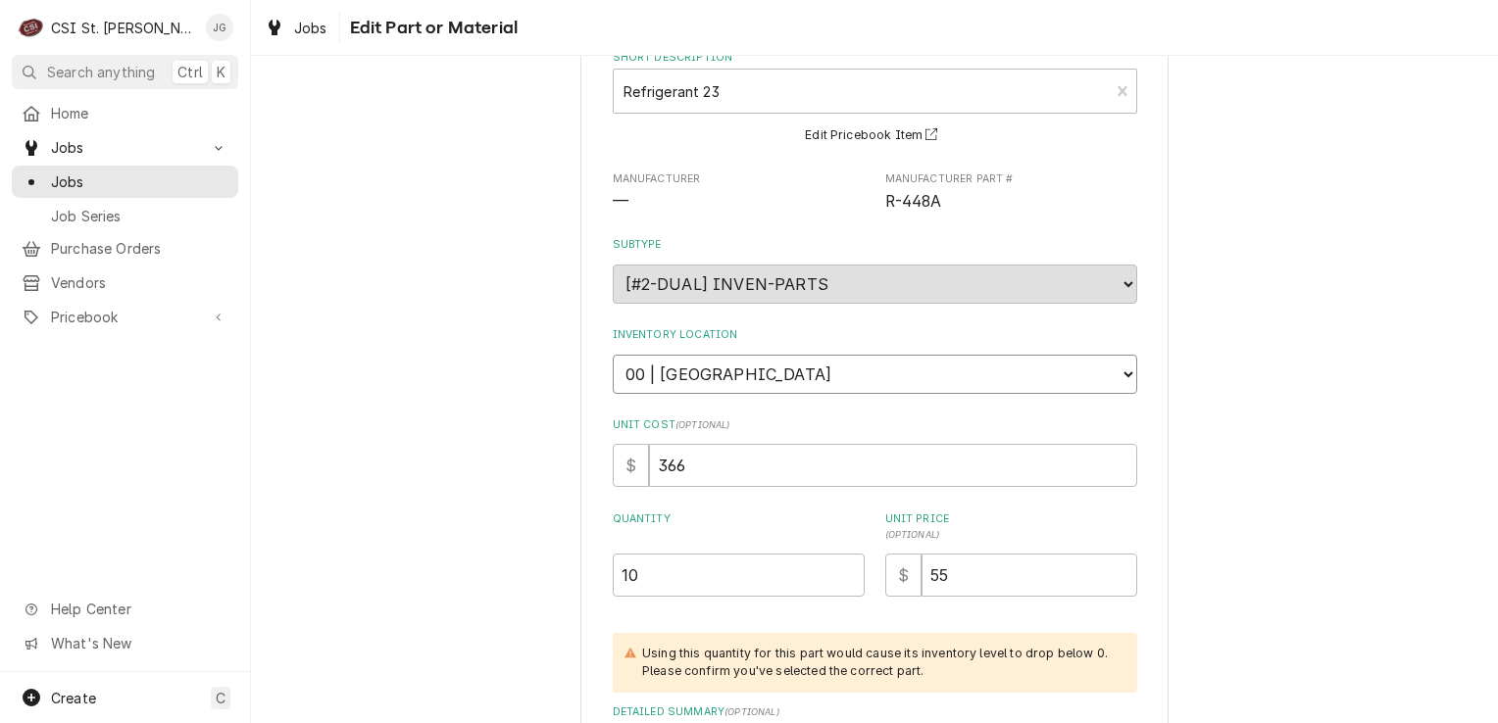
scroll to position [376, 0]
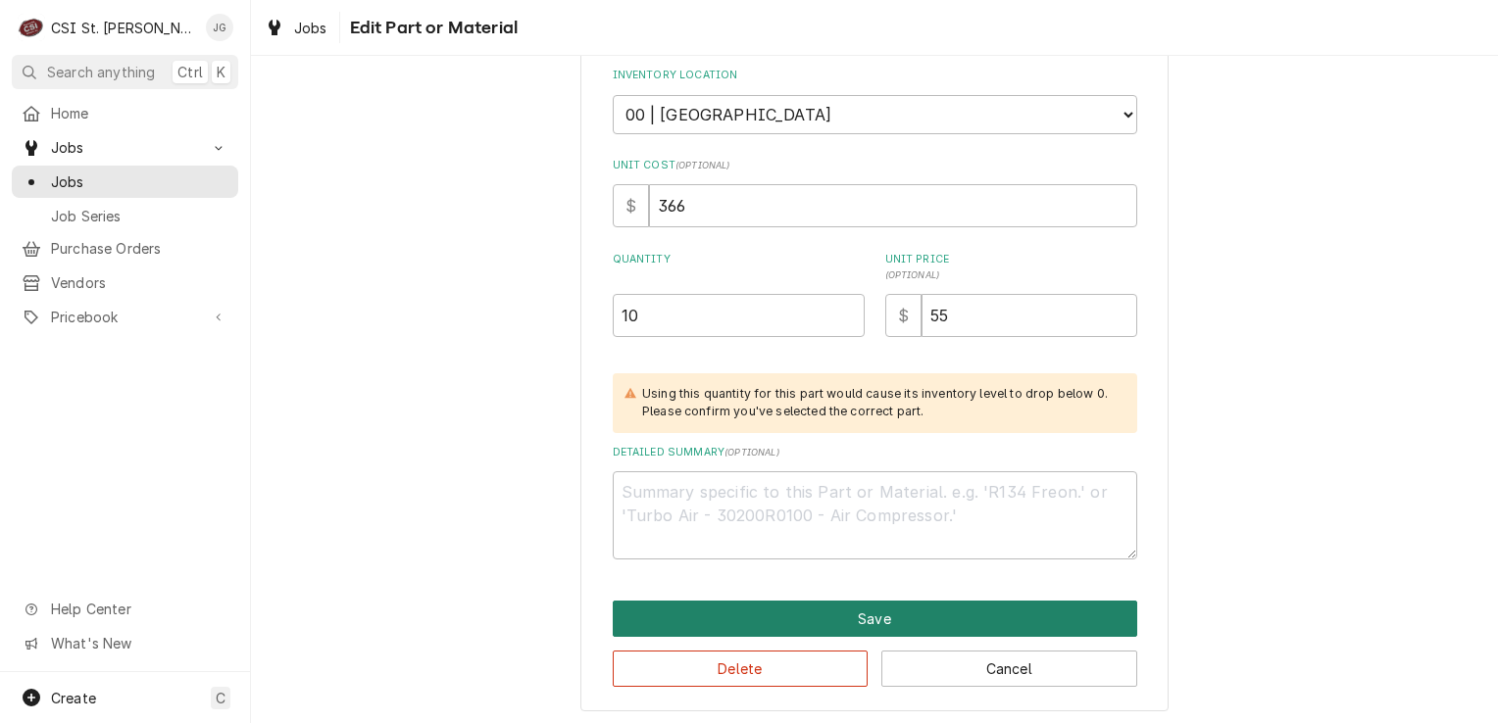
click at [880, 607] on button "Save" at bounding box center [875, 619] width 524 height 36
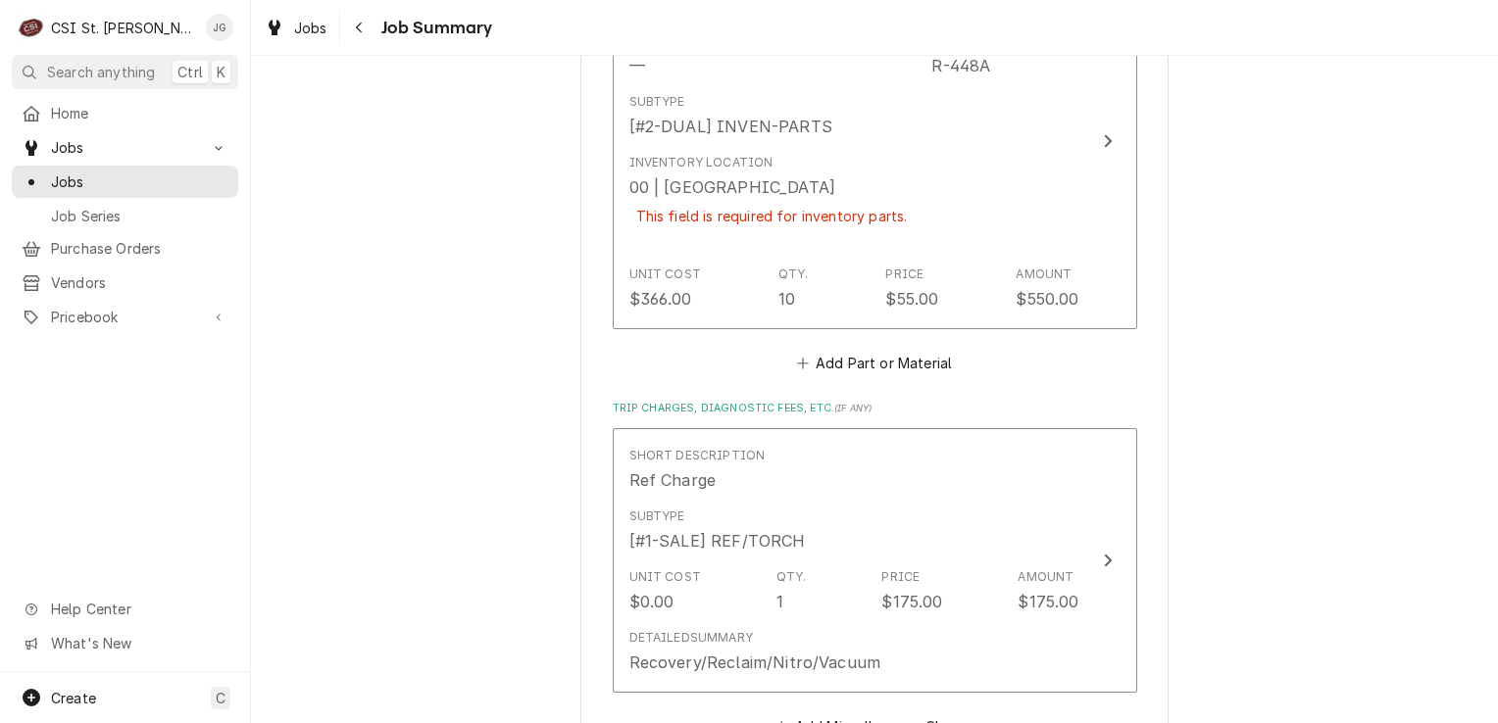
scroll to position [4893, 0]
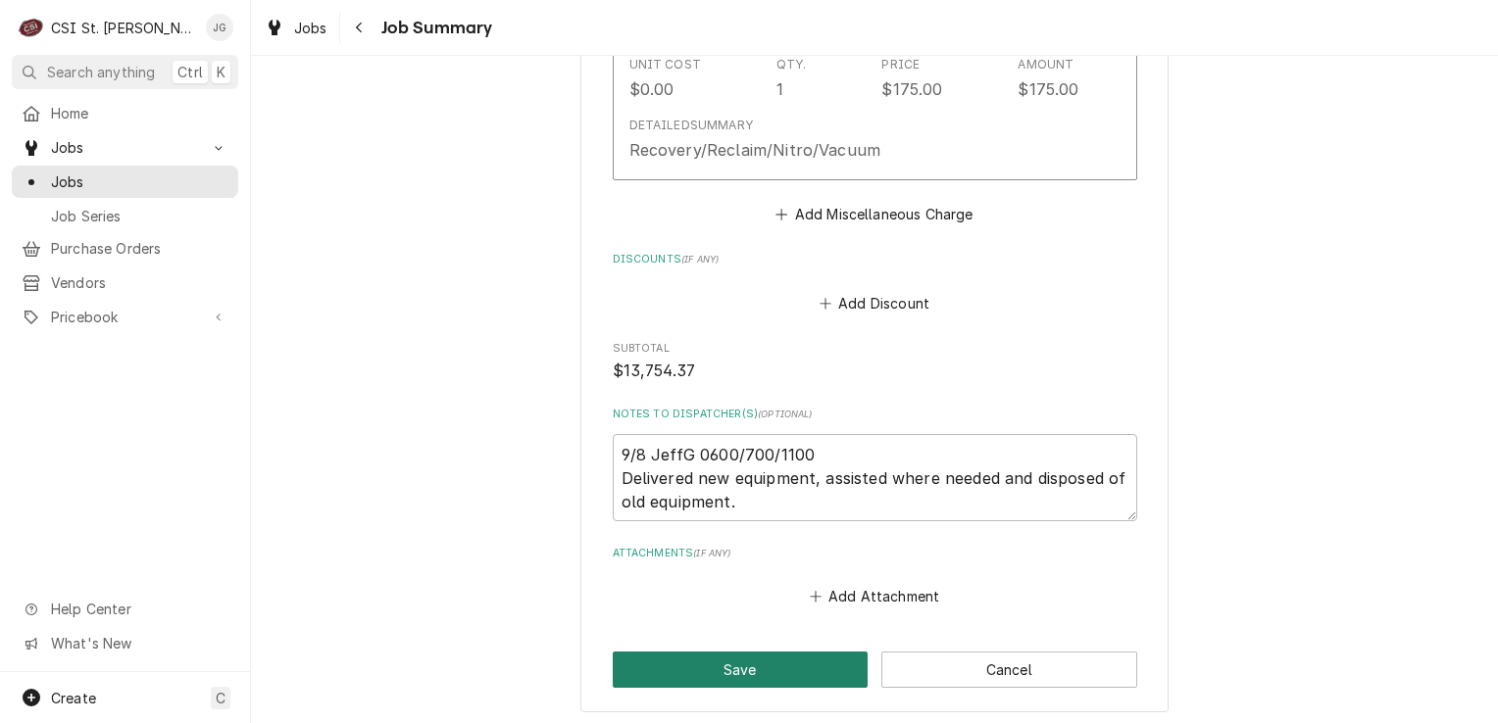
click at [779, 652] on button "Save" at bounding box center [741, 670] width 256 height 36
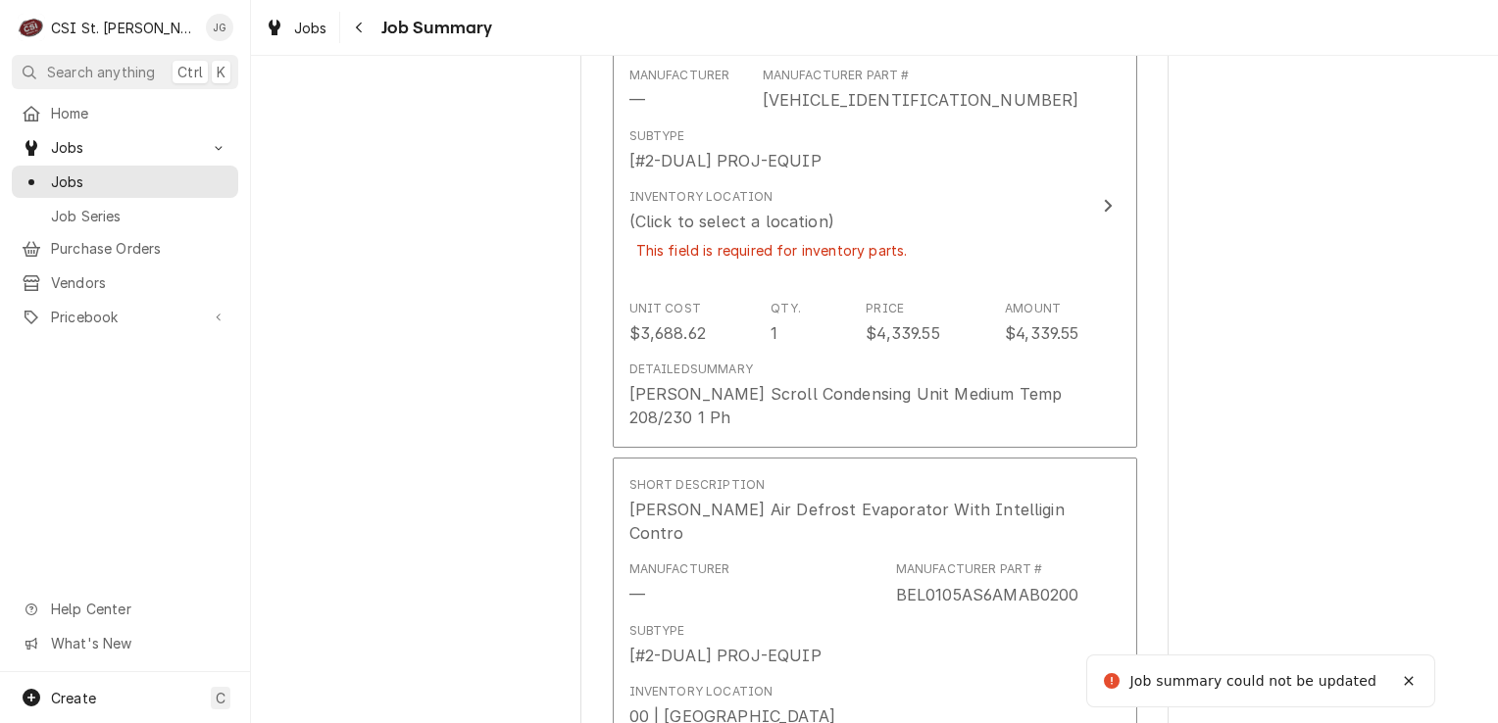
scroll to position [3430, 0]
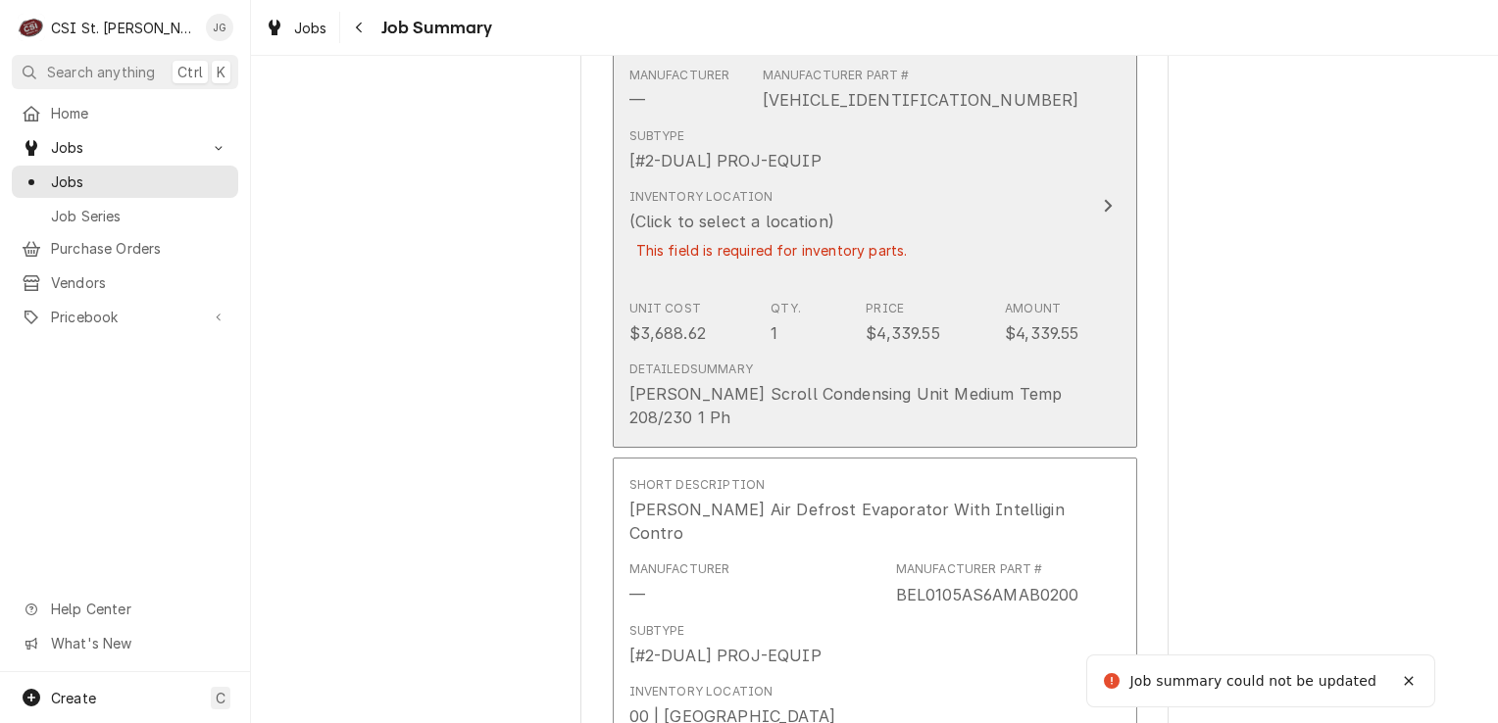
click at [761, 233] on div "This field is required for inventory parts." at bounding box center [771, 250] width 285 height 34
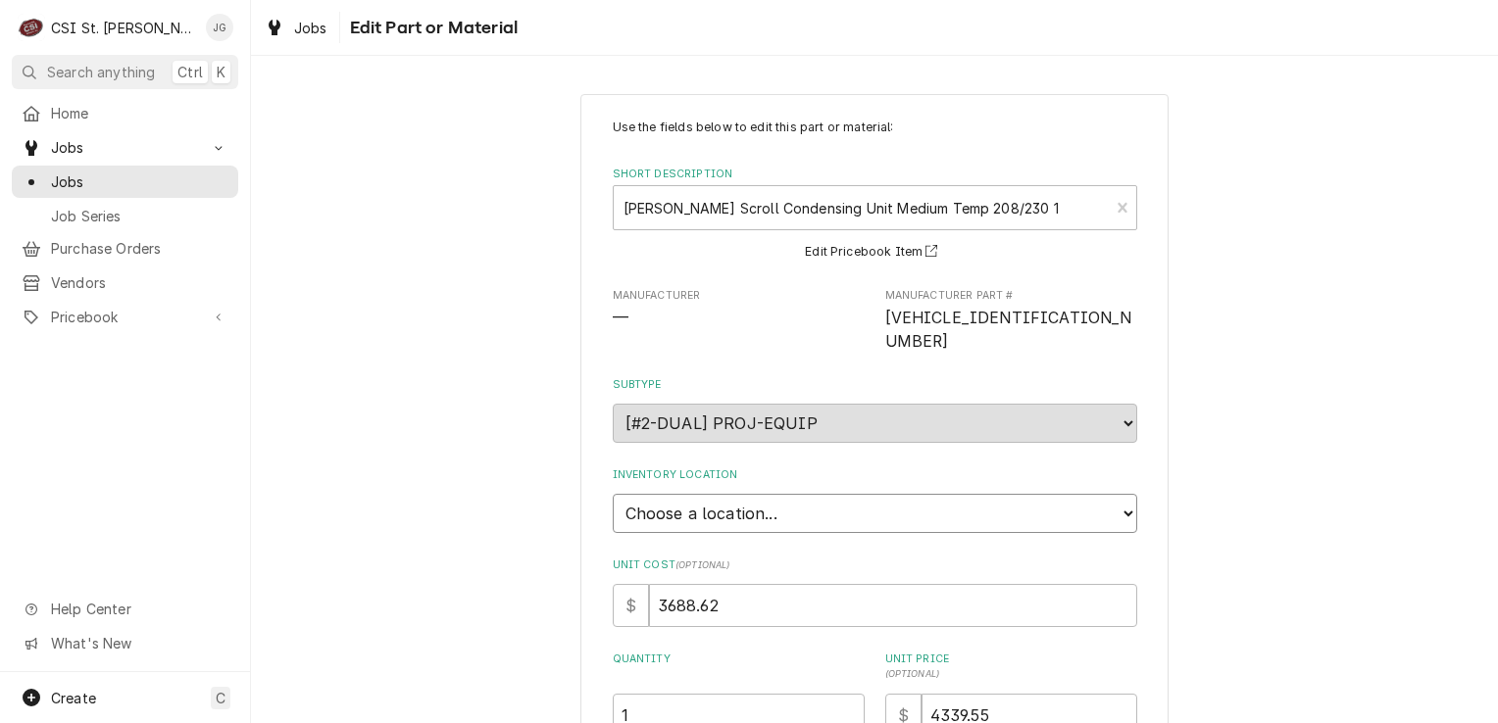
click at [846, 494] on select "Choose a location... 00 | STL WAREHOUSE 01 | CHUCK WAMBOLDT V#93 01 | COURTNEY …" at bounding box center [875, 513] width 524 height 39
click at [613, 494] on select "Choose a location... 00 | STL WAREHOUSE 01 | CHUCK WAMBOLDT V#93 01 | COURTNEY …" at bounding box center [875, 513] width 524 height 39
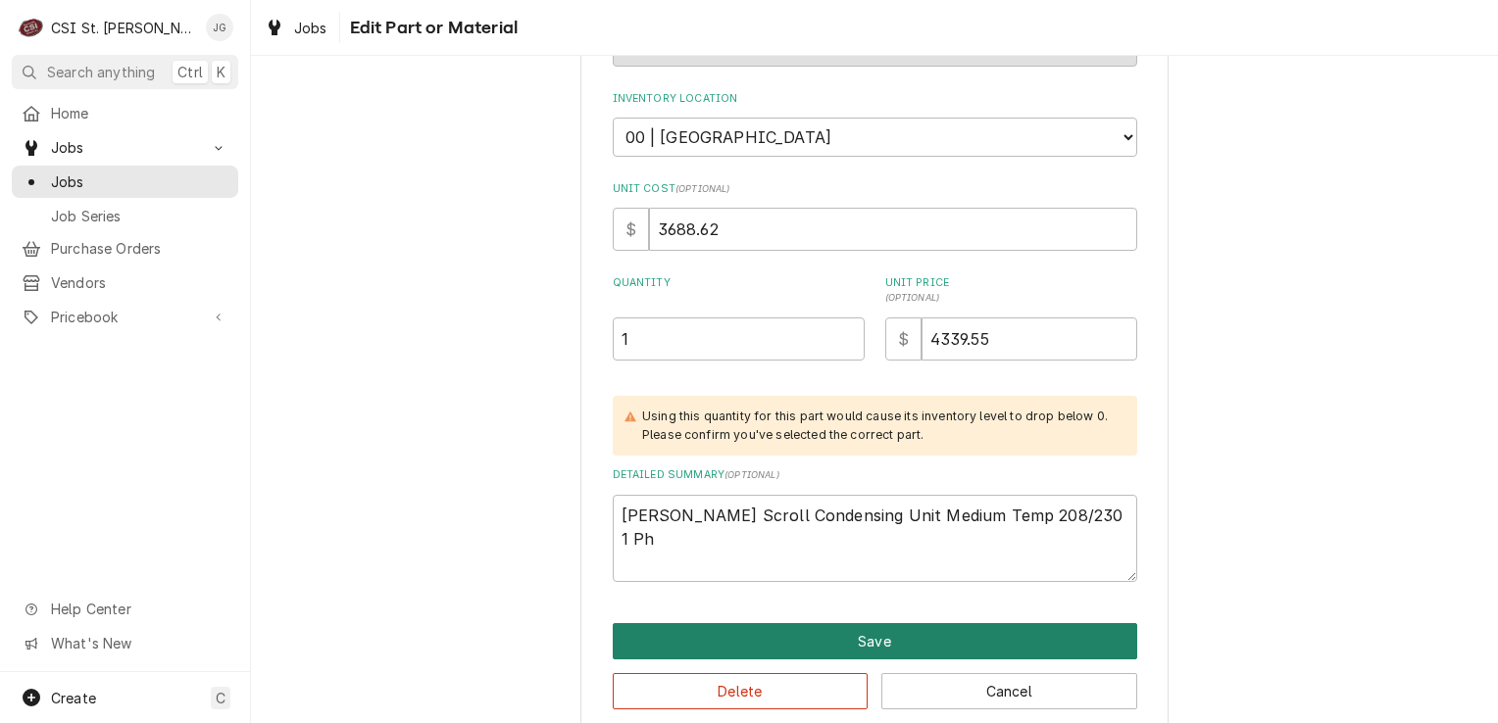
click at [891, 623] on button "Save" at bounding box center [875, 641] width 524 height 36
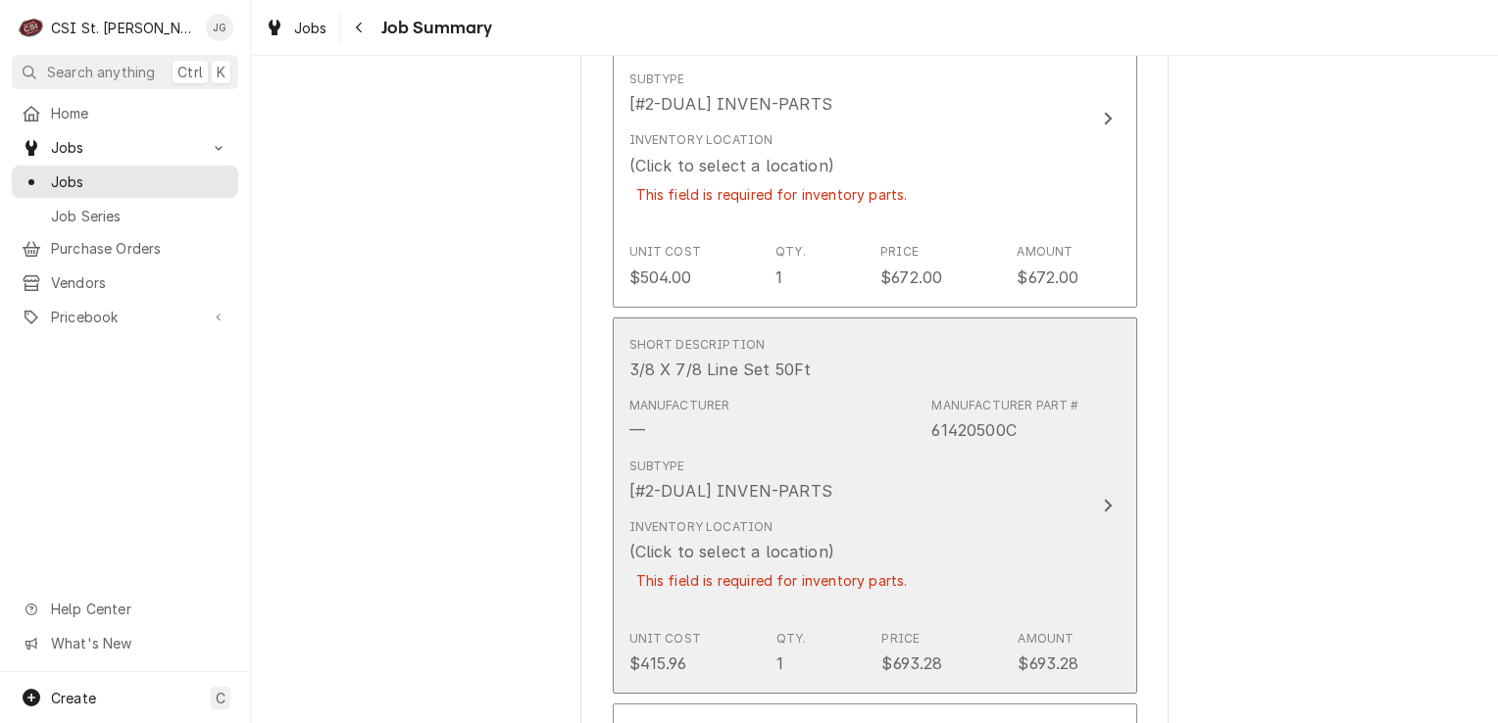
scroll to position [2690, 0]
click at [764, 550] on div "(Click to select a location)" at bounding box center [731, 551] width 205 height 24
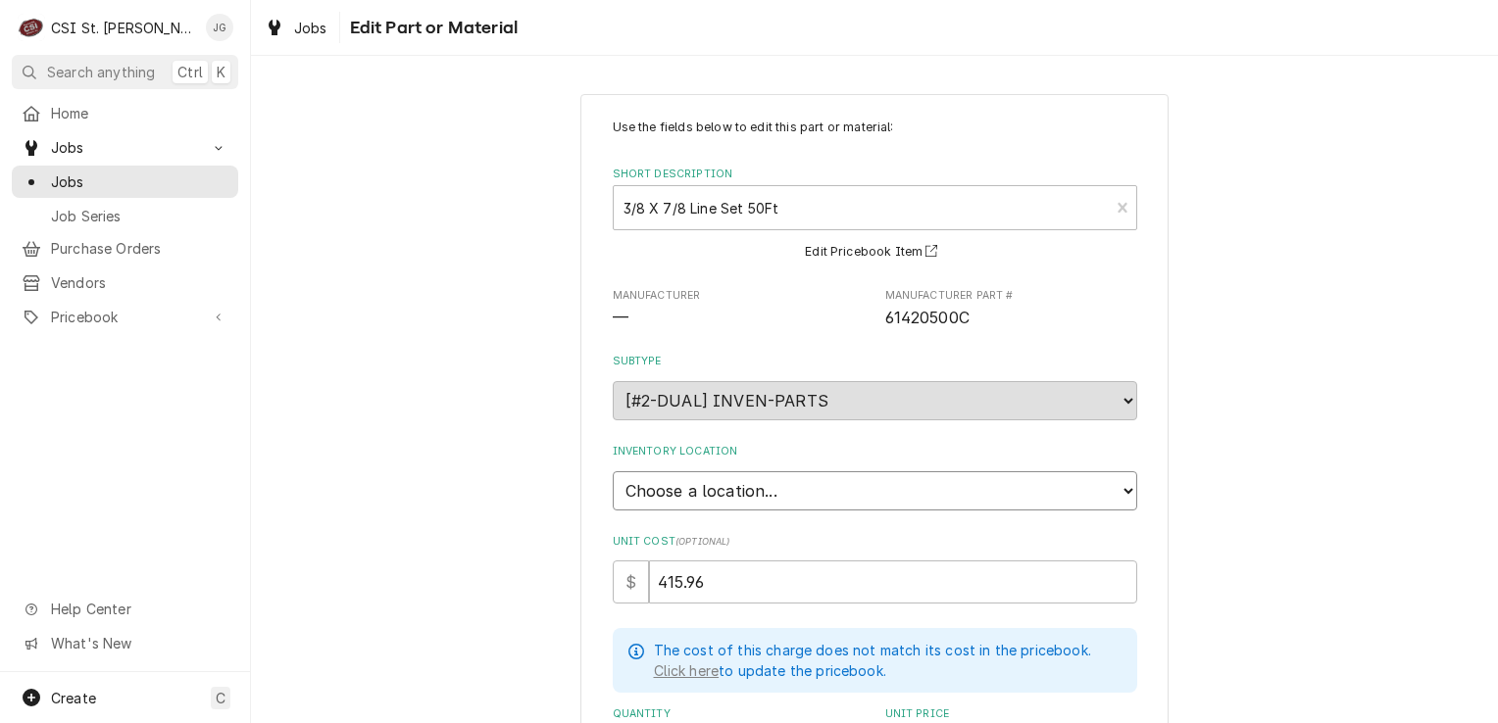
drag, startPoint x: 779, startPoint y: 476, endPoint x: 679, endPoint y: 494, distance: 101.5
click at [679, 494] on select "Choose a location... 00 | STL WAREHOUSE 01 | CHUCK WAMBOLDT V#93 01 | COURTNEY …" at bounding box center [875, 490] width 524 height 39
click at [613, 471] on select "Choose a location... 00 | STL WAREHOUSE 01 | CHUCK WAMBOLDT V#93 01 | COURTNEY …" at bounding box center [875, 490] width 524 height 39
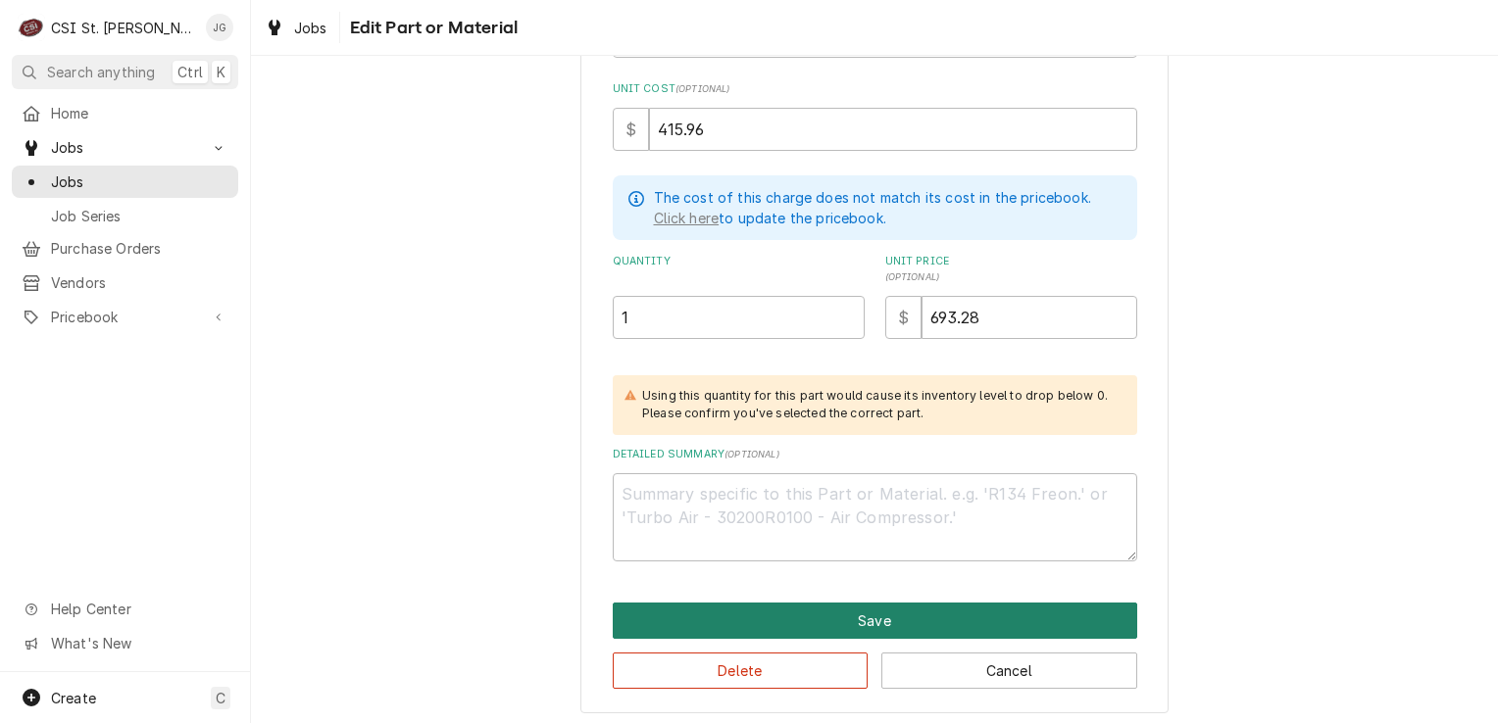
click at [1027, 617] on button "Save" at bounding box center [875, 621] width 524 height 36
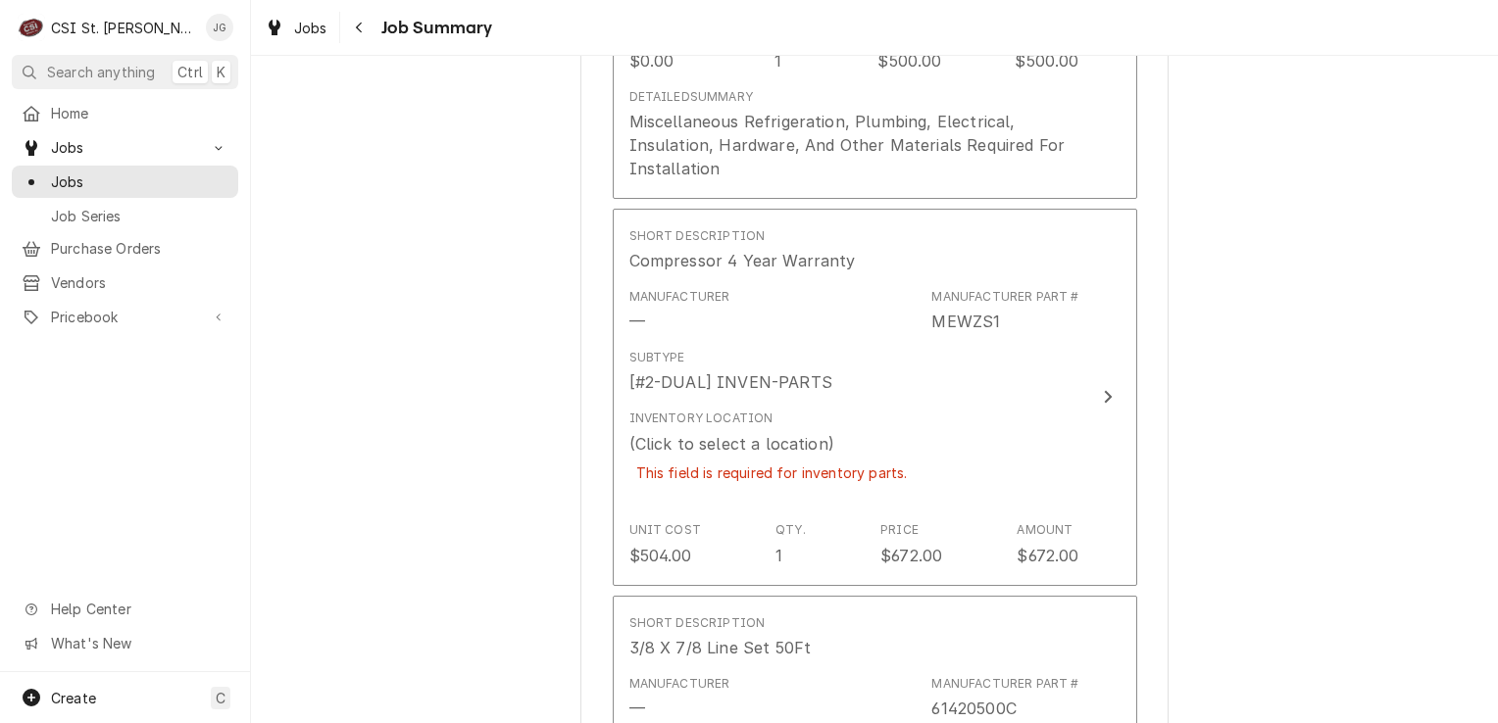
scroll to position [2366, 0]
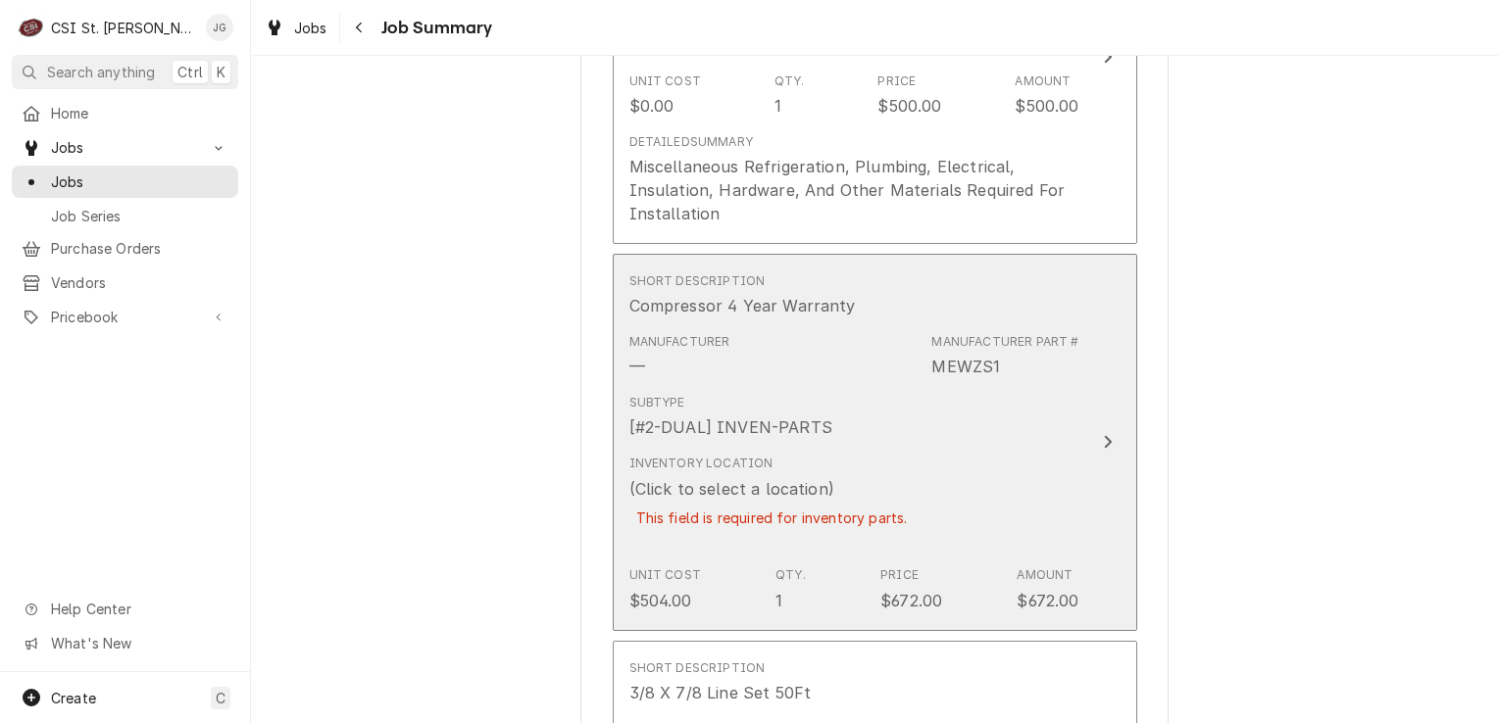
click at [724, 487] on div "(Click to select a location)" at bounding box center [731, 489] width 205 height 24
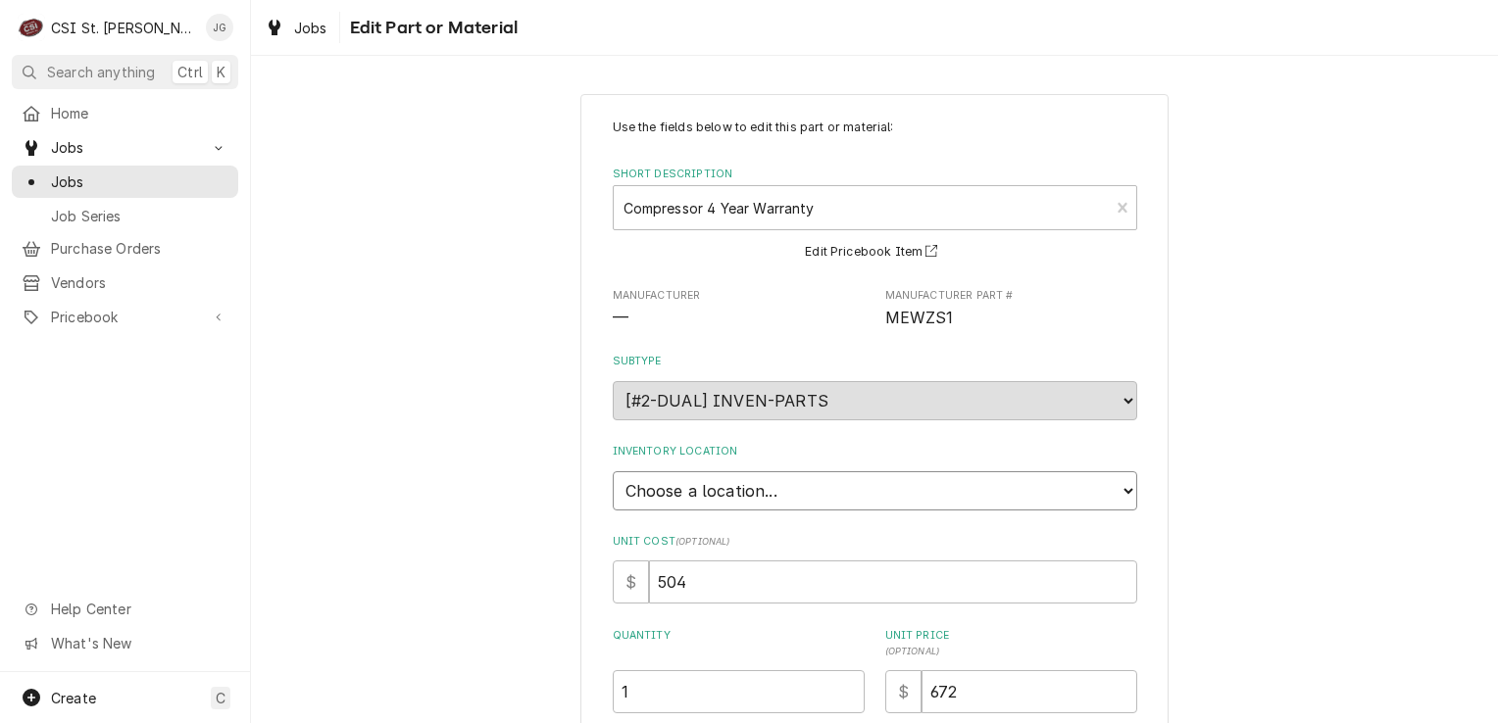
click at [724, 499] on select "Choose a location... 00 | STL WAREHOUSE 01 | CHUCK WAMBOLDT V#93 01 | COURTNEY …" at bounding box center [875, 490] width 524 height 39
click at [613, 471] on select "Choose a location... 00 | STL WAREHOUSE 01 | CHUCK WAMBOLDT V#93 01 | COURTNEY …" at bounding box center [875, 490] width 524 height 39
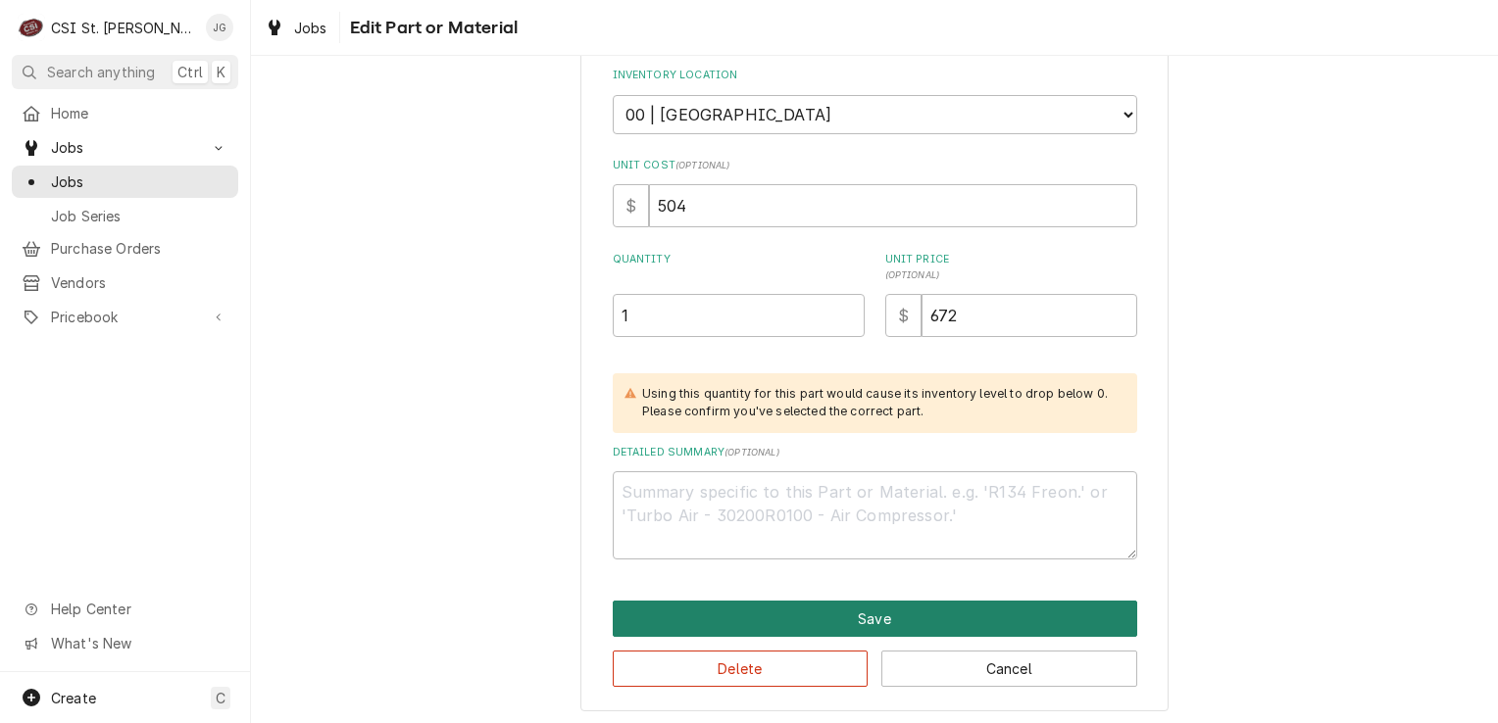
click at [906, 610] on button "Save" at bounding box center [875, 619] width 524 height 36
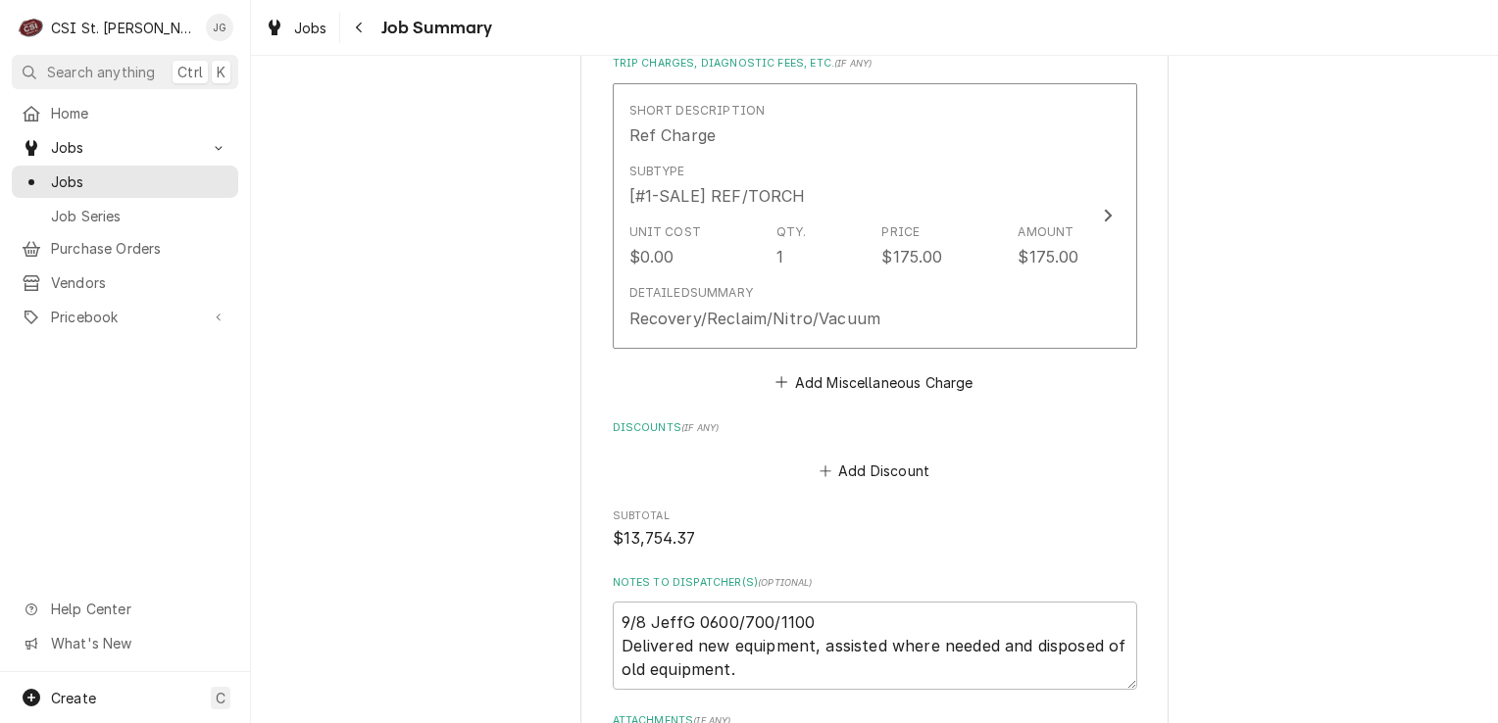
scroll to position [4842, 0]
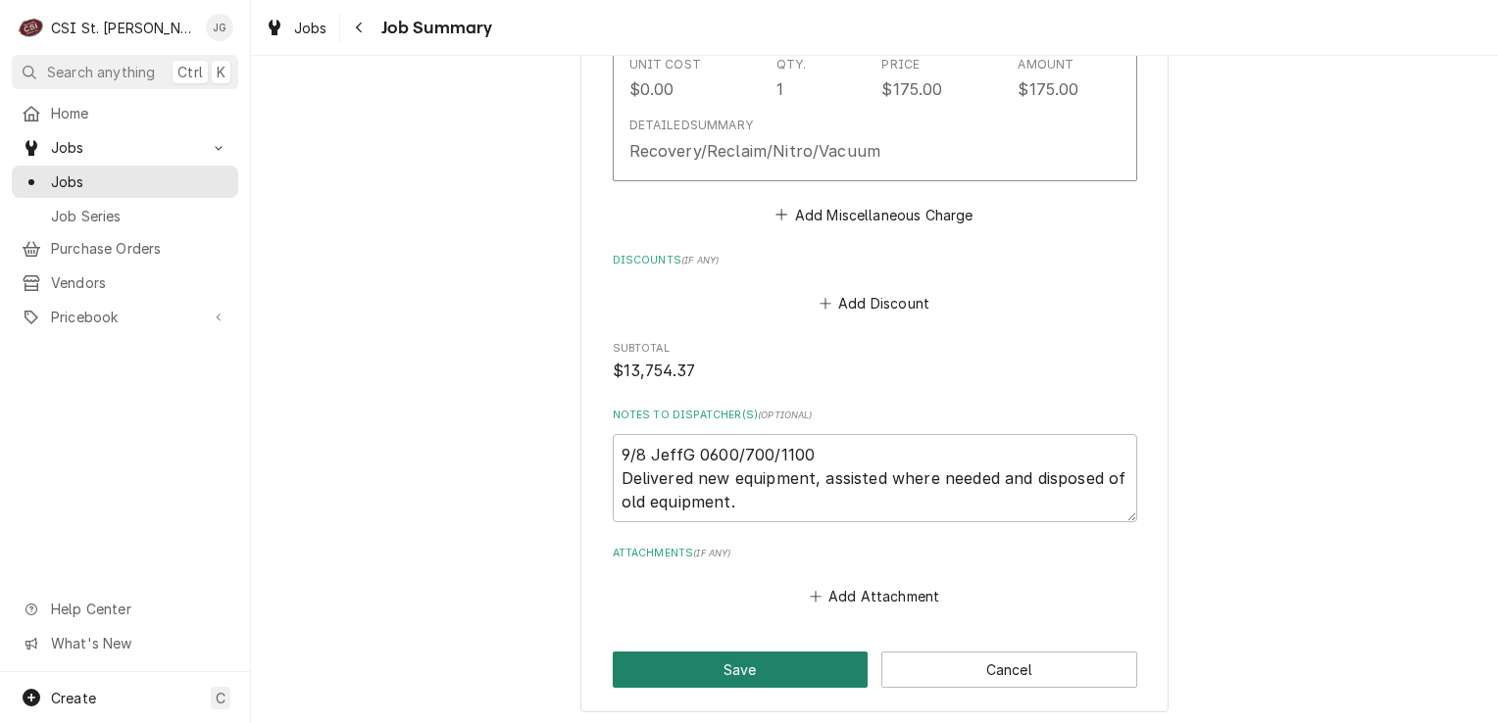
click at [788, 652] on button "Save" at bounding box center [741, 670] width 256 height 36
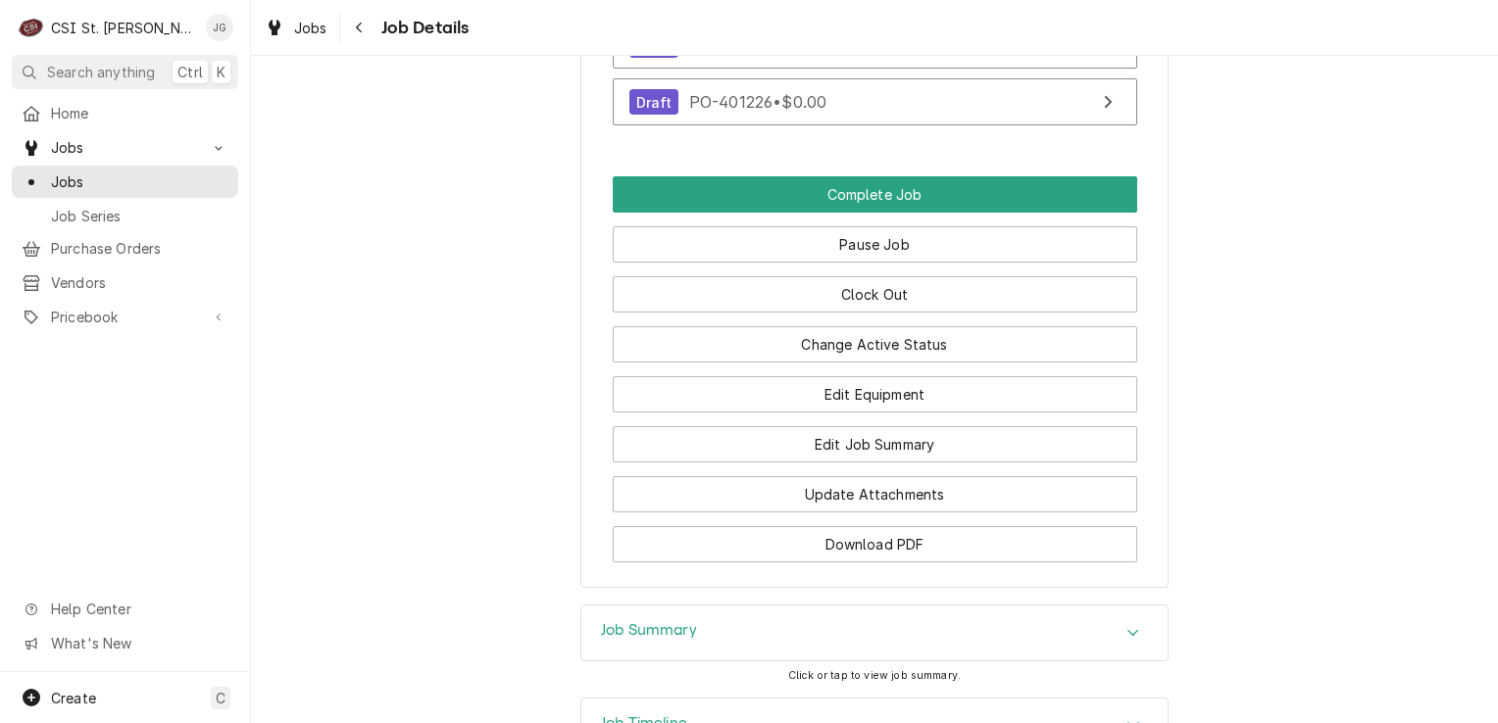
scroll to position [3191, 0]
click at [74, 142] on span "Jobs" at bounding box center [125, 147] width 148 height 21
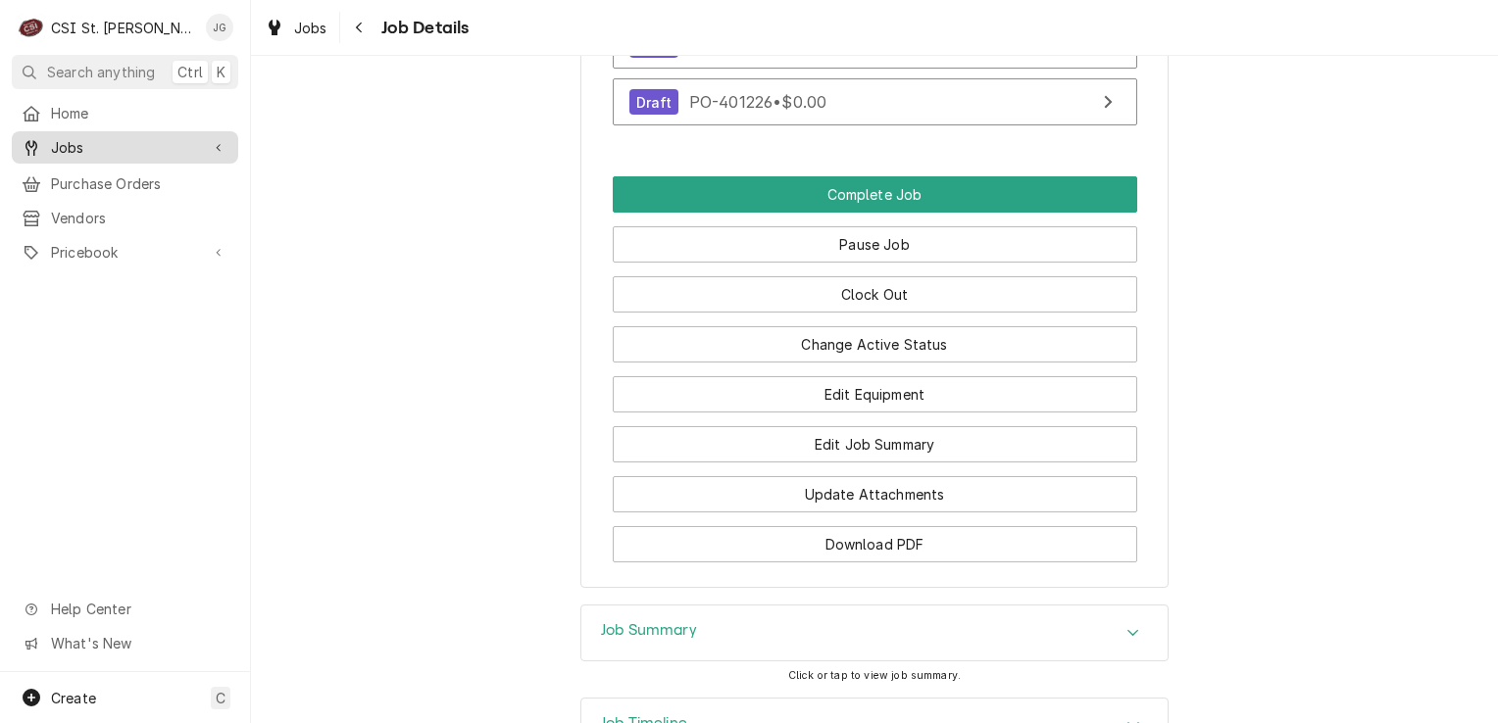
click at [74, 142] on span "Jobs" at bounding box center [125, 147] width 148 height 21
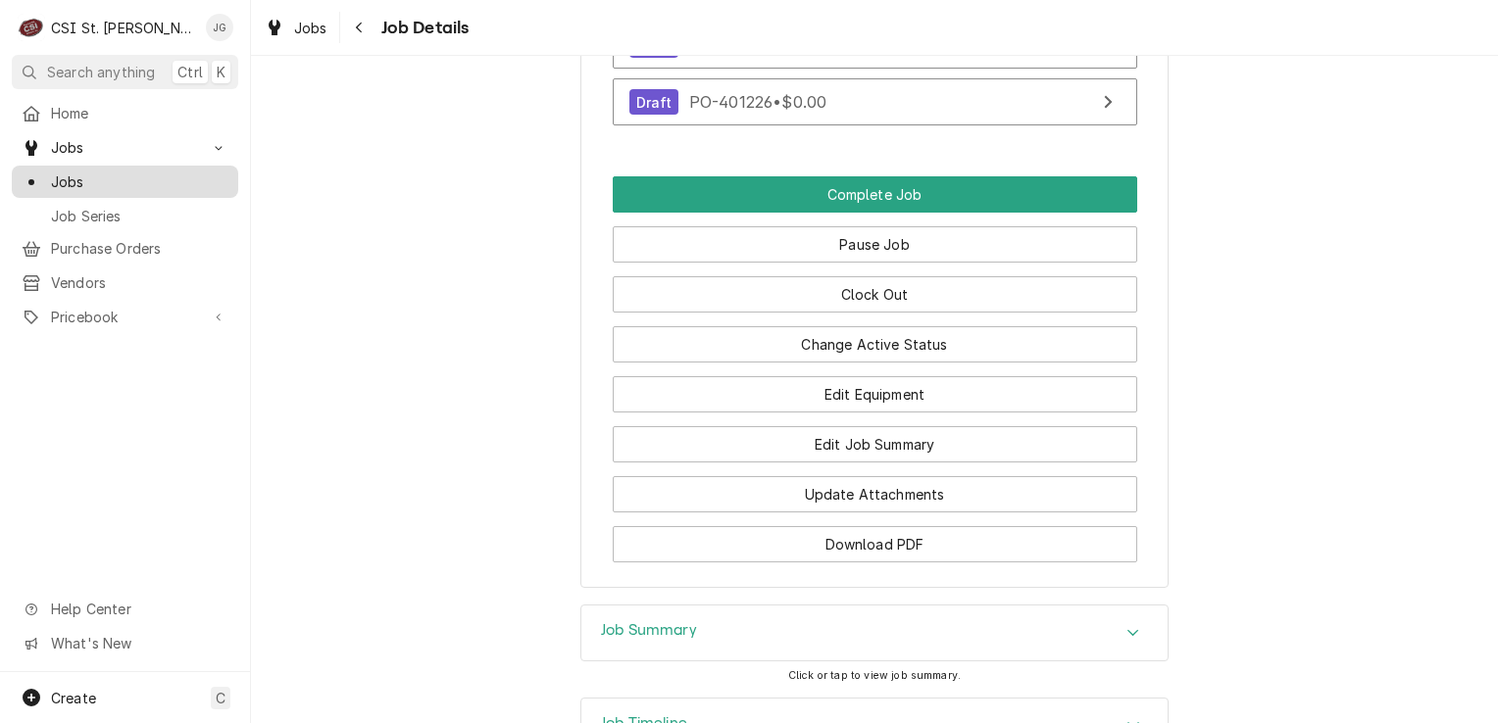
click at [82, 178] on span "Jobs" at bounding box center [139, 182] width 177 height 21
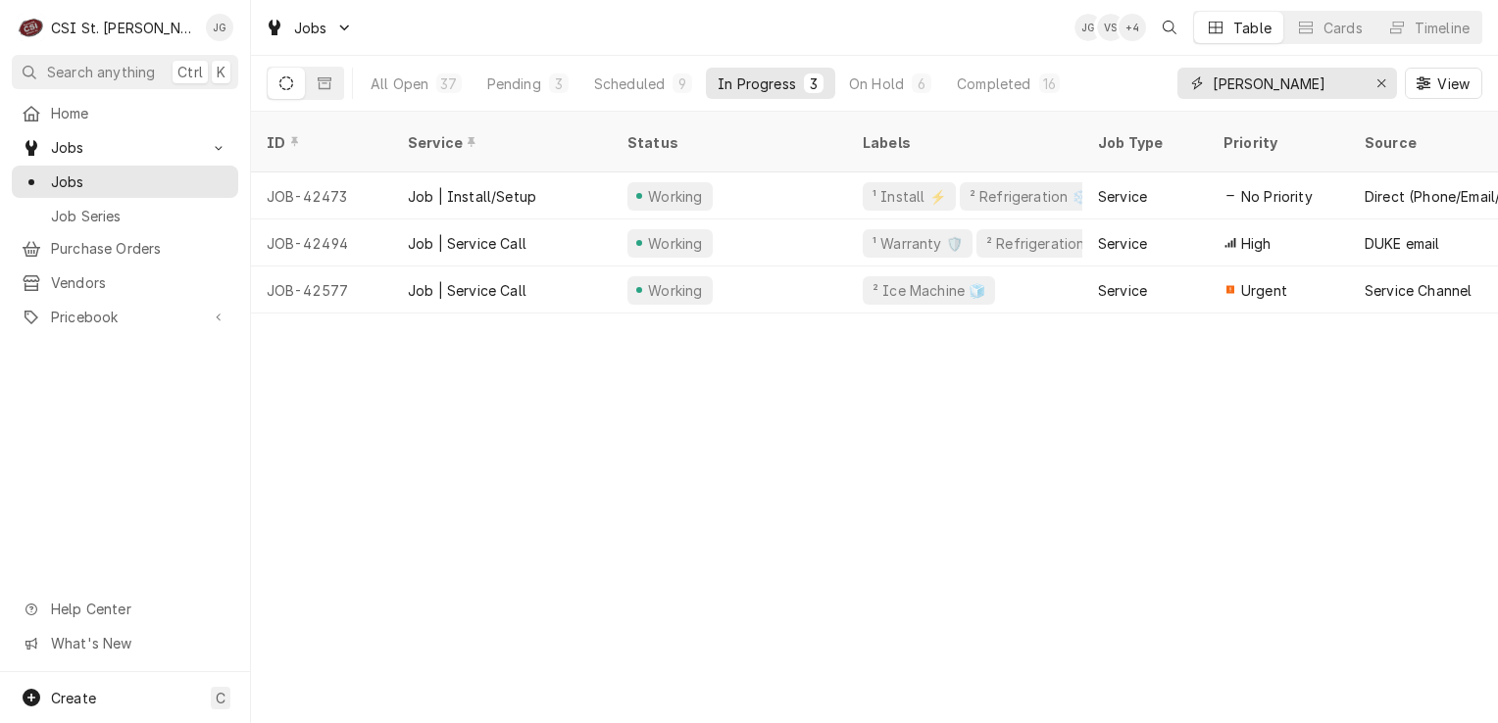
drag, startPoint x: 1247, startPoint y: 86, endPoint x: 1162, endPoint y: 92, distance: 84.5
click at [1162, 92] on div "All Open 37 Pending 3 Scheduled 9 In Progress 3 On Hold 6 Completed 16 [PERSON_…" at bounding box center [874, 83] width 1215 height 55
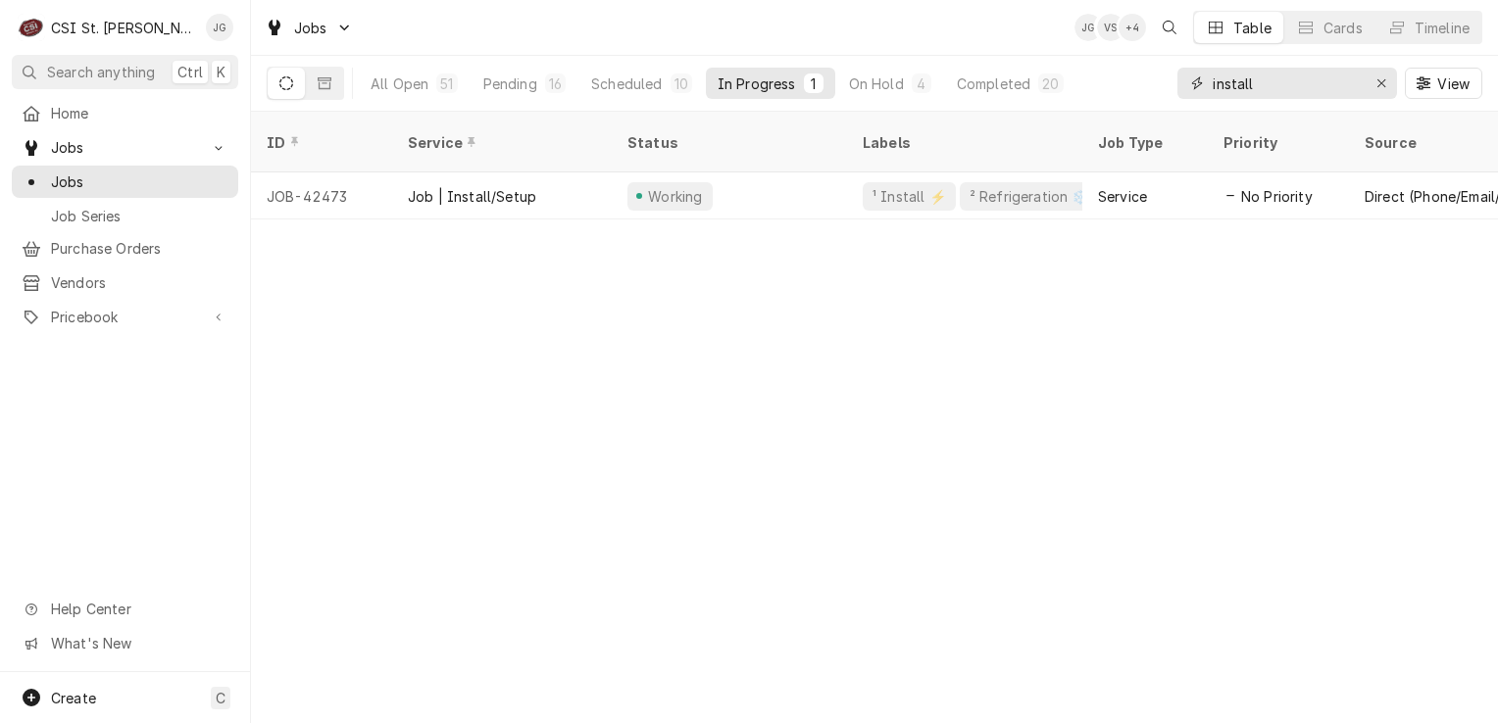
type input "install"
click at [623, 89] on div "Scheduled" at bounding box center [630, 84] width 71 height 21
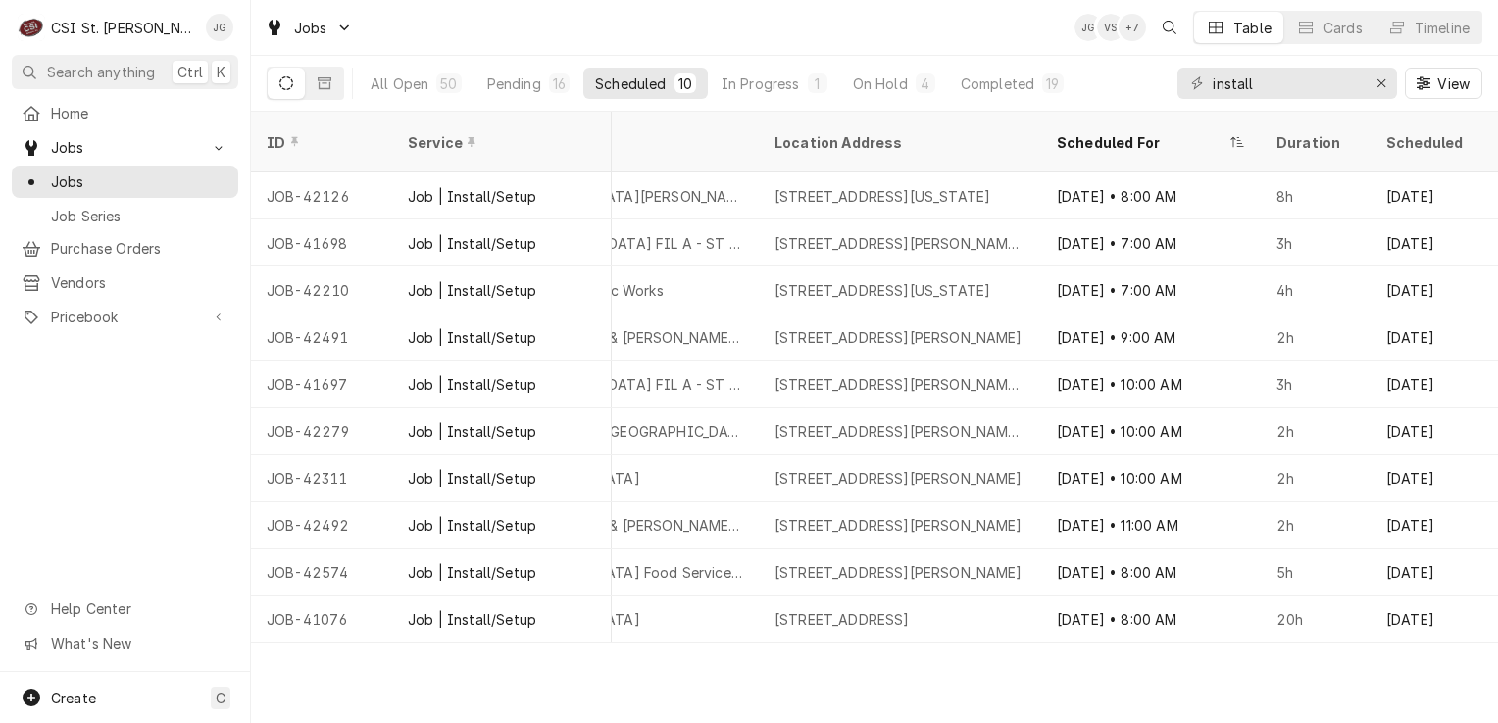
scroll to position [0, 1788]
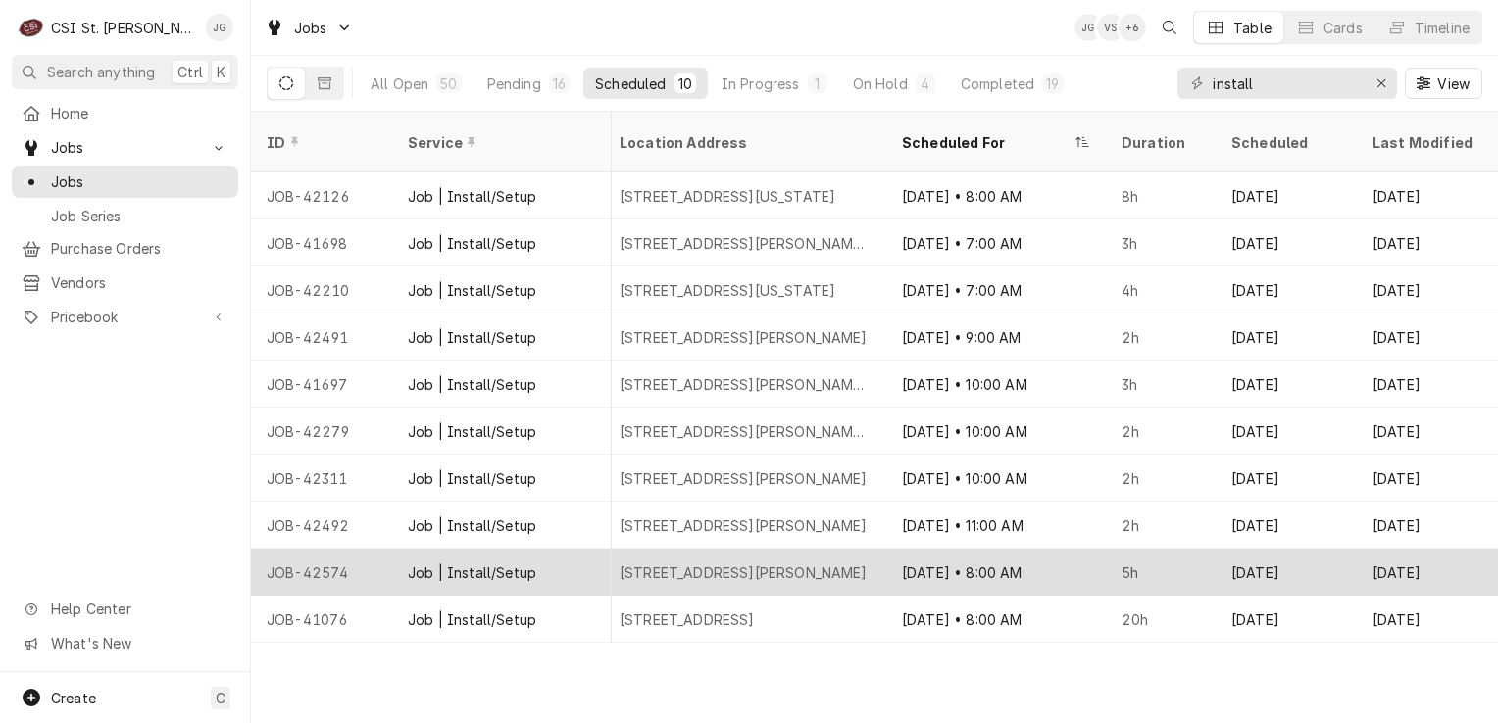
click at [714, 563] on div "232 S Woods Mill Rd, Chesterfield, MO 63017" at bounding box center [743, 573] width 248 height 21
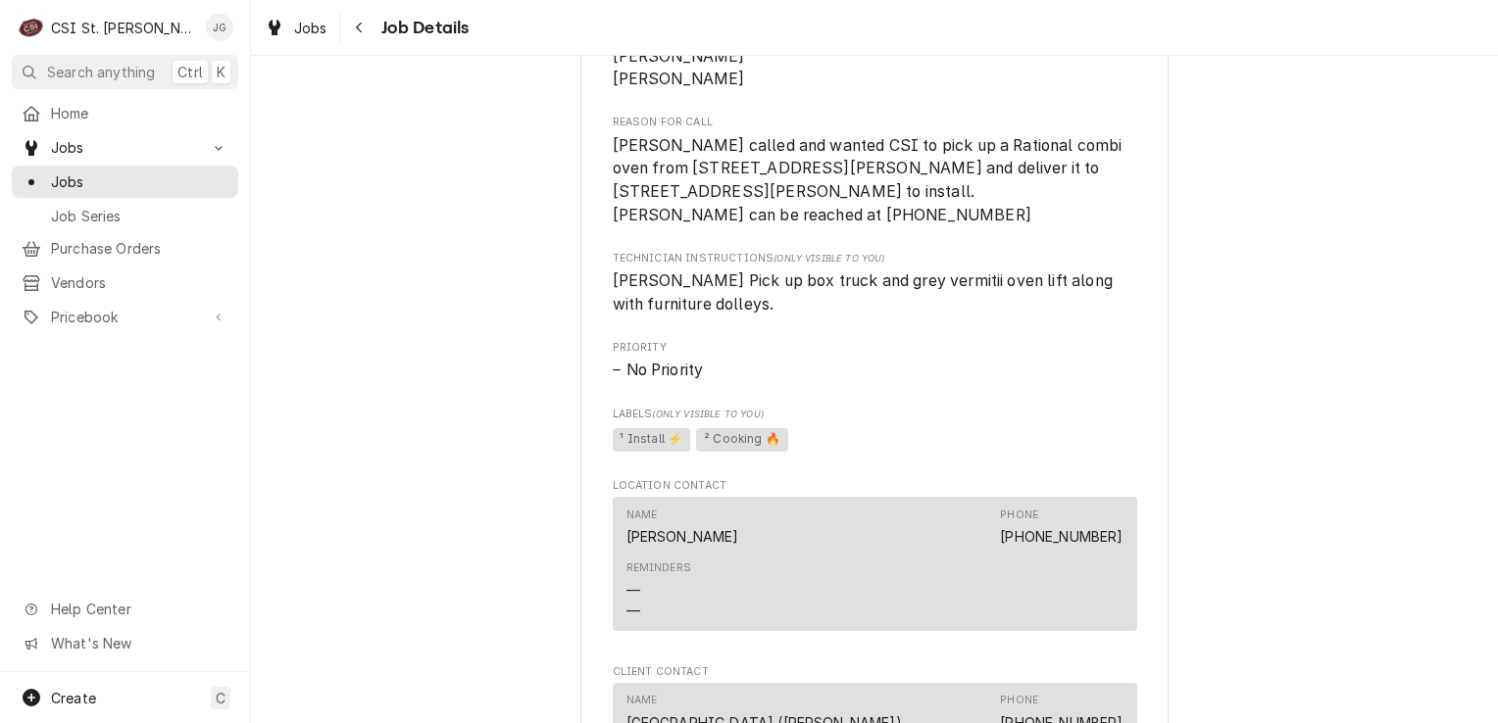
scroll to position [923, 0]
click at [74, 113] on span "Home" at bounding box center [139, 113] width 177 height 21
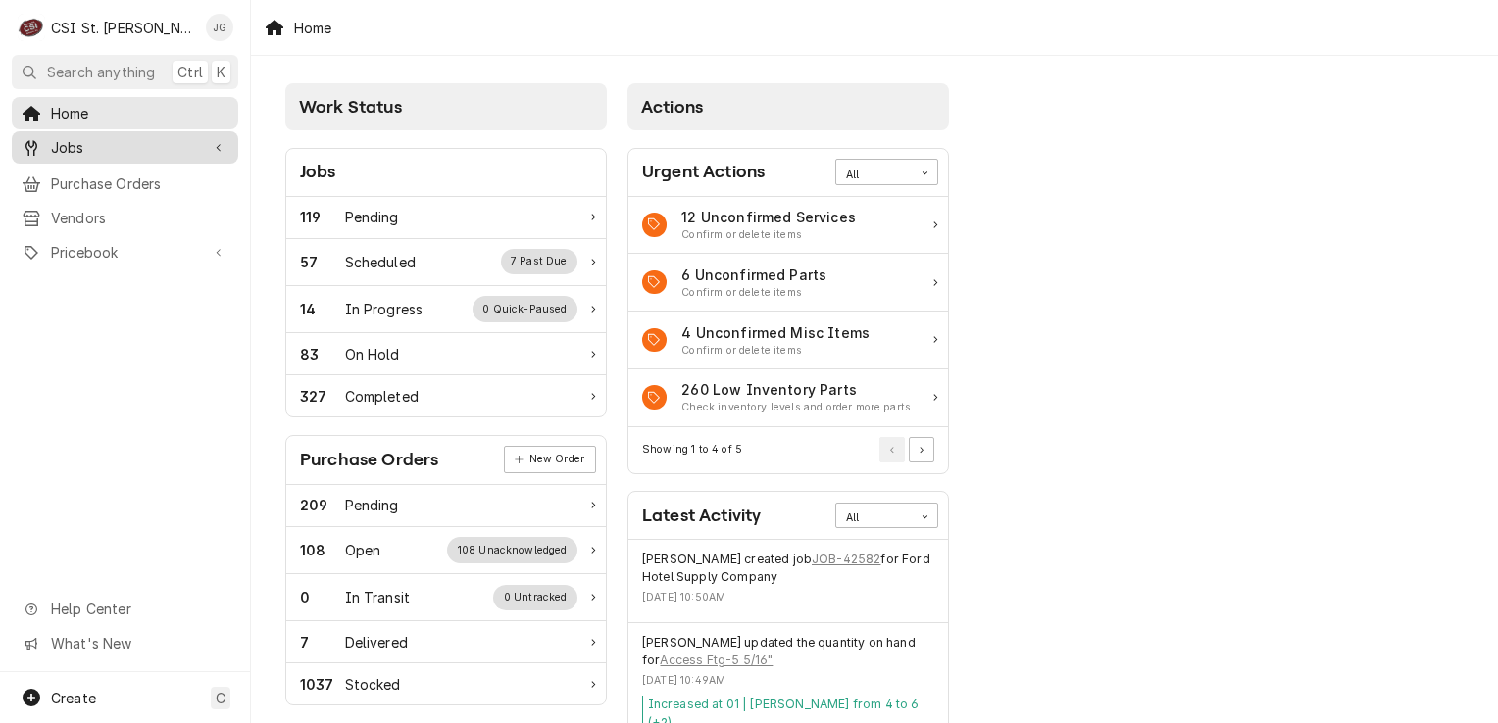
click at [73, 147] on span "Jobs" at bounding box center [125, 147] width 148 height 21
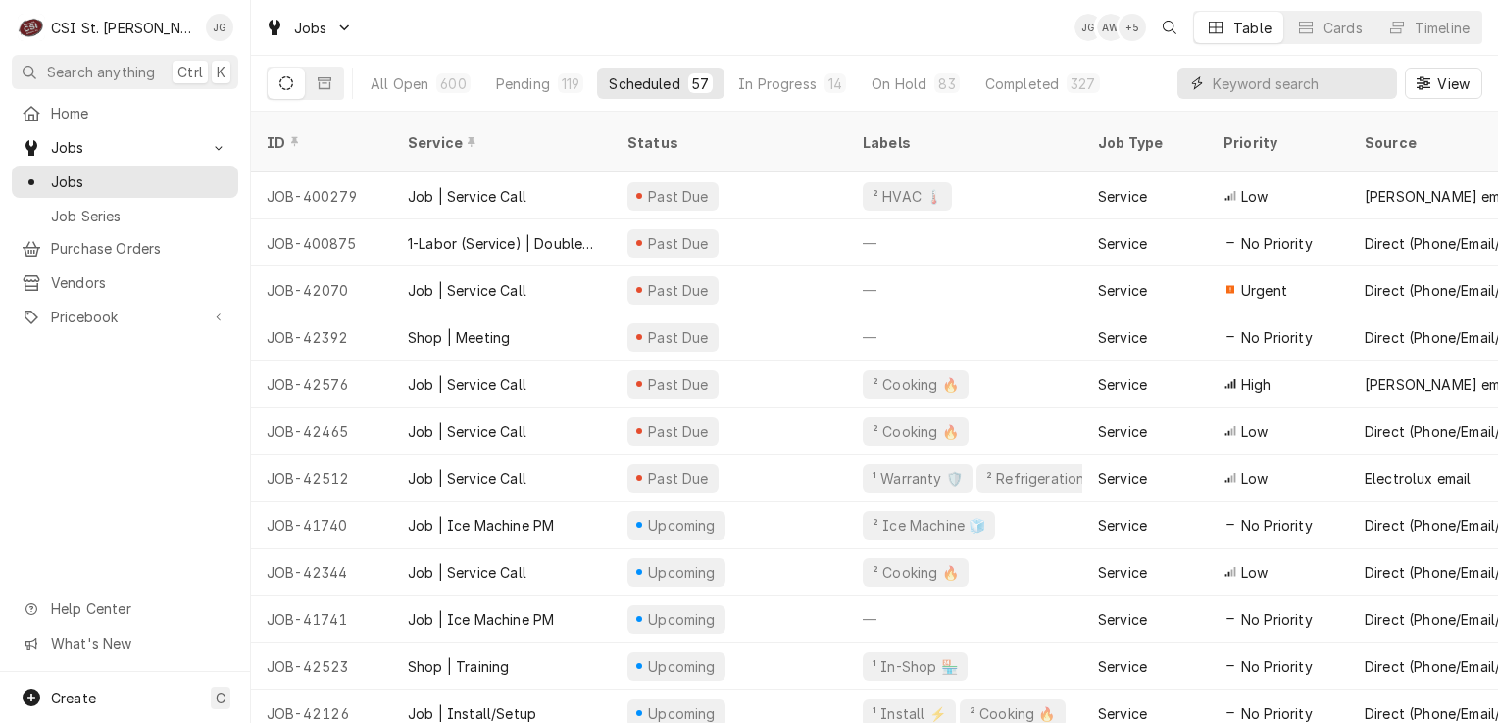
click at [1304, 85] on input "Dynamic Content Wrapper" at bounding box center [1299, 83] width 174 height 31
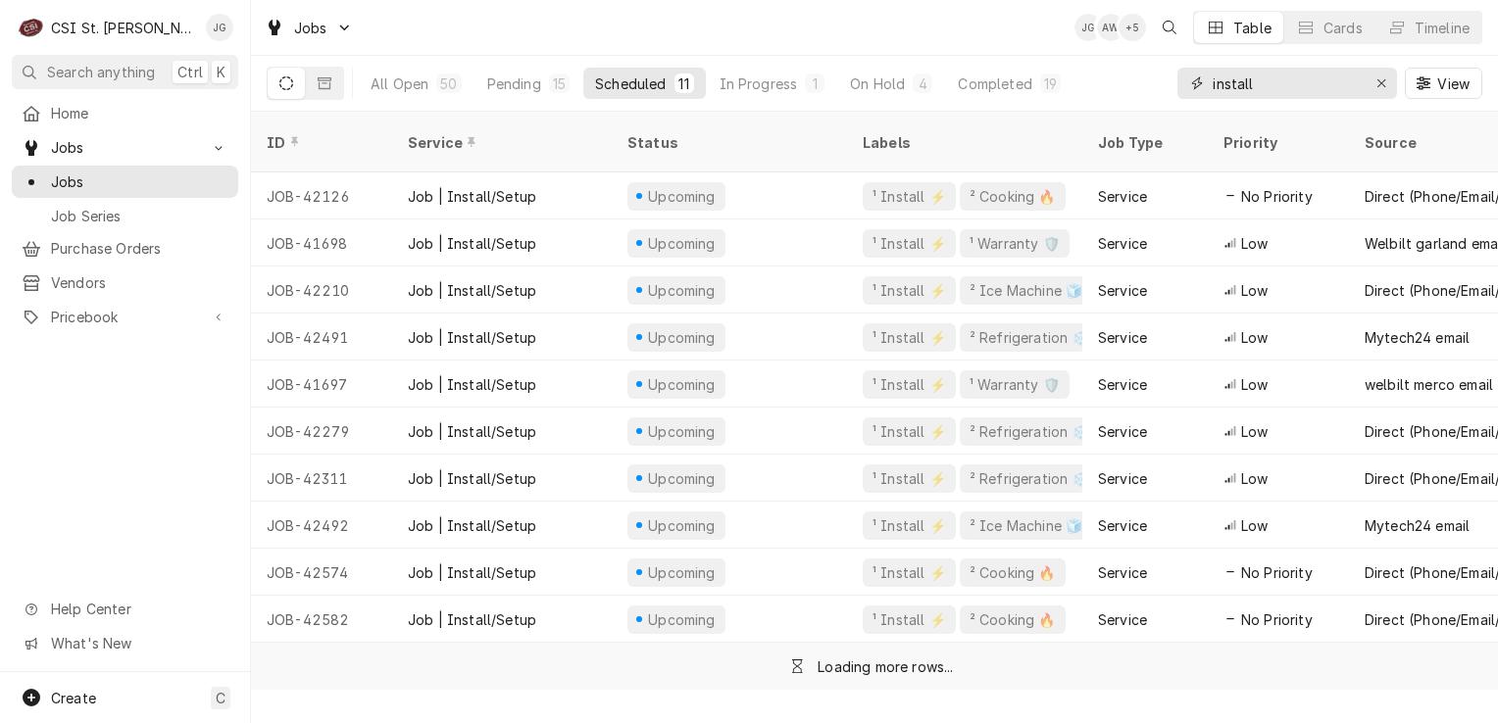
type input "install"
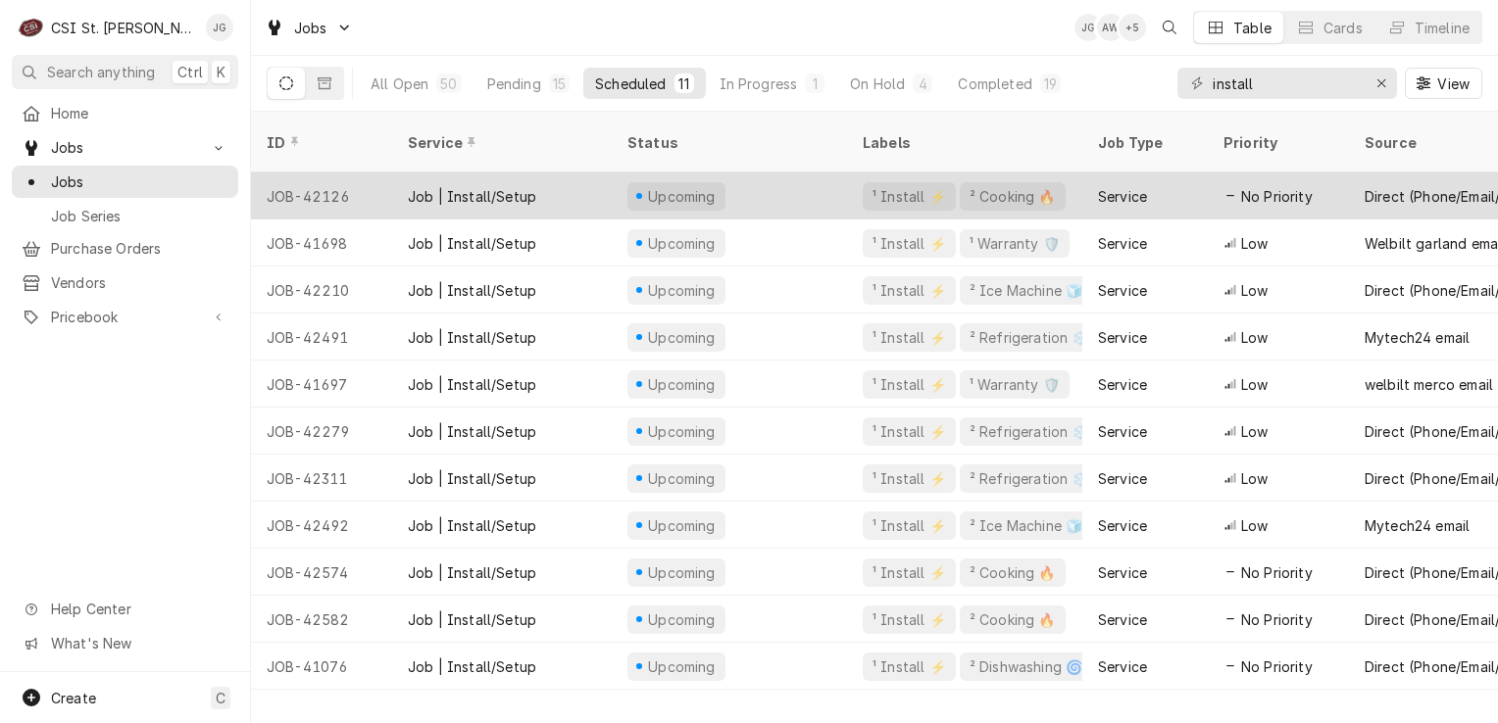
drag, startPoint x: 786, startPoint y: 182, endPoint x: 463, endPoint y: 175, distance: 323.5
click at [463, 186] on div "Job | Install/Setup" at bounding box center [472, 196] width 128 height 21
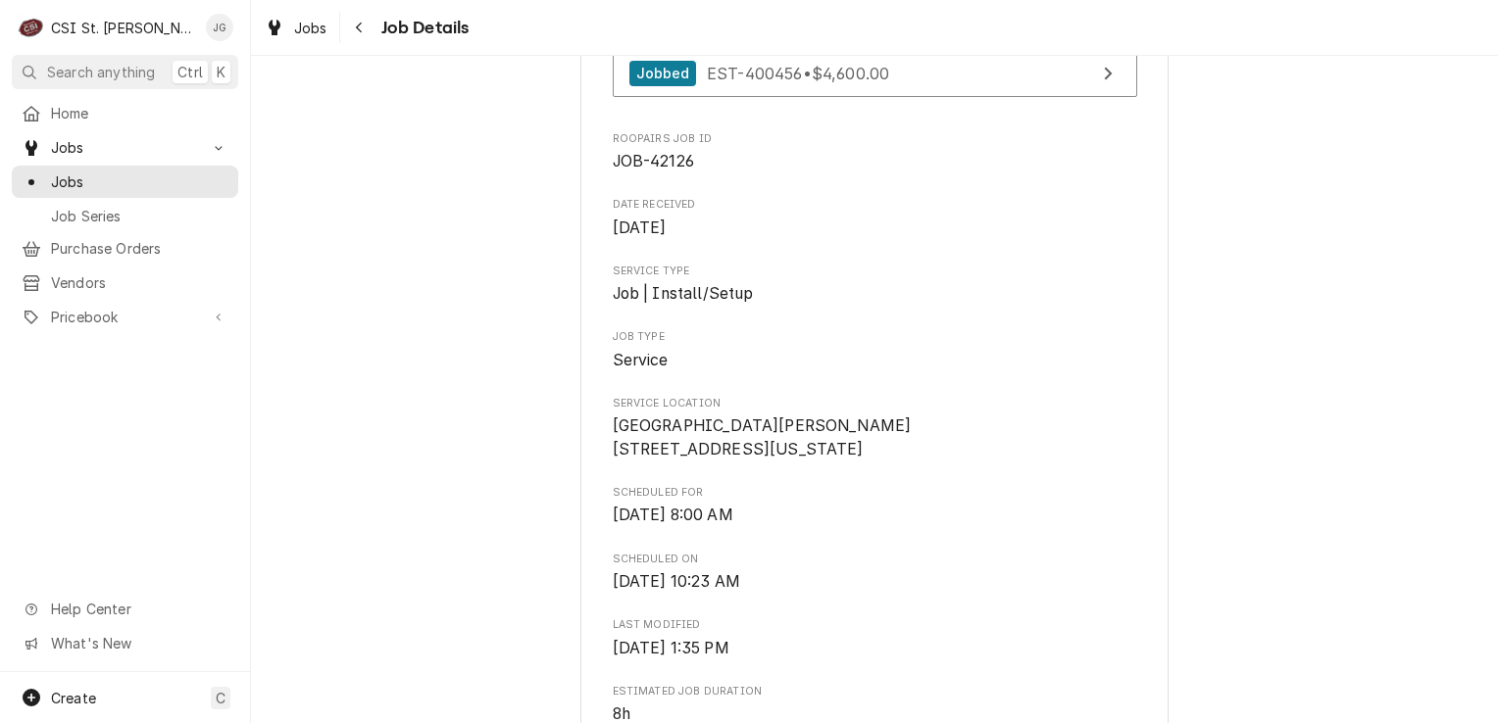
scroll to position [239, 0]
click at [78, 115] on span "Home" at bounding box center [139, 113] width 177 height 21
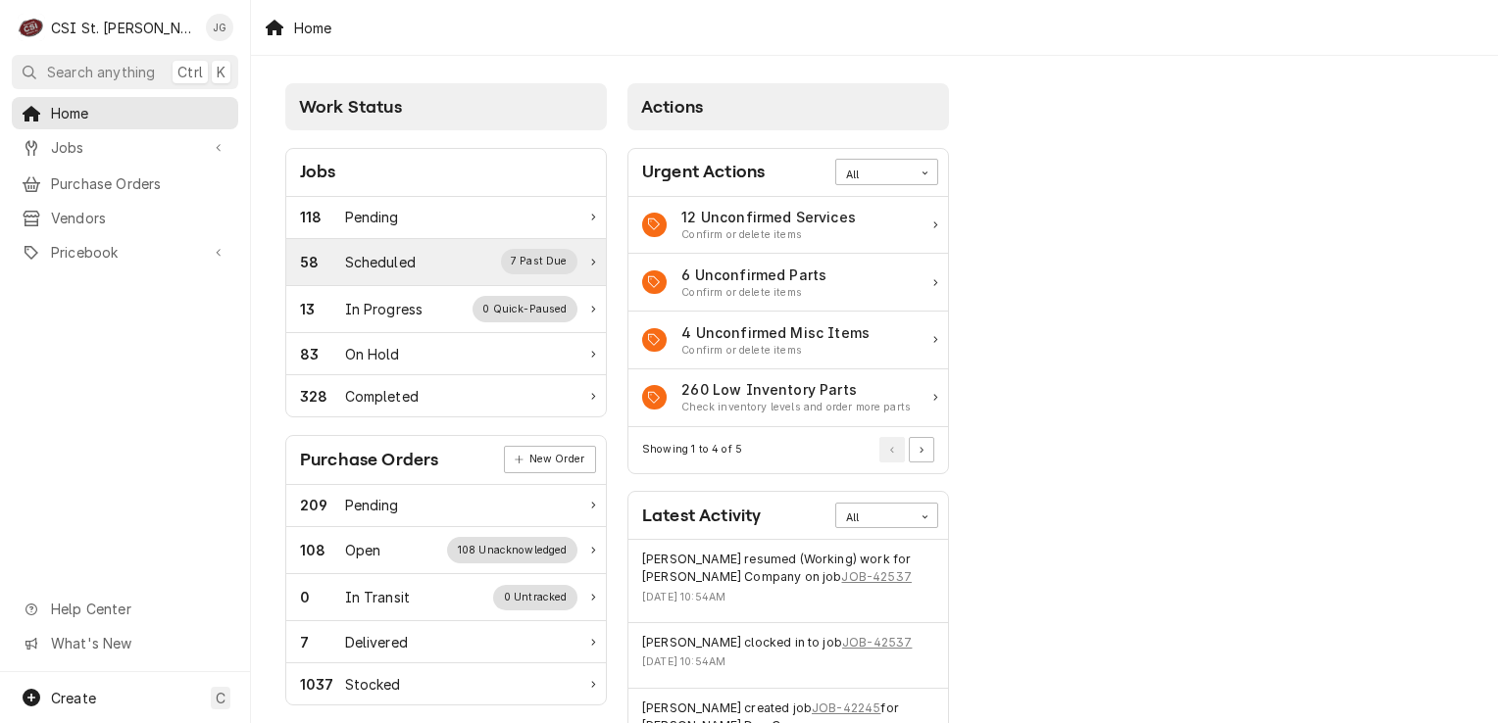
click at [392, 269] on div "Scheduled" at bounding box center [380, 262] width 71 height 21
